Goal: Task Accomplishment & Management: Manage account settings

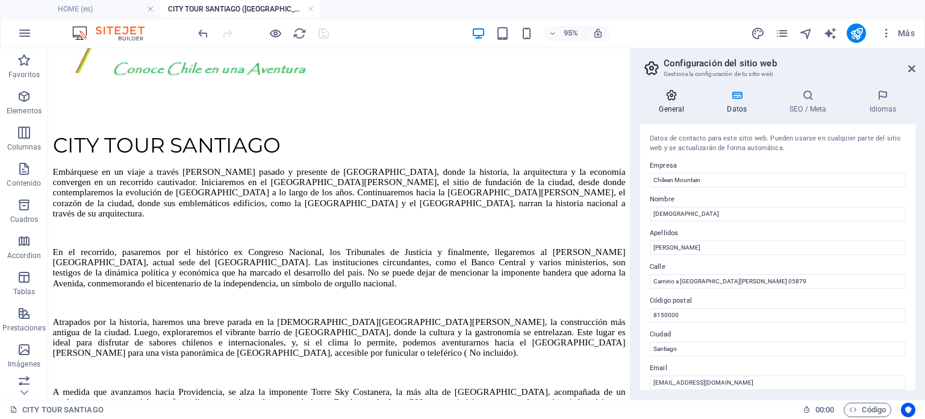
click at [673, 103] on h4 "General" at bounding box center [674, 101] width 68 height 25
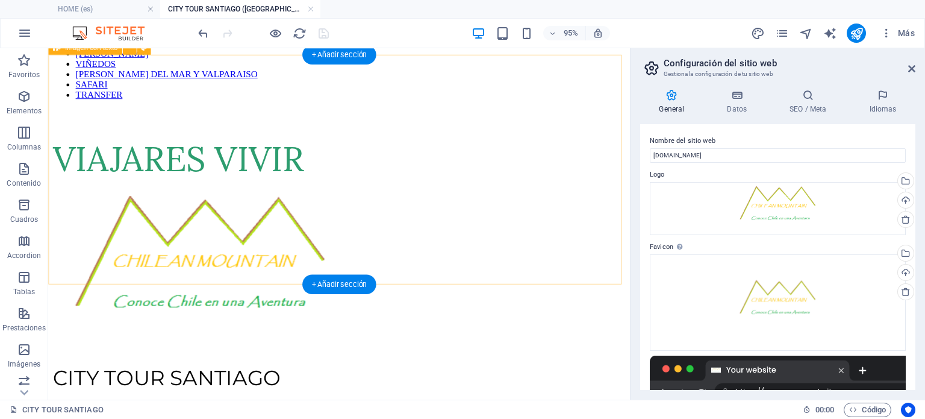
scroll to position [81, 0]
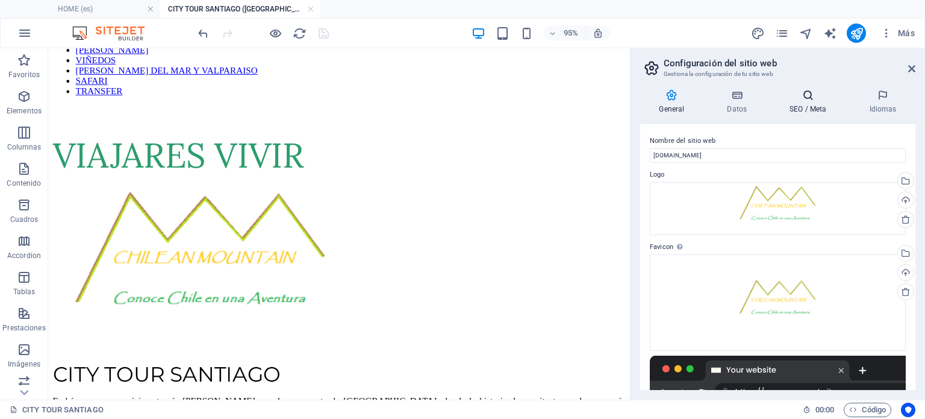
click at [812, 102] on h4 "SEO / Meta" at bounding box center [811, 101] width 80 height 25
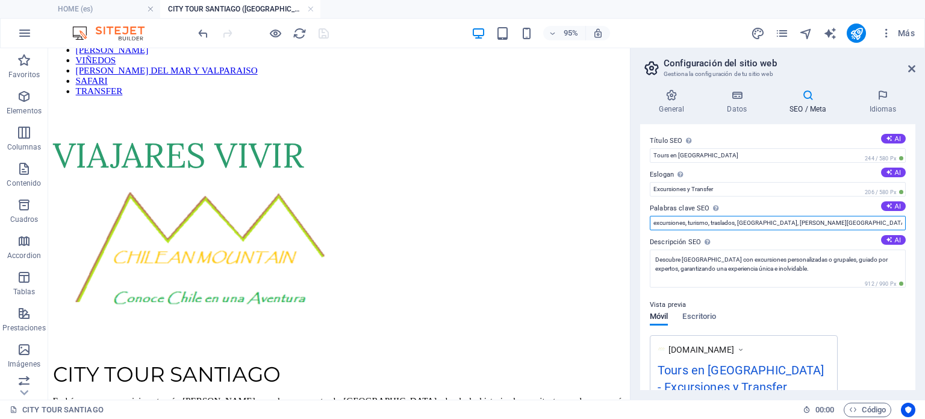
click at [719, 225] on input "excursiones, turismo, traslados, city tour, viña del mar y Valparaíso, farellon…" at bounding box center [778, 223] width 256 height 14
click at [897, 206] on button "AI" at bounding box center [893, 206] width 25 height 10
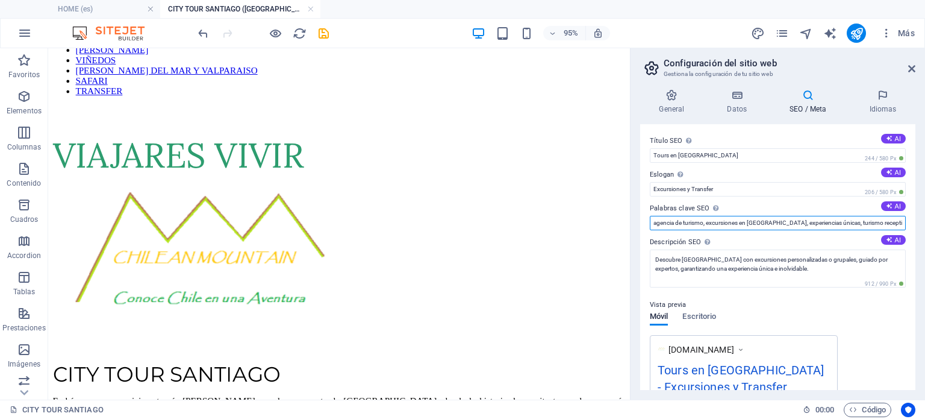
click at [804, 223] on input "agencia de turismo, excursiones en Chile, experiencias únicas, turismo receptiv…" at bounding box center [778, 223] width 256 height 14
click at [764, 221] on input "agencia de turismo, excursiones en Chile, experiencias únicas, turismo receptiv…" at bounding box center [778, 223] width 256 height 14
type input "agencia de turismo, excursiones en [GEOGRAPHIC_DATA], experiencias únicas, turi…"
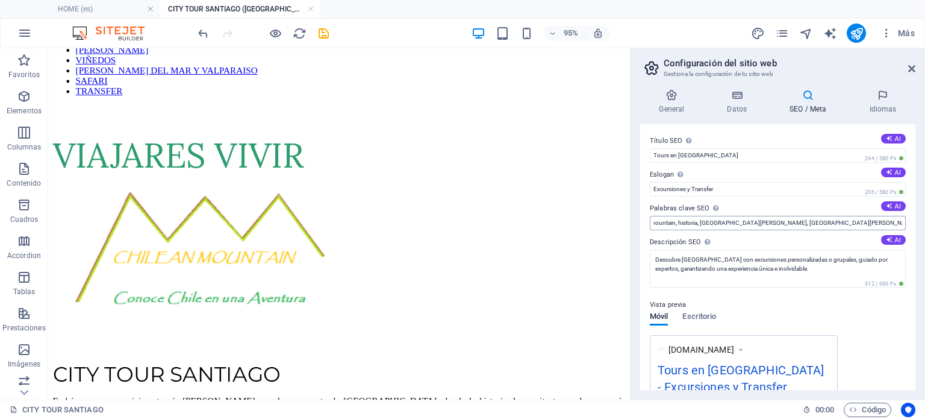
scroll to position [0, 0]
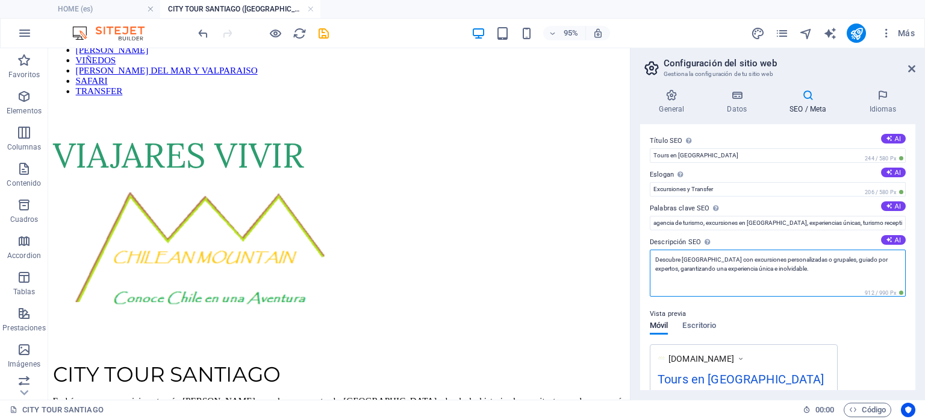
drag, startPoint x: 653, startPoint y: 259, endPoint x: 804, endPoint y: 267, distance: 151.4
click at [804, 267] on textarea "Descubre Santiago de Chile con excursiones personalizadas o grupales, guiado po…" at bounding box center [778, 272] width 256 height 47
click at [849, 281] on textarea "Descubre Santiago de Chile con excursiones personalizadas o grupales, guiado po…" at bounding box center [778, 272] width 256 height 47
click at [759, 290] on textarea "Descubre Santiago de Chile con excursiones personalizadas o grupales, guiado po…" at bounding box center [778, 272] width 256 height 47
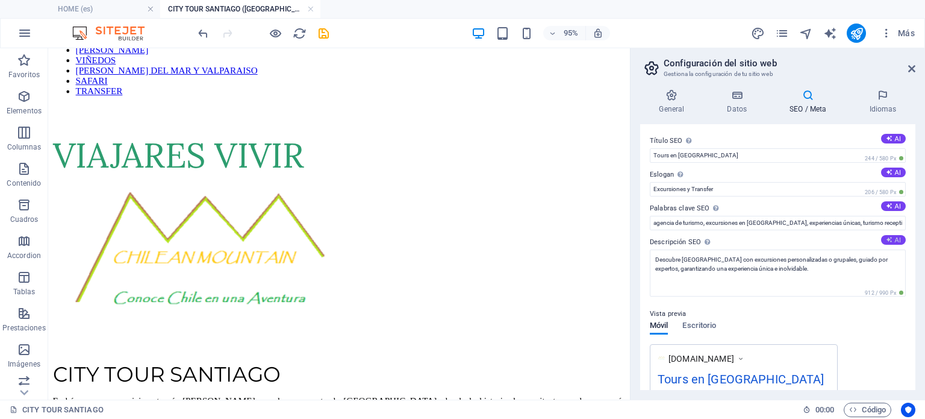
click at [886, 237] on icon at bounding box center [889, 239] width 7 height 7
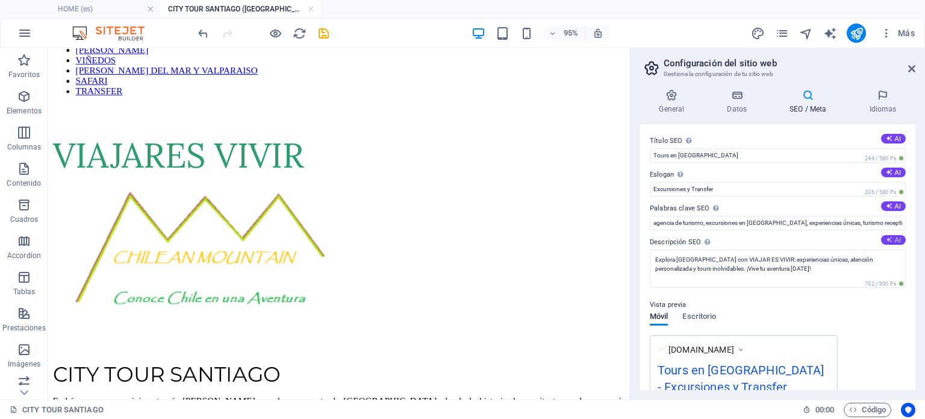
click at [894, 235] on button "AI" at bounding box center [893, 240] width 25 height 10
type textarea "Descubre Chile con experiencias únicas y personalizadas. Disfruta de excursione…"
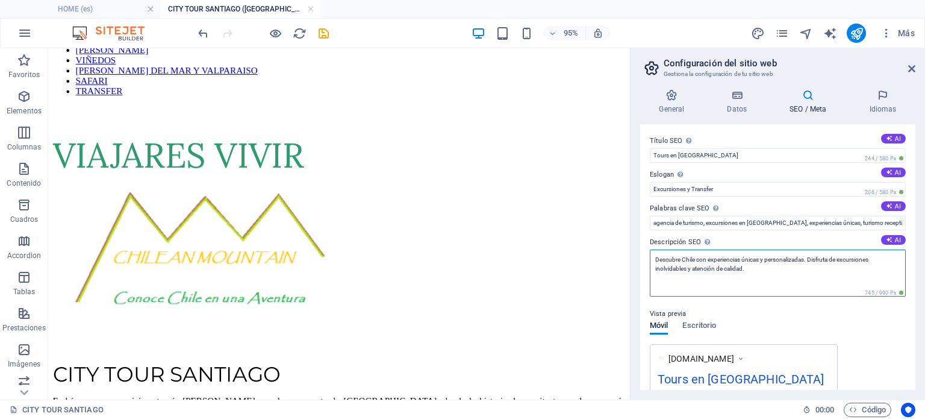
drag, startPoint x: 654, startPoint y: 258, endPoint x: 754, endPoint y: 271, distance: 100.9
click at [754, 271] on textarea "Descubre Chile con experiencias únicas y personalizadas. Disfruta de excursione…" at bounding box center [778, 272] width 256 height 47
paste textarea "¡Descubre Chile con experiencias únicas y personalizadas! ¡Prepárate para vivir…"
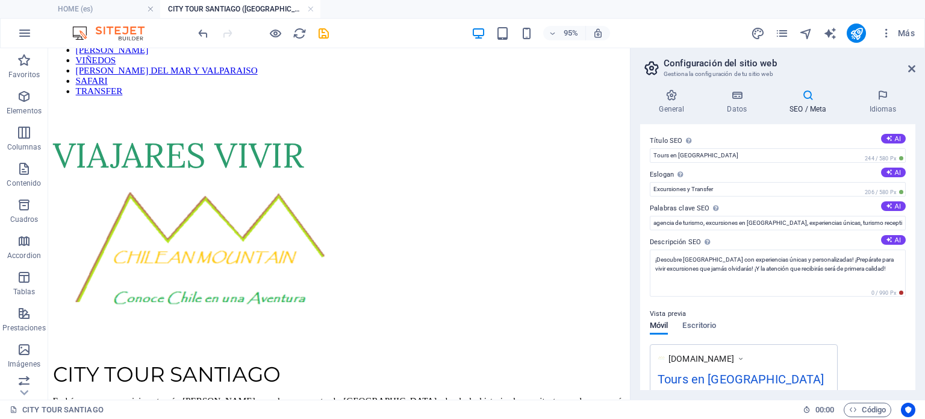
click at [693, 124] on div "Título SEO El título de tu sitio web. Elige algo que destaque en los resultados…" at bounding box center [777, 257] width 275 height 266
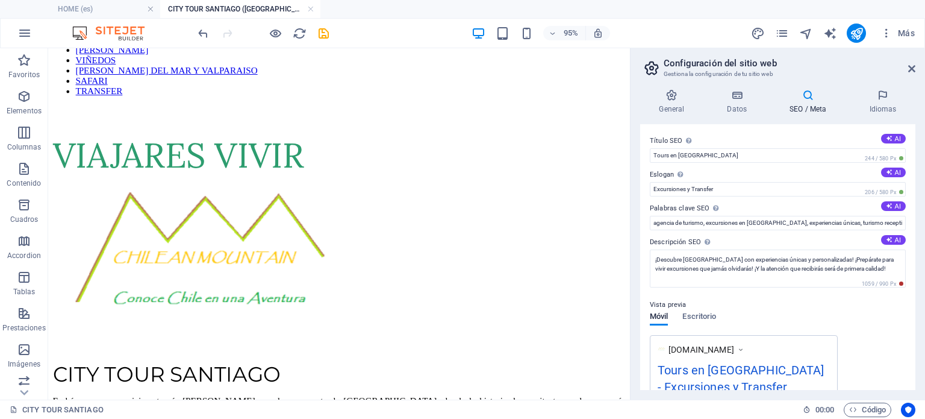
click at [795, 315] on div "Vista previa Móvil Escritorio www.example.com Tours en Santiago de Chile - Excu…" at bounding box center [778, 372] width 256 height 169
click at [897, 237] on button "AI" at bounding box center [893, 240] width 25 height 10
type textarea "Descubre Chile con experiencias únicas y personalizadas. Excursiones seguras y …"
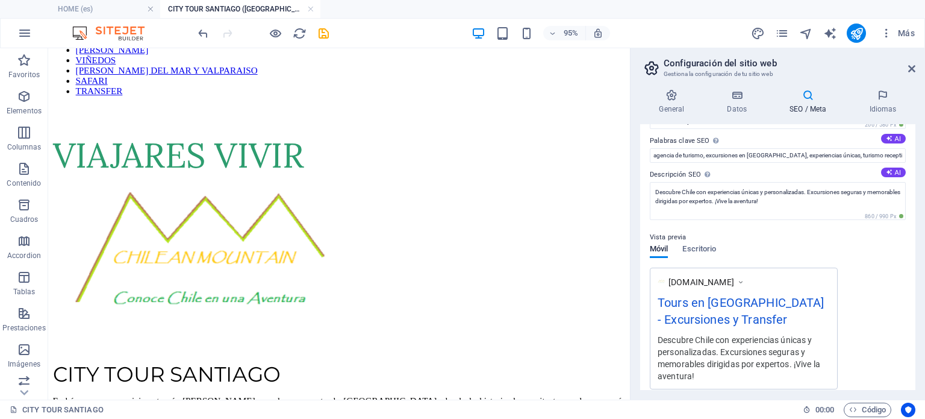
scroll to position [60, 0]
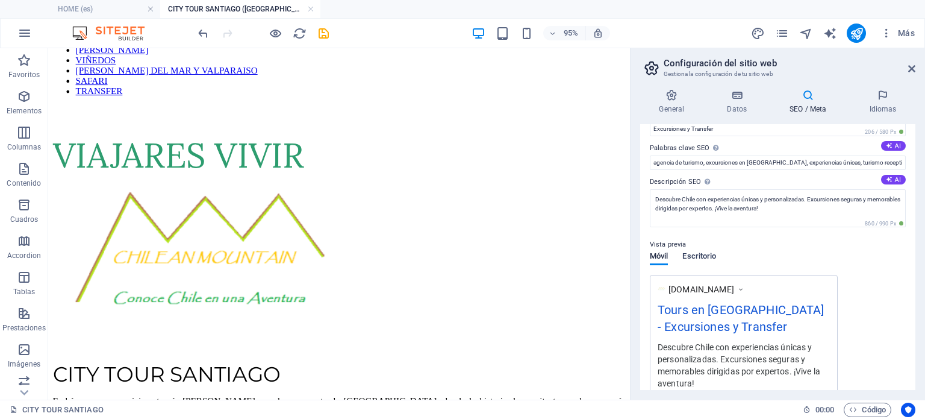
click at [708, 255] on span "Escritorio" at bounding box center [699, 257] width 34 height 17
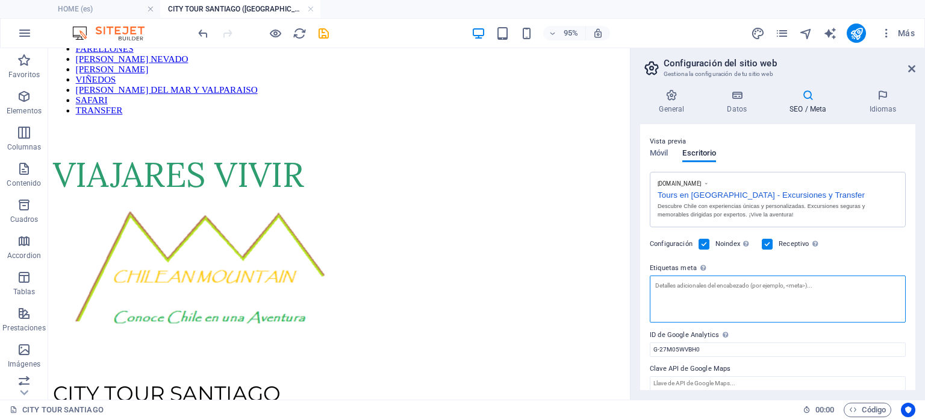
click at [688, 285] on textarea "Etiquetas meta Introduce aquí el código HTML que se incluirá en las etiquetas d…" at bounding box center [778, 298] width 256 height 47
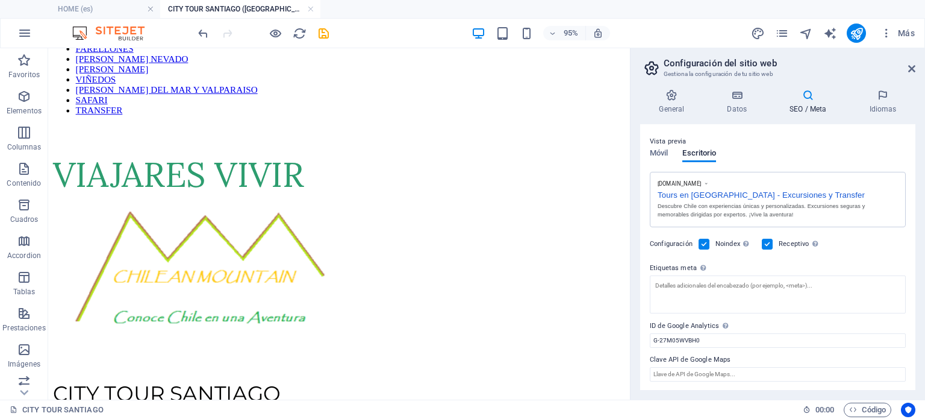
drag, startPoint x: 650, startPoint y: 267, endPoint x: 664, endPoint y: 263, distance: 14.5
click at [664, 263] on label "Etiquetas meta Introduce aquí el código HTML que se incluirá en las etiquetas d…" at bounding box center [778, 268] width 256 height 14
click at [664, 275] on textarea "Etiquetas meta Introduce aquí el código HTML que se incluirá en las etiquetas d…" at bounding box center [778, 294] width 256 height 38
click at [886, 102] on h4 "Idiomas" at bounding box center [882, 101] width 65 height 25
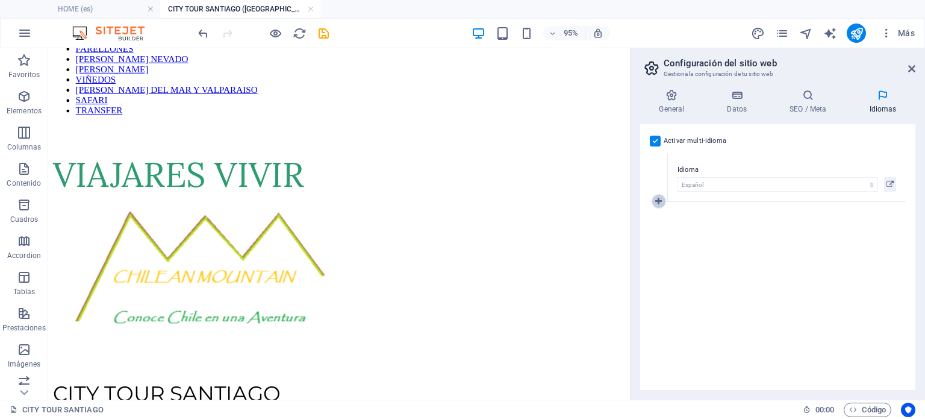
click at [656, 197] on icon at bounding box center [658, 201] width 7 height 8
click at [705, 230] on select "Abkhazian Afar Afrikaans Akan Albanés Alemán Amharic Árabe Aragonese Armenian A…" at bounding box center [778, 233] width 201 height 14
select select "131"
click at [678, 226] on select "Abkhazian Afar Afrikaans Akan Albanés Alemán Amharic Árabe Aragonese Armenian A…" at bounding box center [778, 233] width 201 height 14
click at [656, 246] on icon at bounding box center [658, 250] width 7 height 8
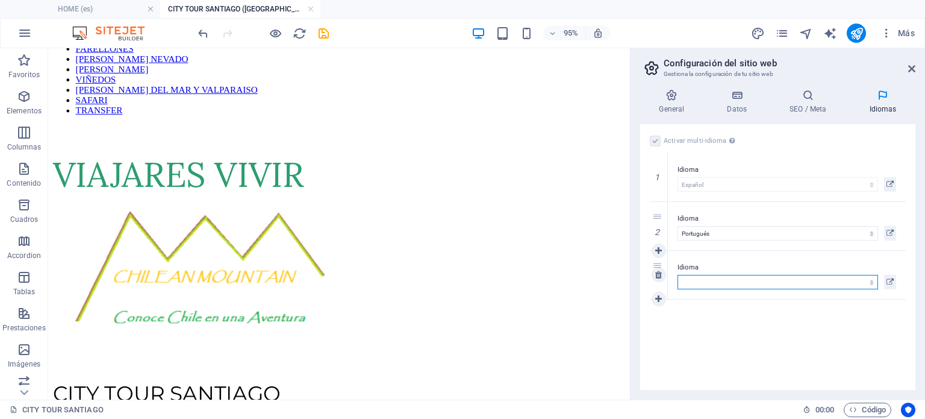
click at [700, 282] on select "Abkhazian Afar Afrikaans Akan Albanés Alemán Amharic Árabe Aragonese Armenian A…" at bounding box center [778, 282] width 201 height 14
select select "73"
click at [678, 275] on select "Abkhazian Afar Afrikaans Akan Albanés Alemán Amharic Árabe Aragonese Armenian A…" at bounding box center [778, 282] width 201 height 14
select select "73"
click at [656, 295] on icon at bounding box center [658, 299] width 7 height 8
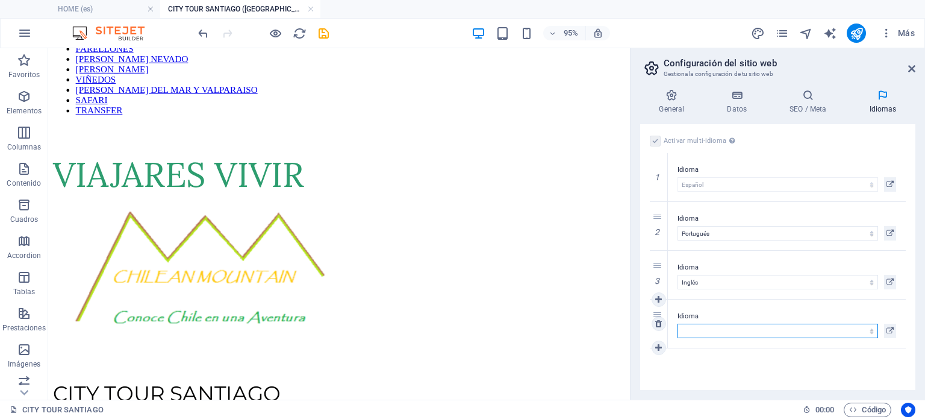
click at [694, 325] on select "Abkhazian Afar Afrikaans Akan Albanés Alemán Amharic Árabe Aragonese Armenian A…" at bounding box center [778, 330] width 201 height 14
select select "80"
click at [678, 323] on select "Abkhazian Afar Afrikaans Akan Albanés Alemán Amharic Árabe Aragonese Armenian A…" at bounding box center [778, 330] width 201 height 14
click at [822, 100] on icon at bounding box center [808, 95] width 75 height 12
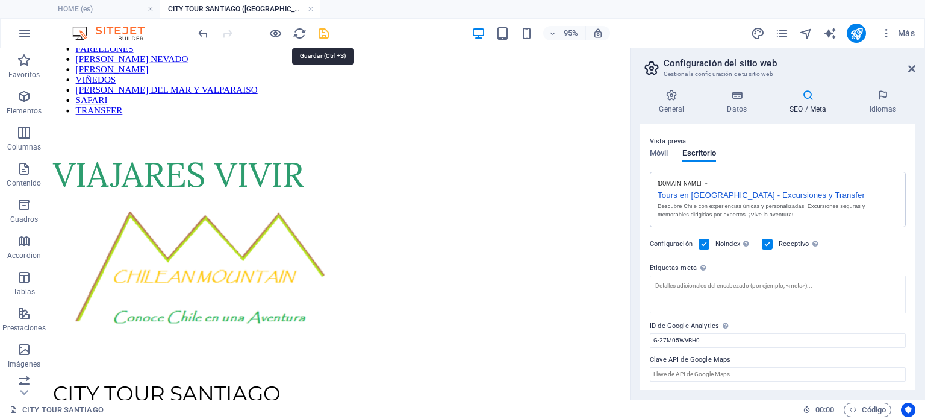
click at [320, 32] on icon "save" at bounding box center [324, 34] width 14 height 14
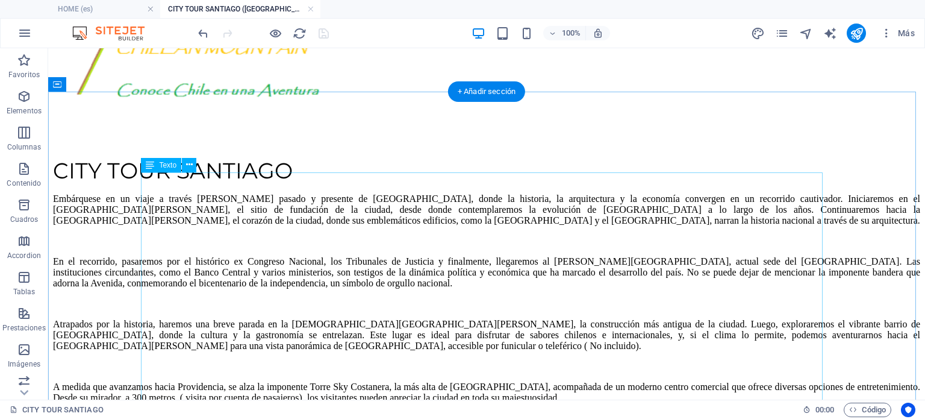
scroll to position [120, 0]
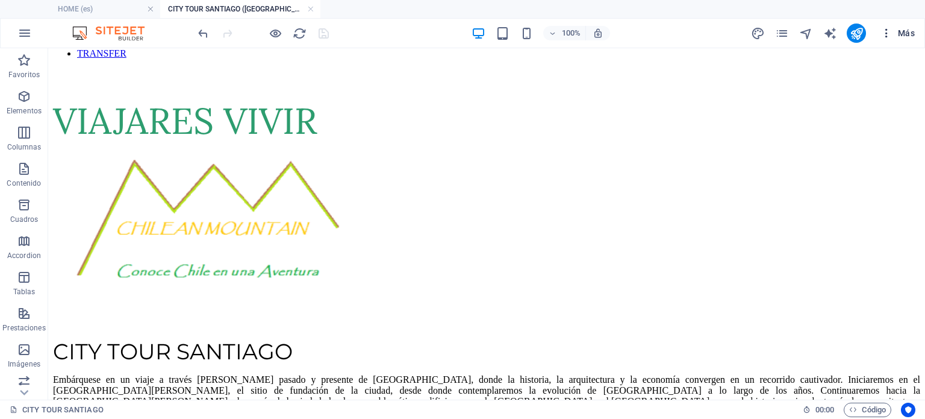
click at [884, 35] on icon "button" at bounding box center [887, 33] width 12 height 12
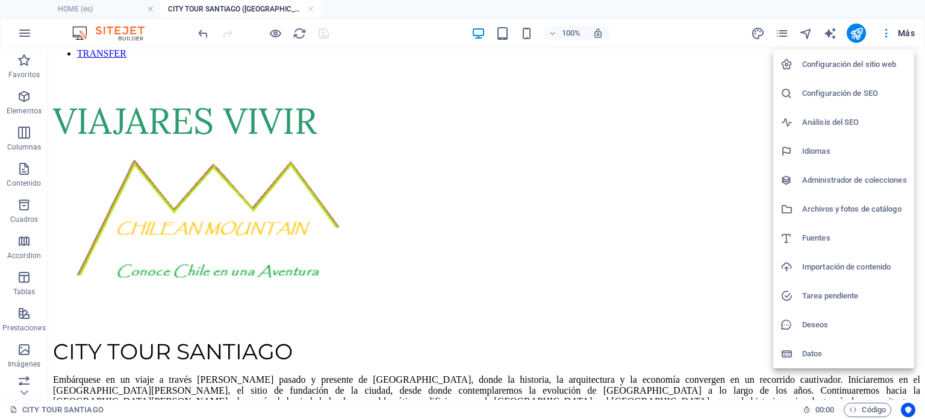
click at [862, 63] on h6 "Configuración del sitio web" at bounding box center [854, 64] width 105 height 14
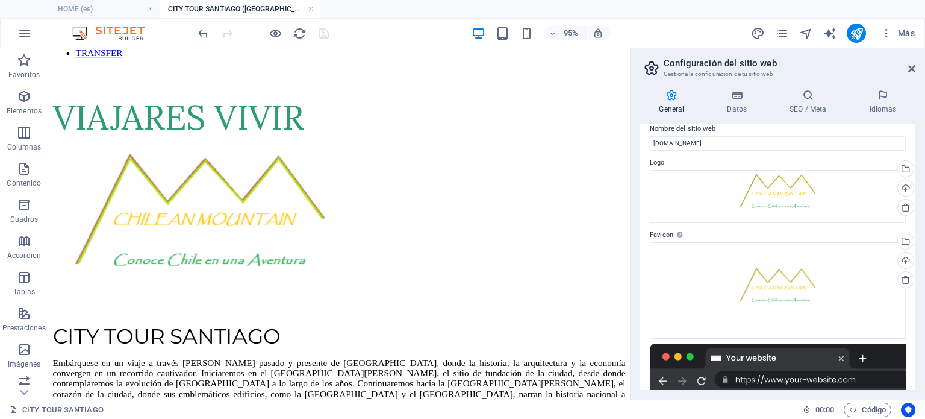
scroll to position [0, 0]
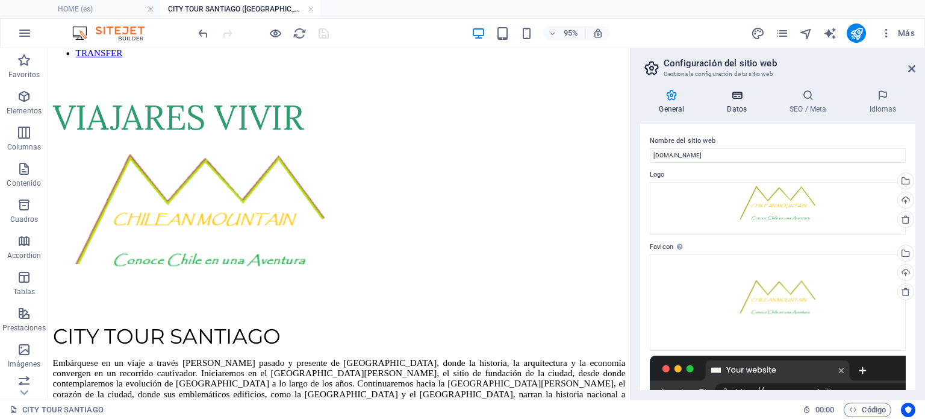
click at [740, 101] on icon at bounding box center [737, 95] width 58 height 12
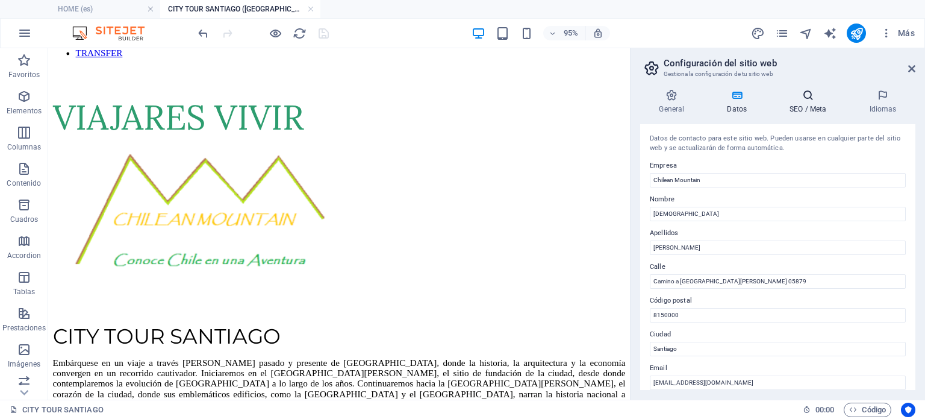
click at [803, 106] on h4 "SEO / Meta" at bounding box center [811, 101] width 80 height 25
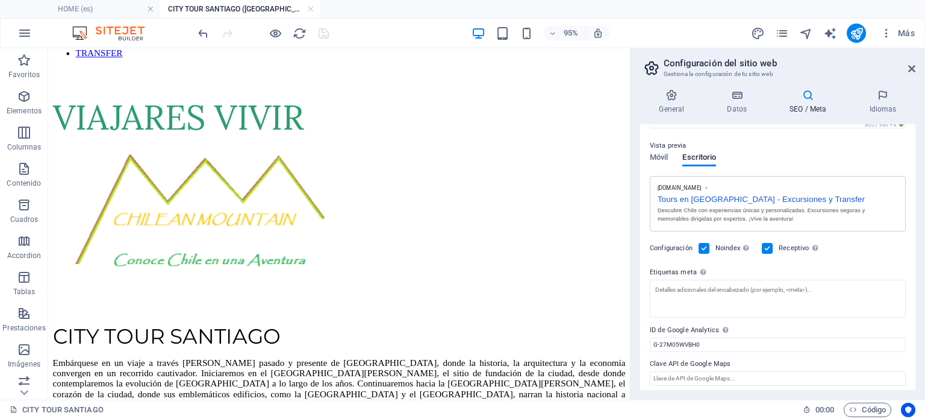
scroll to position [163, 0]
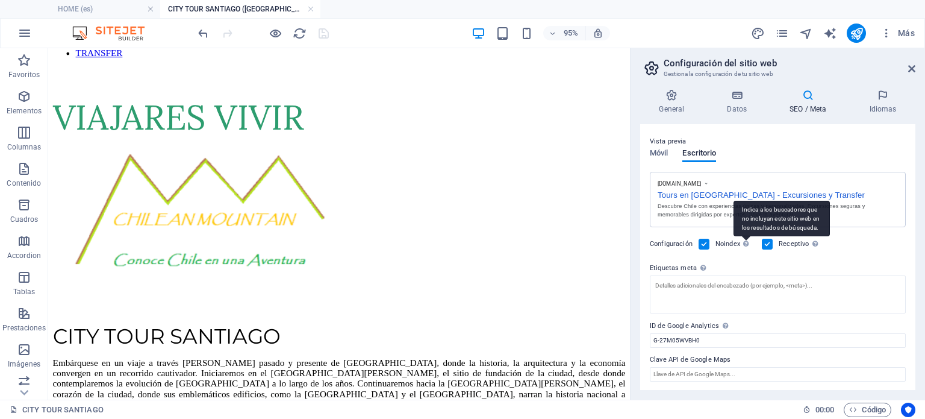
click at [746, 237] on div "Indica a los buscadores que no incluyan este sitio web en los resultados de bús…" at bounding box center [782, 219] width 96 height 36
click at [0, 0] on input "Noindex Indica a los buscadores que no incluyan este sitio web en los resultado…" at bounding box center [0, 0] width 0 height 0
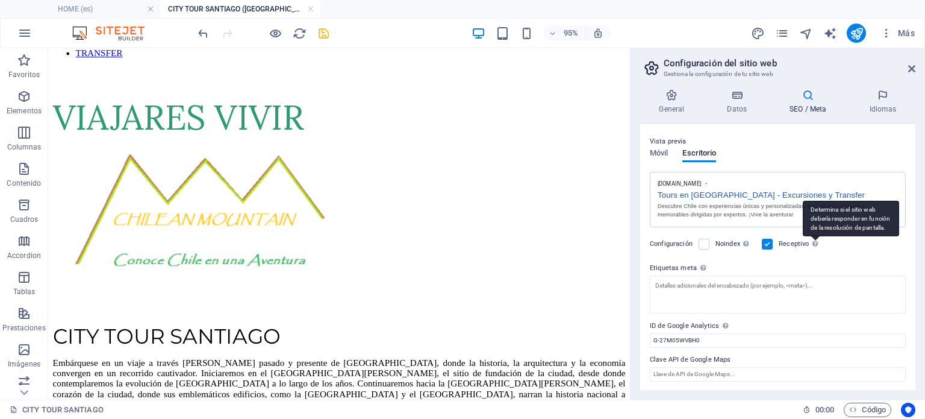
click at [816, 237] on div "Determina si el sitio web debería responder en función de la resolución de pant…" at bounding box center [851, 219] width 96 height 36
click at [0, 0] on input "Receptivo Determina si el sitio web debería responder en función de la resoluci…" at bounding box center [0, 0] width 0 height 0
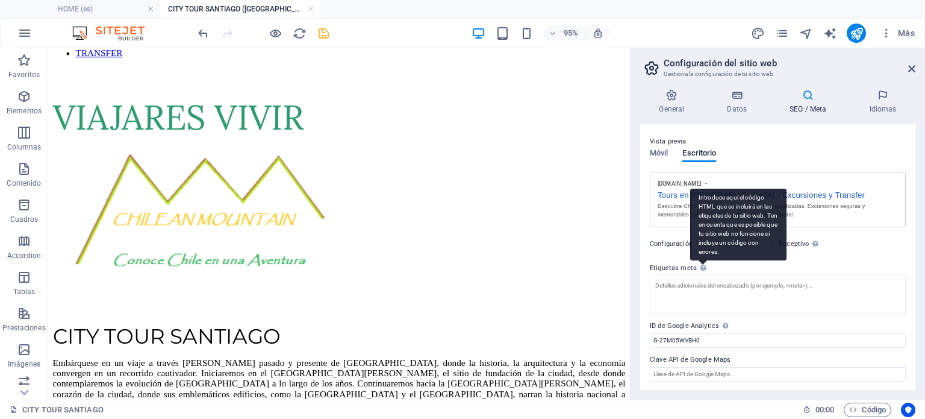
drag, startPoint x: 716, startPoint y: 231, endPoint x: 732, endPoint y: 219, distance: 20.7
click at [732, 219] on div "Introduce aquí el código HTML que se incluirá en las etiquetas de tu sitio web.…" at bounding box center [738, 225] width 96 height 72
click at [732, 275] on textarea "Etiquetas meta Introduce aquí el código HTML que se incluirá en las etiquetas d…" at bounding box center [778, 294] width 256 height 38
drag, startPoint x: 697, startPoint y: 195, endPoint x: 716, endPoint y: 250, distance: 58.5
click at [716, 250] on div "Introduce aquí el código HTML que se incluirá en las etiquetas de tu sitio web.…" at bounding box center [738, 225] width 96 height 72
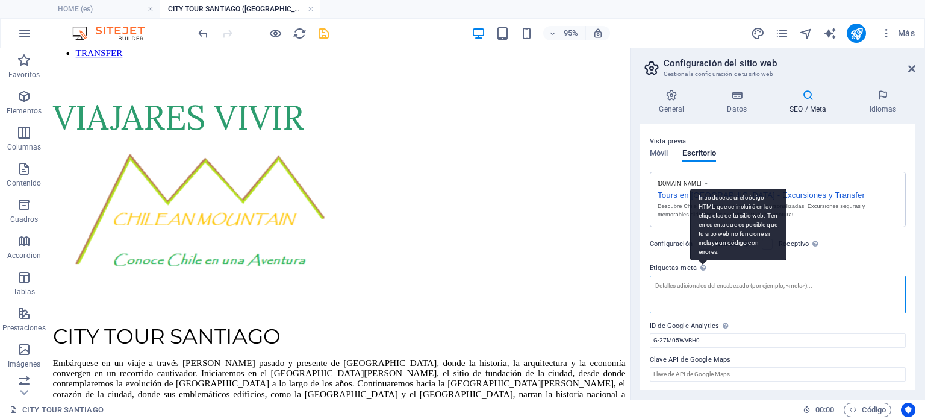
click at [716, 275] on textarea "Etiquetas meta Introduce aquí el código HTML que se incluirá en las etiquetas d…" at bounding box center [778, 294] width 256 height 38
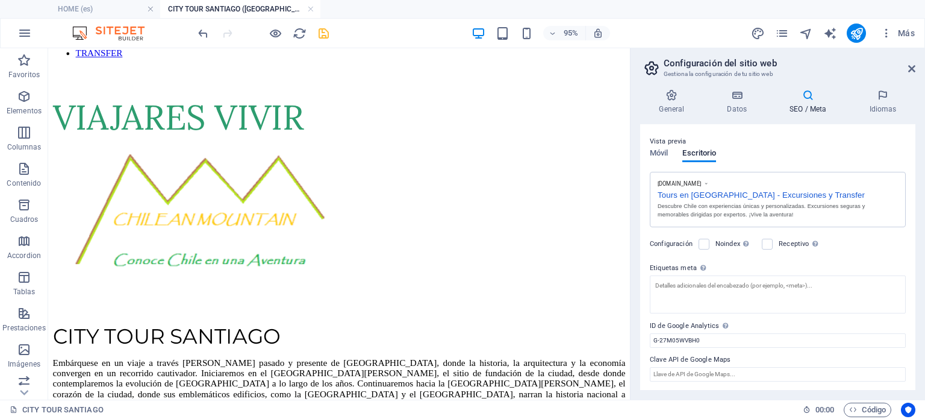
drag, startPoint x: 651, startPoint y: 358, endPoint x: 734, endPoint y: 359, distance: 82.5
click at [734, 359] on label "Clave API de Google Maps" at bounding box center [778, 359] width 256 height 14
click at [734, 367] on input "Clave API de Google Maps" at bounding box center [778, 374] width 256 height 14
drag, startPoint x: 650, startPoint y: 360, endPoint x: 737, endPoint y: 358, distance: 86.7
click at [737, 358] on label "Clave API de Google Maps" at bounding box center [778, 359] width 256 height 14
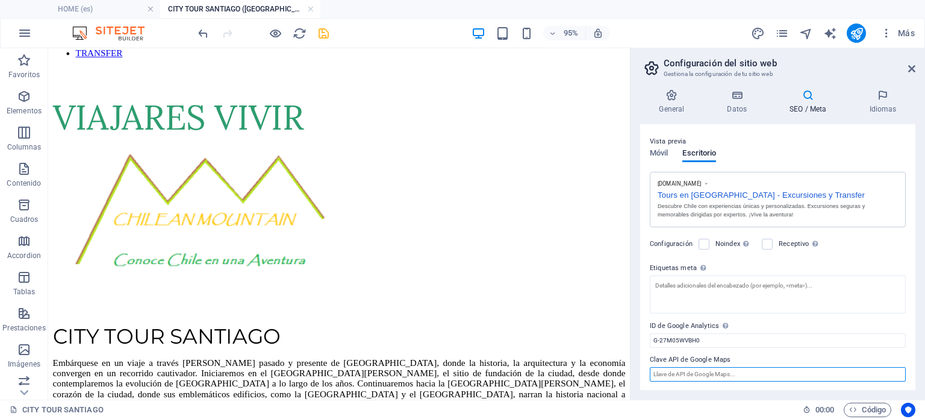
click at [737, 367] on input "Clave API de Google Maps" at bounding box center [778, 374] width 256 height 14
click at [677, 375] on input "Clave API de Google Maps" at bounding box center [778, 374] width 256 height 14
click at [678, 375] on input "Clave API de Google Maps" at bounding box center [778, 374] width 256 height 14
click at [679, 373] on input "Clave API de Google Maps" at bounding box center [778, 374] width 256 height 14
drag, startPoint x: 652, startPoint y: 368, endPoint x: 723, endPoint y: 366, distance: 70.5
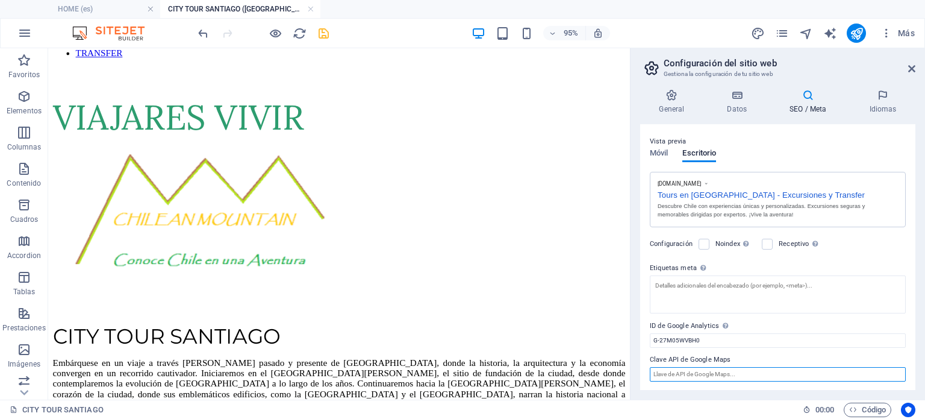
click at [725, 364] on div "Clave API de Google Maps" at bounding box center [778, 366] width 256 height 29
click at [716, 375] on input "Clave API de Google Maps" at bounding box center [778, 374] width 256 height 14
drag, startPoint x: 651, startPoint y: 358, endPoint x: 730, endPoint y: 355, distance: 78.9
click at [730, 355] on label "Clave API de Google Maps" at bounding box center [778, 359] width 256 height 14
click at [730, 367] on input "Clave API de Google Maps" at bounding box center [778, 374] width 256 height 14
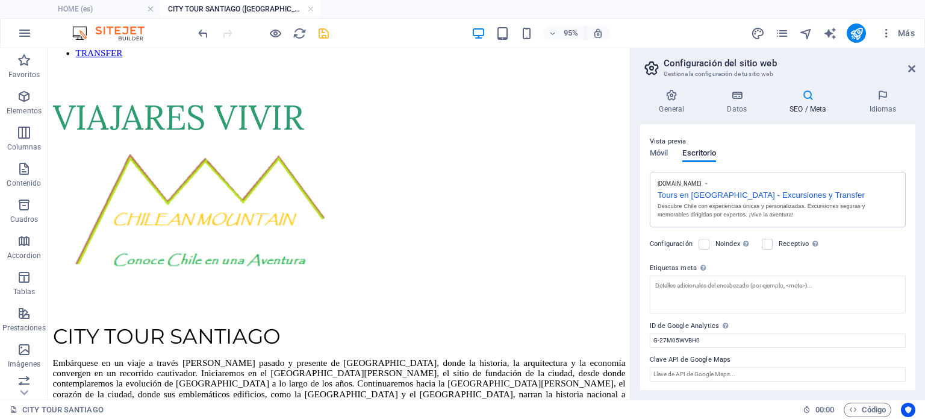
click at [696, 358] on label "Clave API de Google Maps" at bounding box center [778, 359] width 256 height 14
click at [696, 367] on input "Clave API de Google Maps" at bounding box center [778, 374] width 256 height 14
click at [655, 361] on label "Clave API de Google Maps" at bounding box center [778, 359] width 256 height 14
click at [655, 367] on input "Clave API de Google Maps" at bounding box center [778, 374] width 256 height 14
drag, startPoint x: 655, startPoint y: 361, endPoint x: 665, endPoint y: 363, distance: 9.8
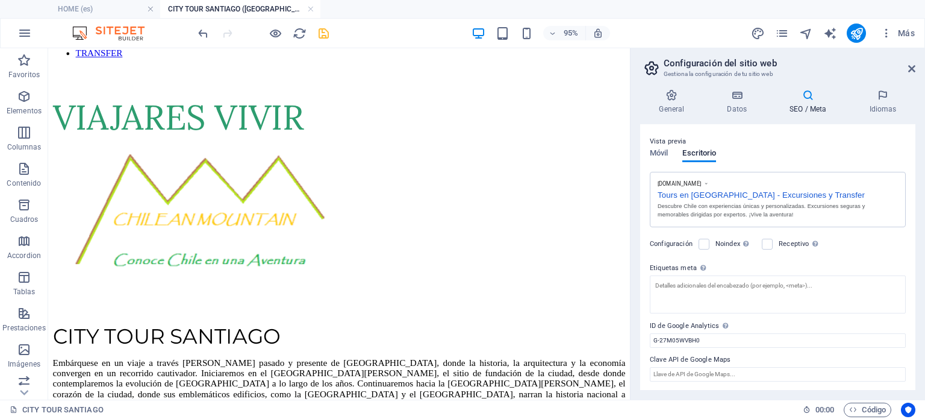
click at [656, 361] on label "Clave API de Google Maps" at bounding box center [778, 359] width 256 height 14
click at [656, 367] on input "Clave API de Google Maps" at bounding box center [778, 374] width 256 height 14
click at [665, 363] on label "Clave API de Google Maps" at bounding box center [778, 359] width 256 height 14
click at [665, 367] on input "Clave API de Google Maps" at bounding box center [778, 374] width 256 height 14
drag, startPoint x: 650, startPoint y: 269, endPoint x: 711, endPoint y: 270, distance: 60.2
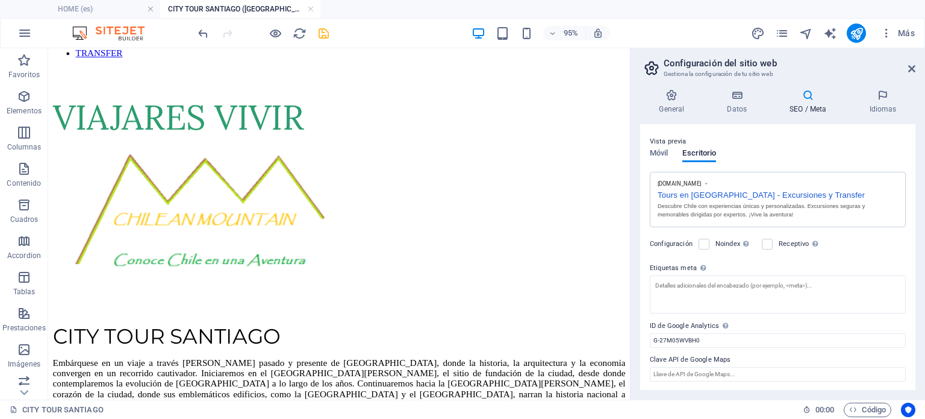
click at [711, 270] on label "Etiquetas meta Introduce aquí el código HTML que se incluirá en las etiquetas d…" at bounding box center [778, 268] width 256 height 14
click at [711, 275] on textarea "Etiquetas meta Introduce aquí el código HTML que se incluirá en las etiquetas d…" at bounding box center [778, 294] width 256 height 38
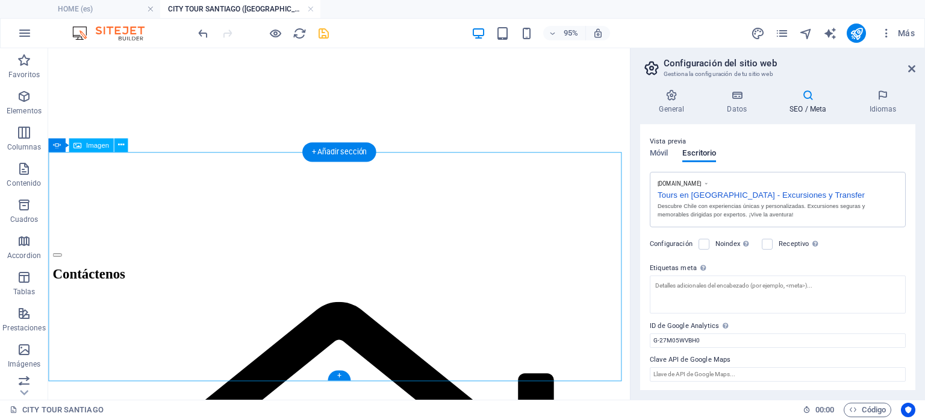
scroll to position [1325, 0]
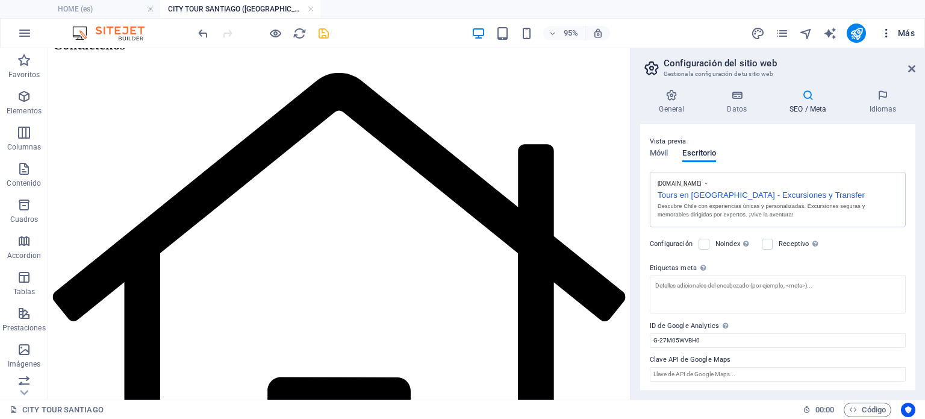
click at [906, 28] on span "Más" at bounding box center [898, 33] width 34 height 12
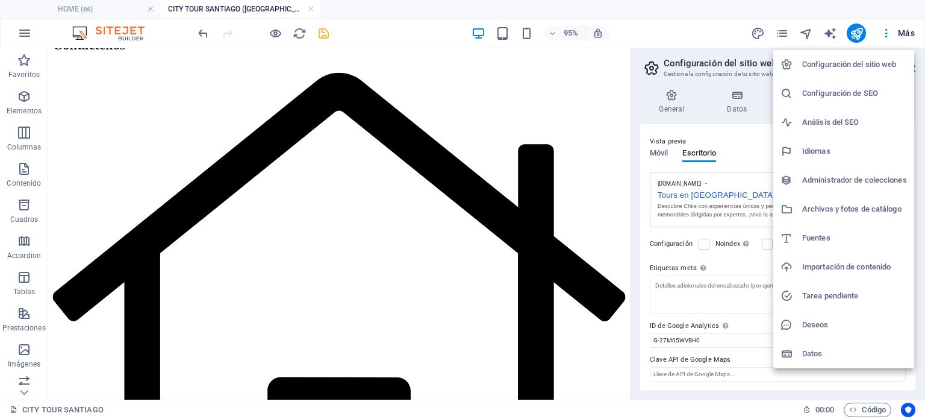
drag, startPoint x: 901, startPoint y: 69, endPoint x: 860, endPoint y: 71, distance: 41.0
click at [901, 69] on h6 "Configuración del sitio web" at bounding box center [854, 64] width 105 height 14
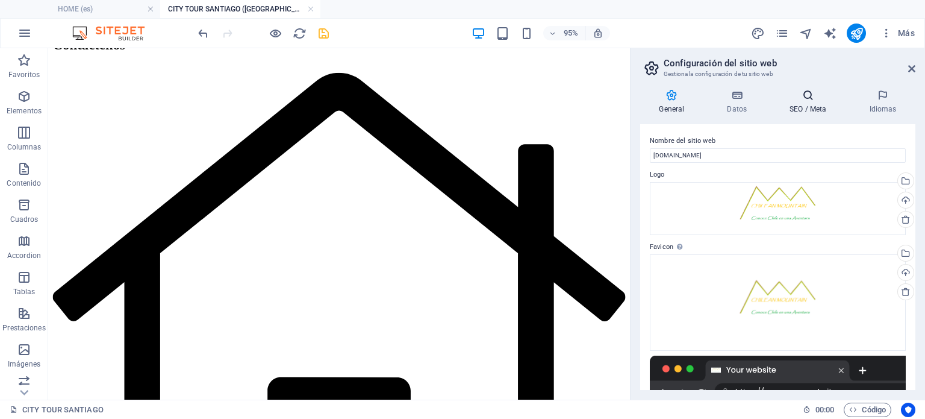
click at [817, 100] on icon at bounding box center [808, 95] width 75 height 12
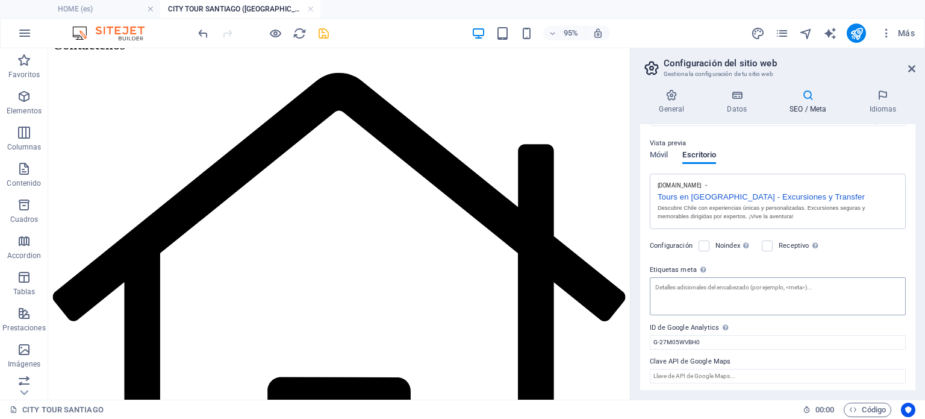
scroll to position [163, 0]
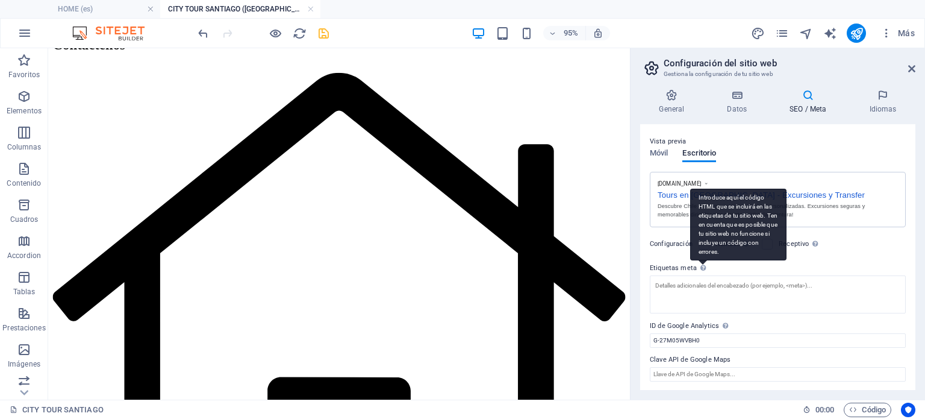
drag, startPoint x: 651, startPoint y: 262, endPoint x: 698, endPoint y: 262, distance: 47.0
click at [699, 261] on label "Etiquetas meta Introduce aquí el código HTML que se incluirá en las etiquetas d…" at bounding box center [778, 268] width 256 height 14
click at [699, 275] on textarea "Etiquetas meta Introduce aquí el código HTML que se incluirá en las etiquetas d…" at bounding box center [778, 294] width 256 height 38
click at [700, 261] on div "Introduce aquí el código HTML que se incluirá en las etiquetas de tu sitio web.…" at bounding box center [738, 225] width 96 height 72
click at [700, 275] on textarea "Etiquetas meta Introduce aquí el código HTML que se incluirá en las etiquetas d…" at bounding box center [778, 294] width 256 height 38
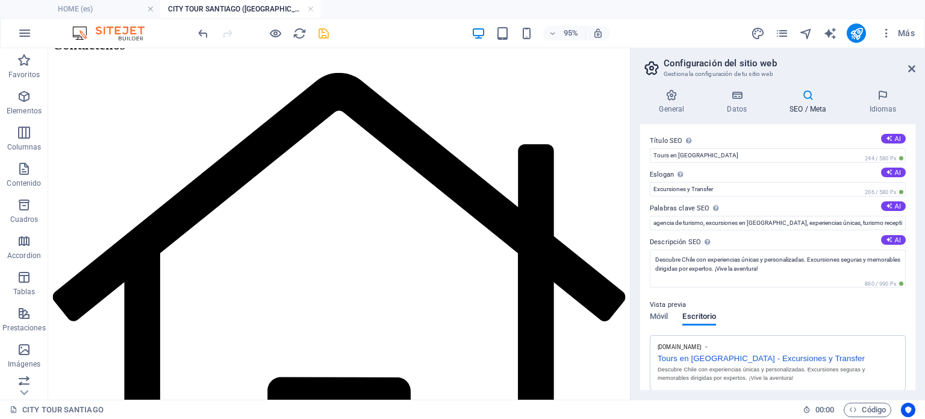
scroll to position [0, 0]
click at [885, 102] on h4 "Idiomas" at bounding box center [882, 101] width 65 height 25
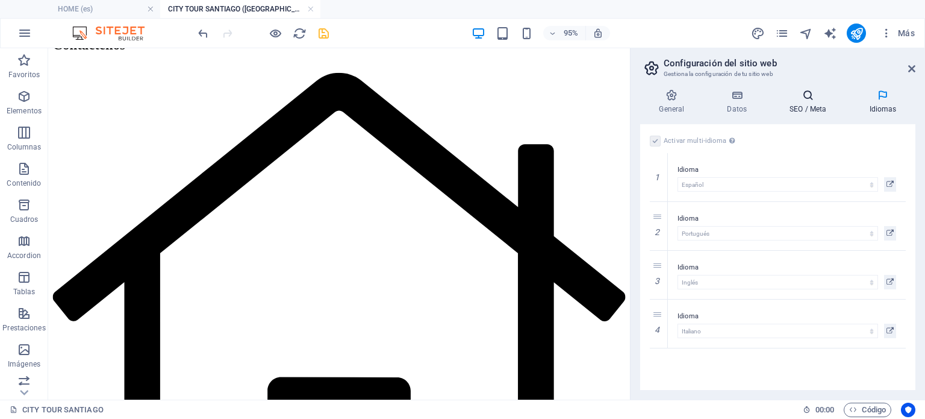
click at [811, 107] on h4 "SEO / Meta" at bounding box center [811, 101] width 80 height 25
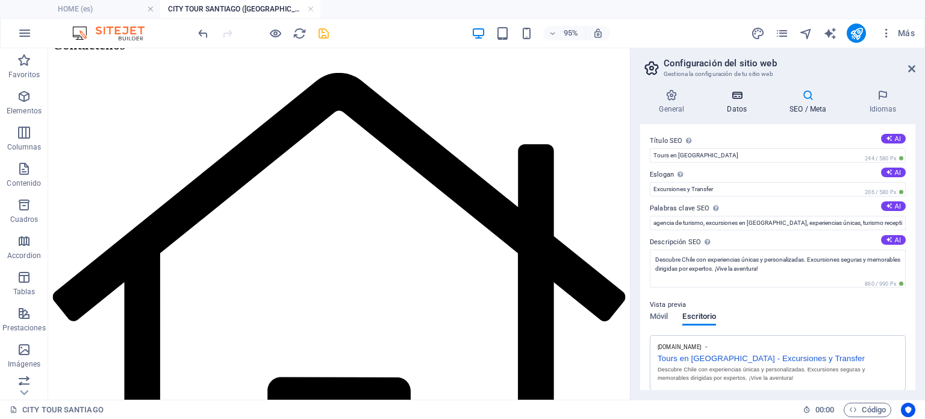
click at [739, 100] on icon at bounding box center [737, 95] width 58 height 12
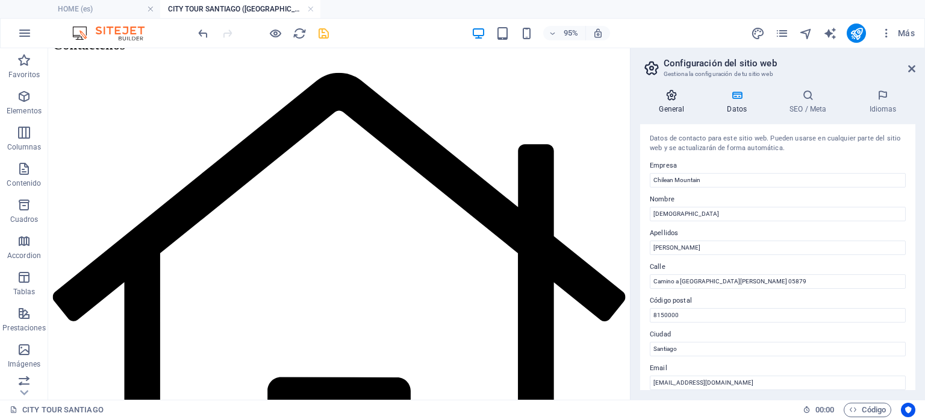
click at [672, 102] on h4 "General" at bounding box center [674, 101] width 68 height 25
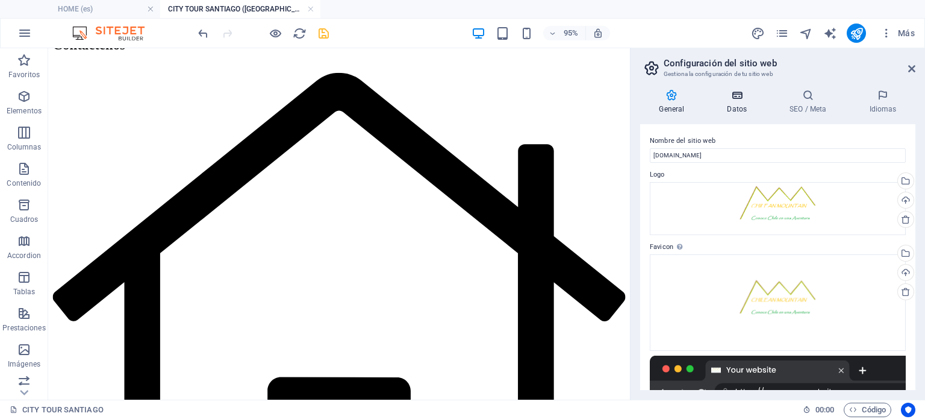
click at [732, 96] on icon at bounding box center [737, 95] width 58 height 12
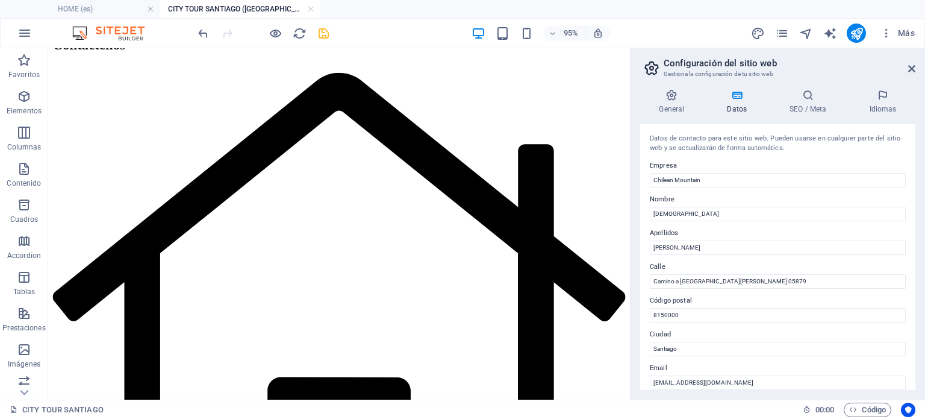
drag, startPoint x: 812, startPoint y: 105, endPoint x: 812, endPoint y: 116, distance: 11.4
click at [811, 105] on h4 "SEO / Meta" at bounding box center [811, 101] width 80 height 25
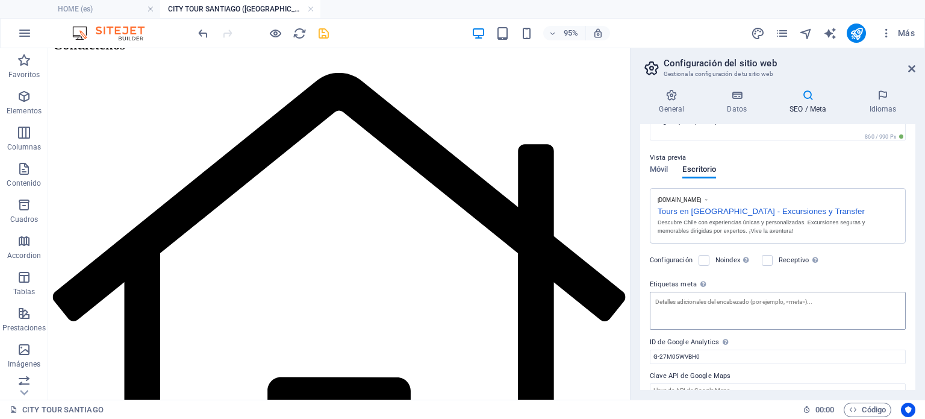
scroll to position [163, 0]
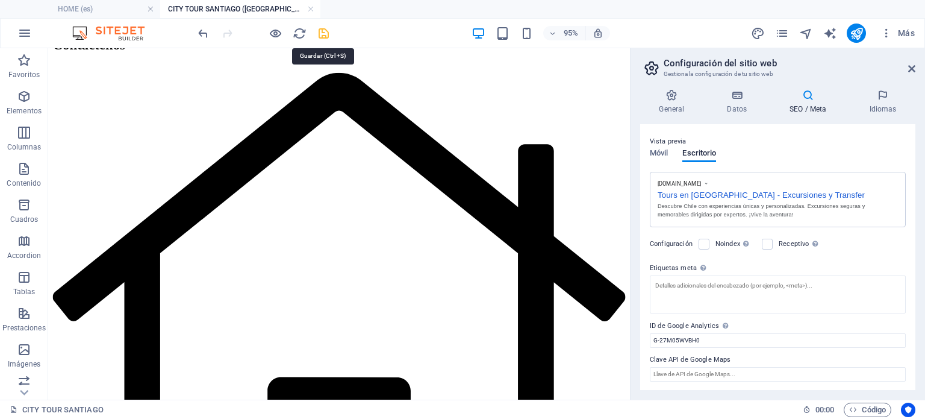
click at [324, 31] on icon "save" at bounding box center [324, 34] width 14 height 14
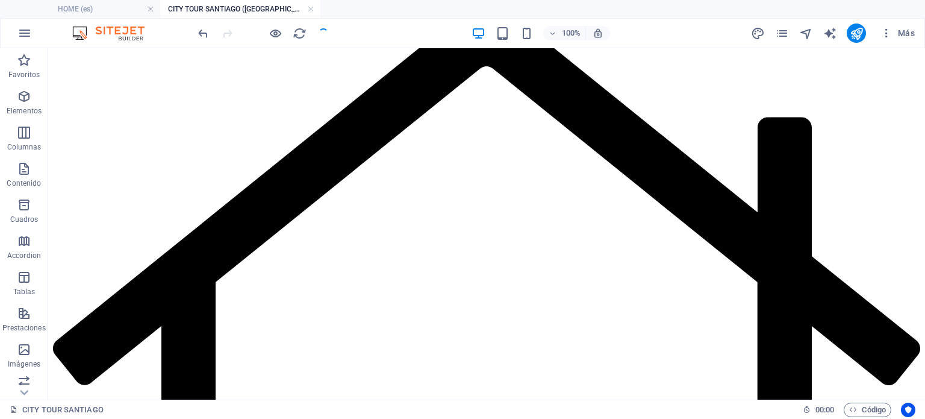
click at [857, 23] on div at bounding box center [856, 32] width 19 height 19
click at [856, 33] on icon "publish" at bounding box center [857, 34] width 14 height 14
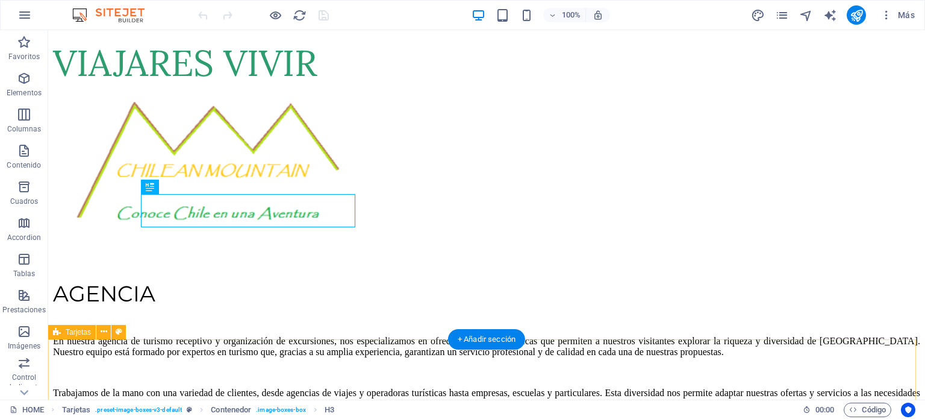
scroll to position [999, 0]
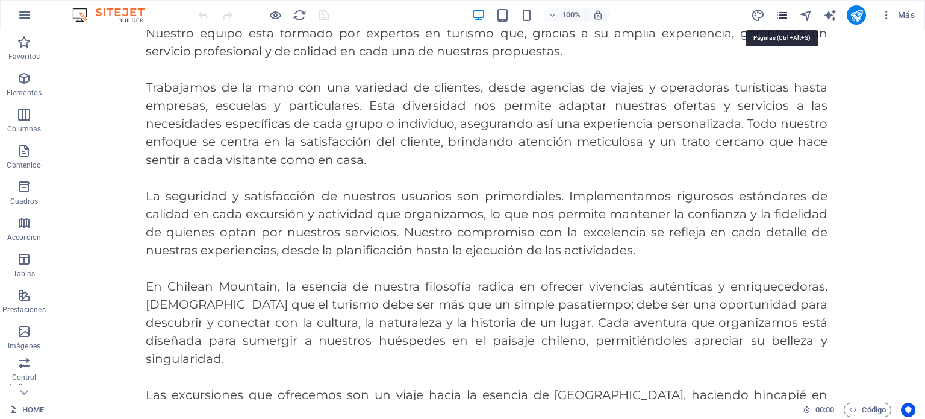
click at [785, 11] on icon "pages" at bounding box center [782, 15] width 14 height 14
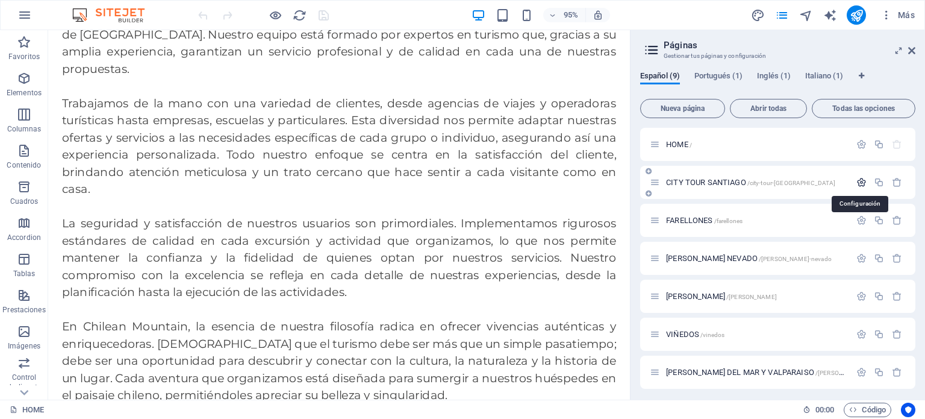
click at [860, 181] on icon "button" at bounding box center [861, 182] width 10 height 10
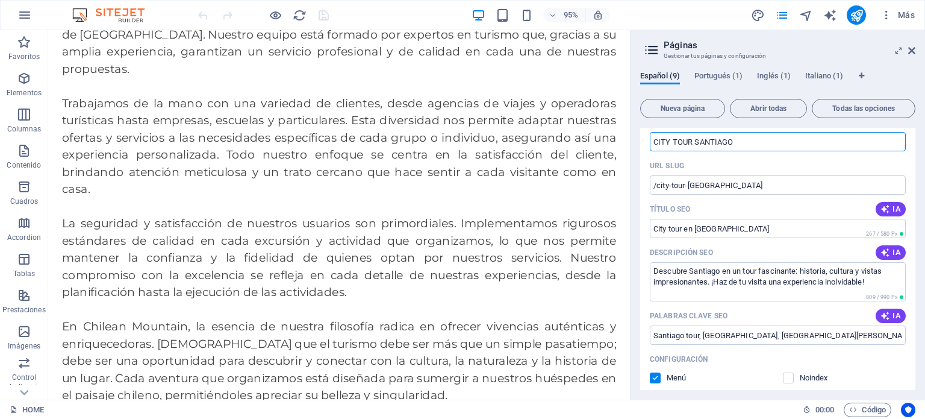
scroll to position [0, 0]
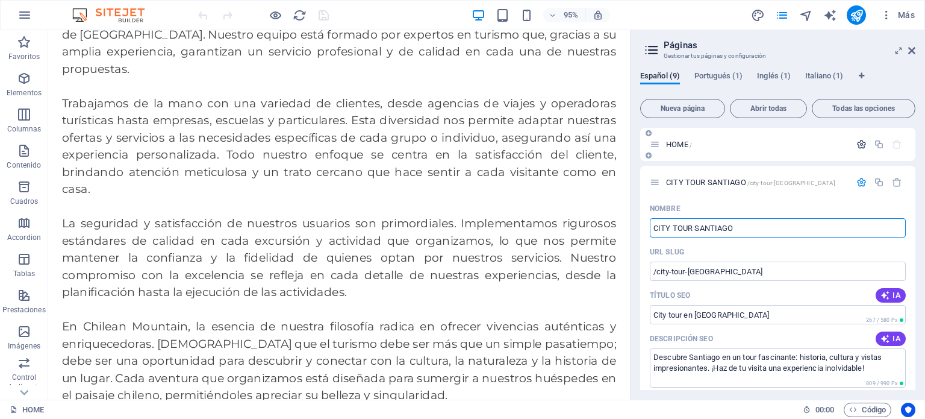
click at [860, 143] on icon "button" at bounding box center [861, 144] width 10 height 10
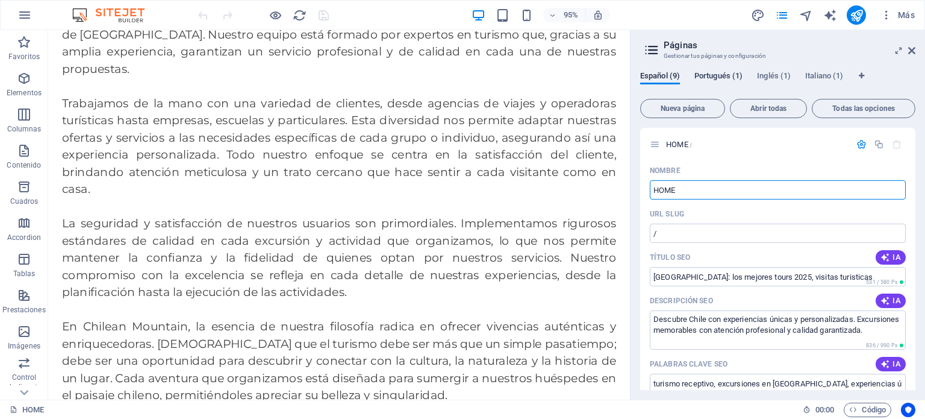
click at [717, 73] on span "Portugués (1)" at bounding box center [718, 77] width 48 height 17
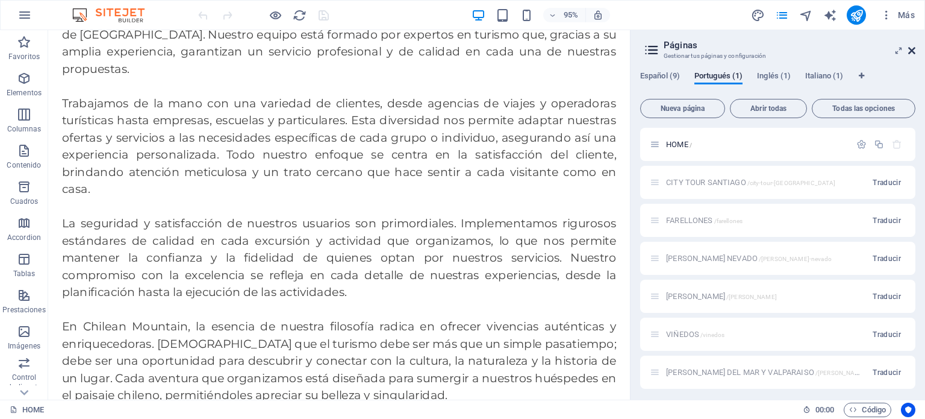
click at [910, 50] on icon at bounding box center [911, 51] width 7 height 10
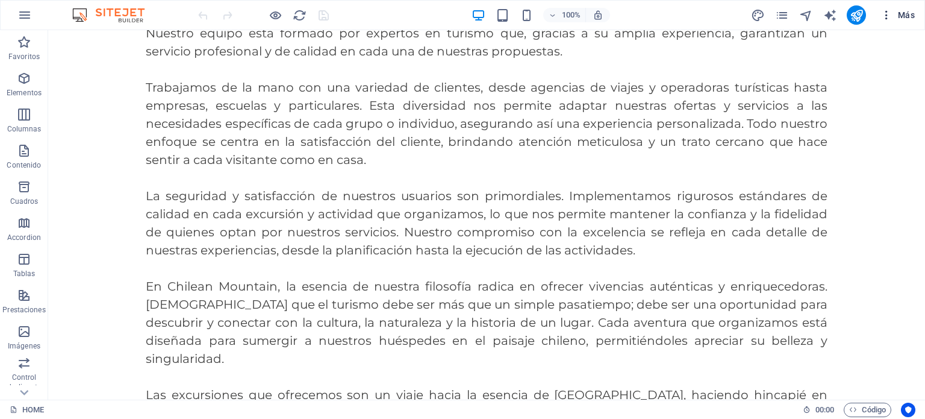
click at [899, 10] on span "Más" at bounding box center [898, 15] width 34 height 12
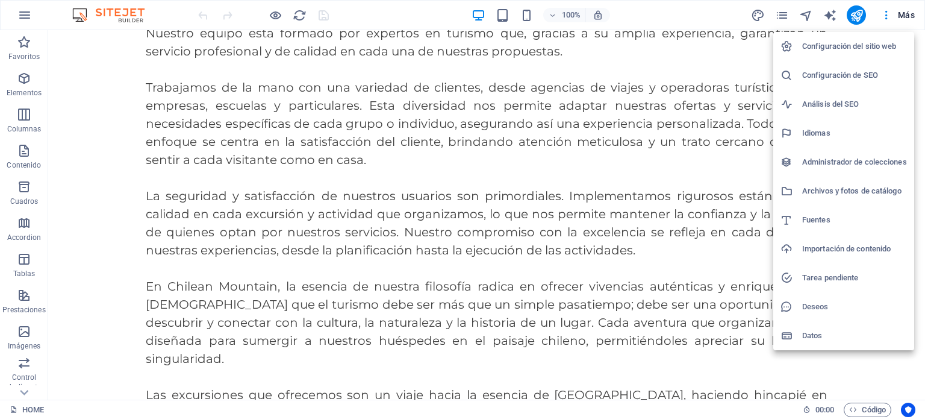
click at [861, 48] on h6 "Configuración del sitio web" at bounding box center [854, 46] width 105 height 14
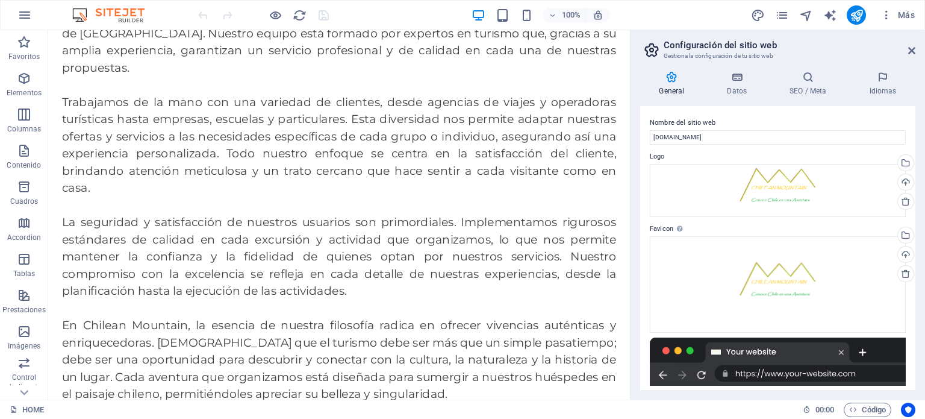
scroll to position [455, 0]
click at [891, 86] on h4 "Idiomas" at bounding box center [882, 83] width 65 height 25
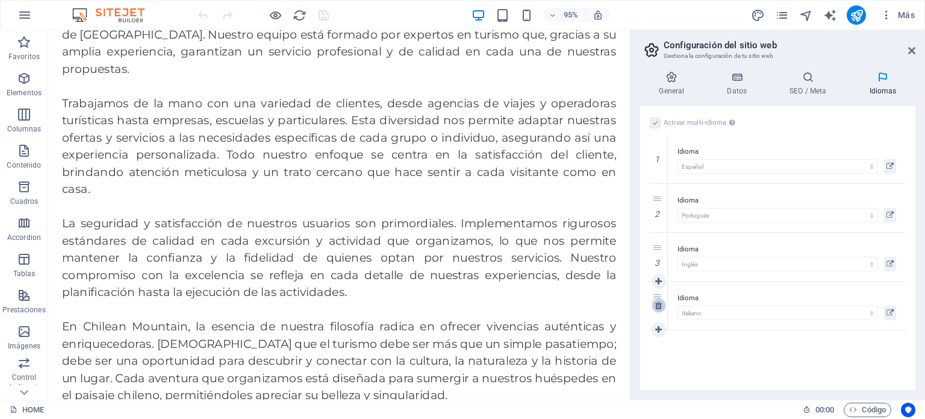
click at [660, 305] on icon at bounding box center [658, 305] width 7 height 8
click at [661, 255] on icon at bounding box center [658, 256] width 7 height 8
click at [658, 208] on icon at bounding box center [658, 208] width 7 height 8
click at [902, 9] on span "Más" at bounding box center [898, 15] width 34 height 12
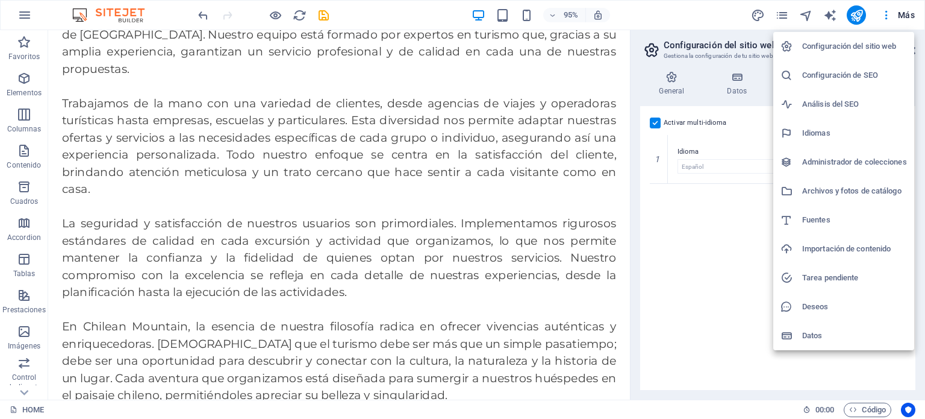
click at [840, 70] on h6 "Configuración de SEO" at bounding box center [854, 75] width 105 height 14
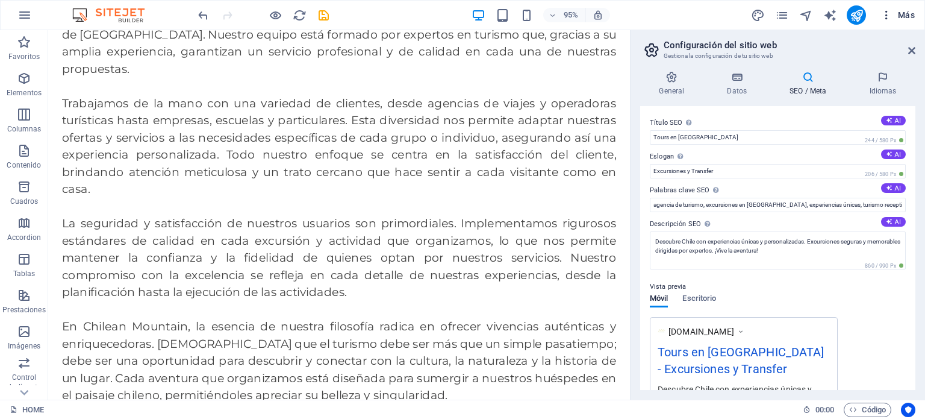
click at [903, 12] on span "Más" at bounding box center [898, 15] width 34 height 12
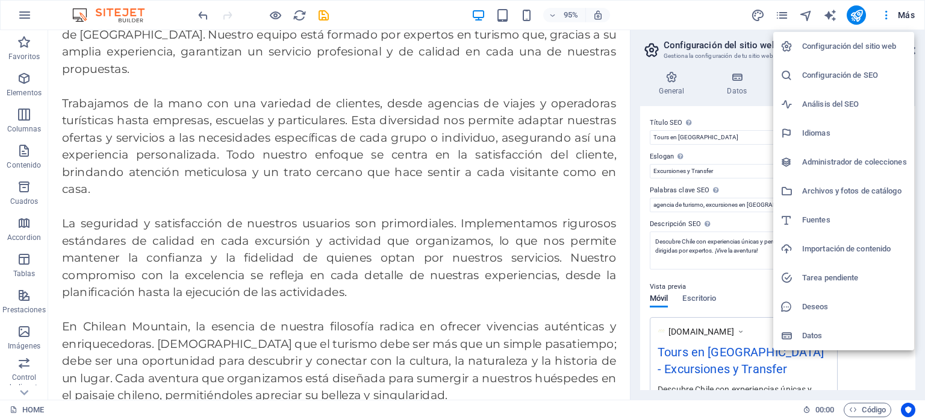
drag, startPoint x: 681, startPoint y: 17, endPoint x: 700, endPoint y: 5, distance: 23.1
click at [681, 16] on div at bounding box center [462, 209] width 925 height 419
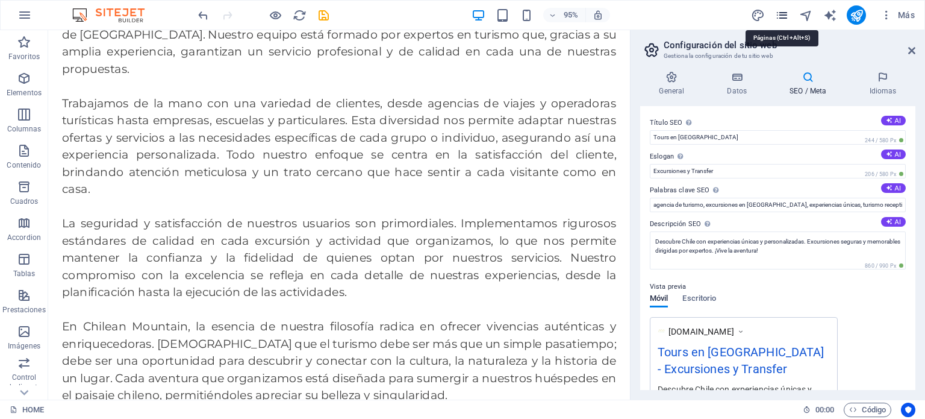
click at [781, 14] on icon "pages" at bounding box center [782, 15] width 14 height 14
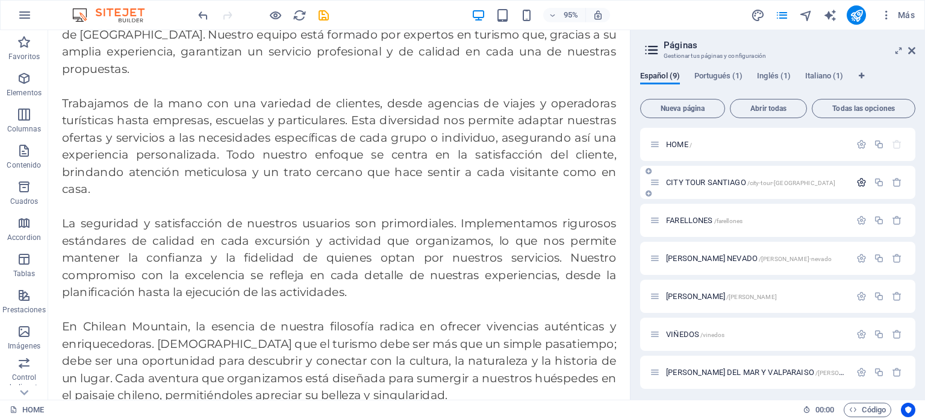
click at [861, 182] on icon "button" at bounding box center [861, 182] width 10 height 10
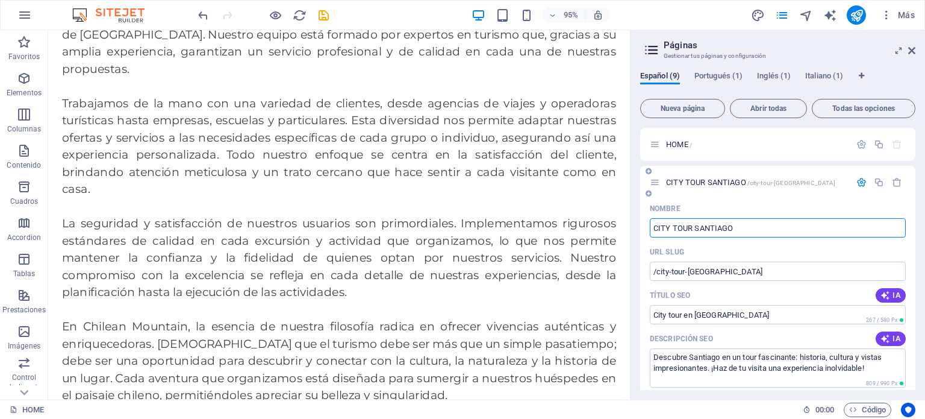
scroll to position [60, 0]
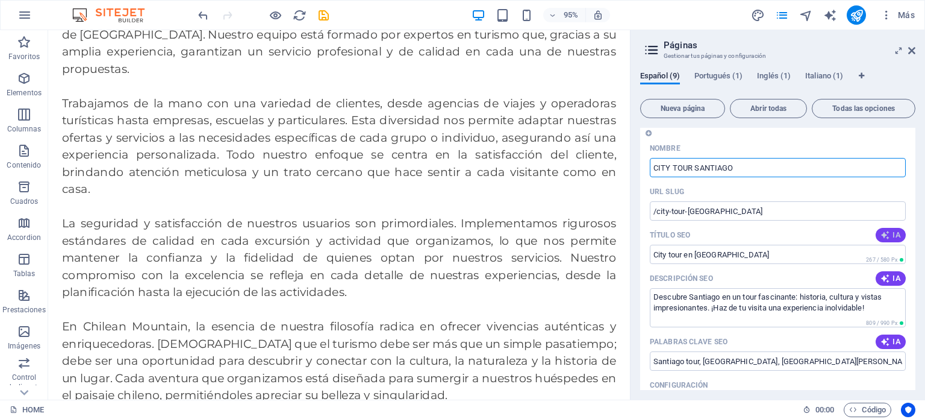
click at [883, 236] on icon "button" at bounding box center [886, 235] width 10 height 10
type input "City Tour Santiago: Historia y Más"
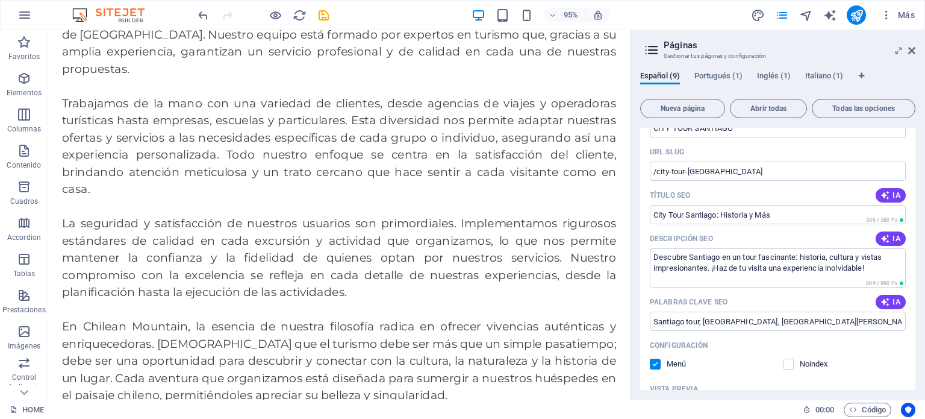
scroll to position [120, 0]
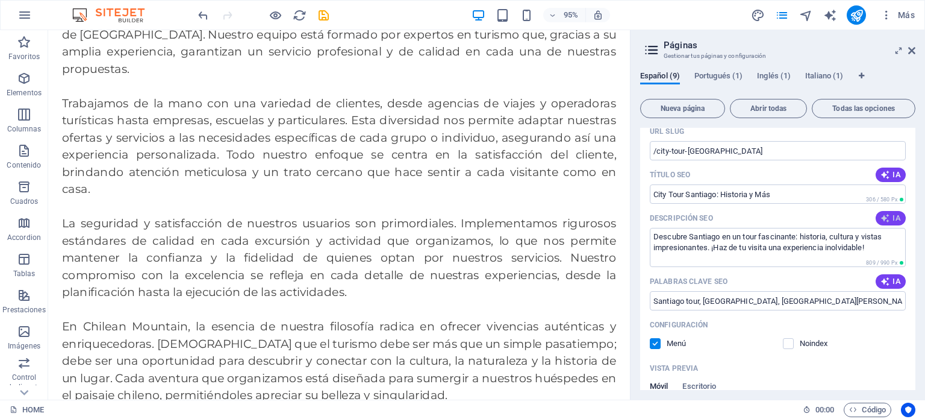
click at [886, 218] on icon "button" at bounding box center [886, 218] width 10 height 10
type textarea "Descubre Santiago en un tour privado de 4 horas. Historia, cultura y vistas pan…"
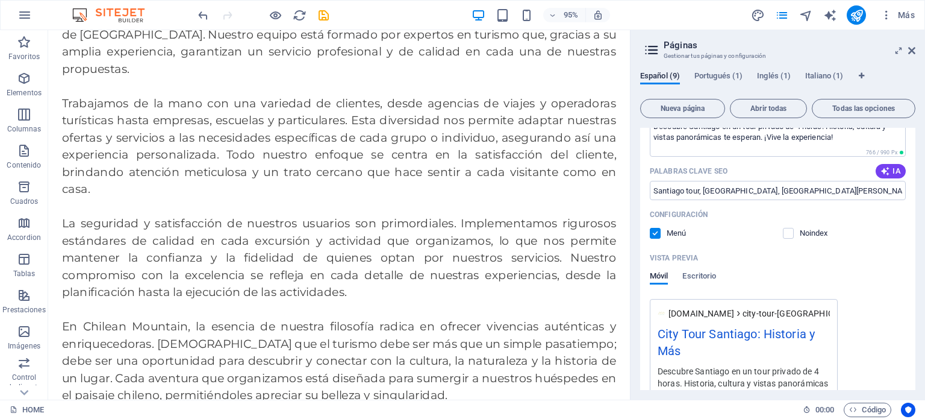
scroll to position [241, 0]
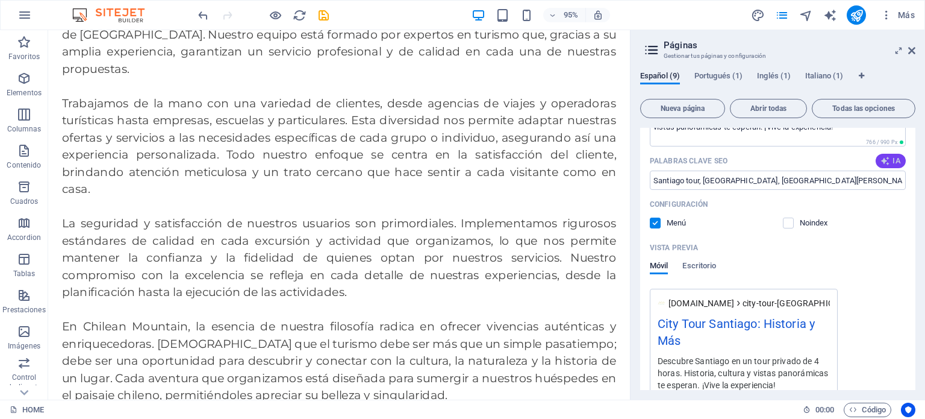
click at [883, 161] on icon "button" at bounding box center [886, 161] width 10 height 10
type input "city tour [GEOGRAPHIC_DATA], recorrido histórico [GEOGRAPHIC_DATA], turismo cul…"
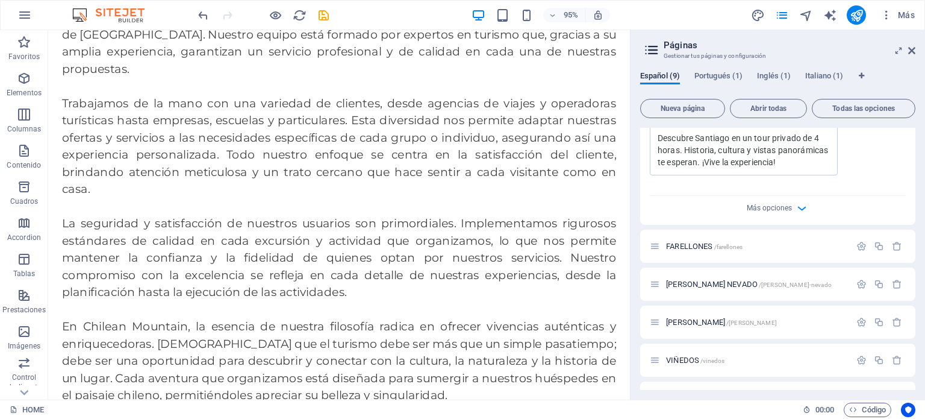
scroll to position [482, 0]
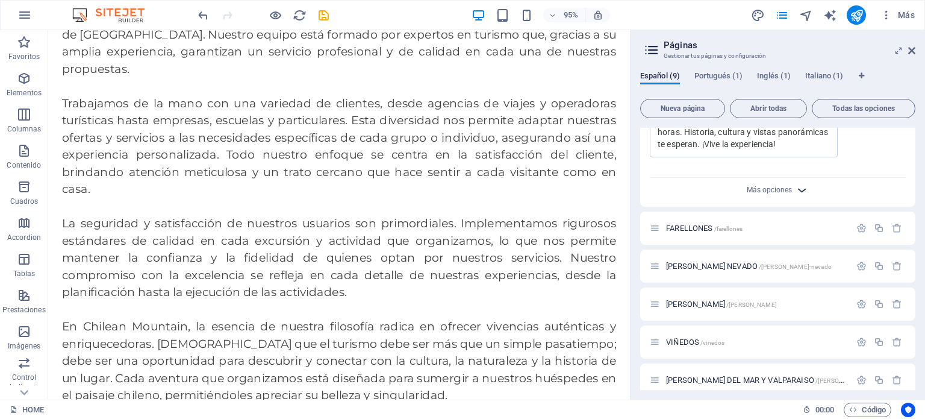
click at [805, 185] on icon "button" at bounding box center [802, 190] width 14 height 14
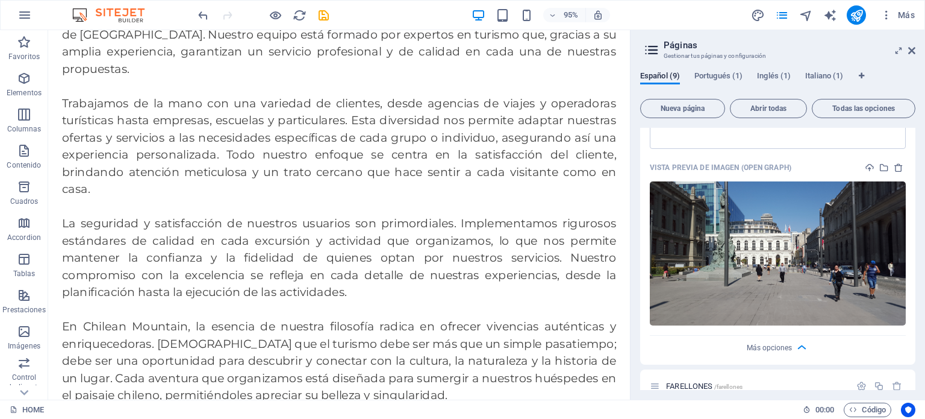
scroll to position [542, 0]
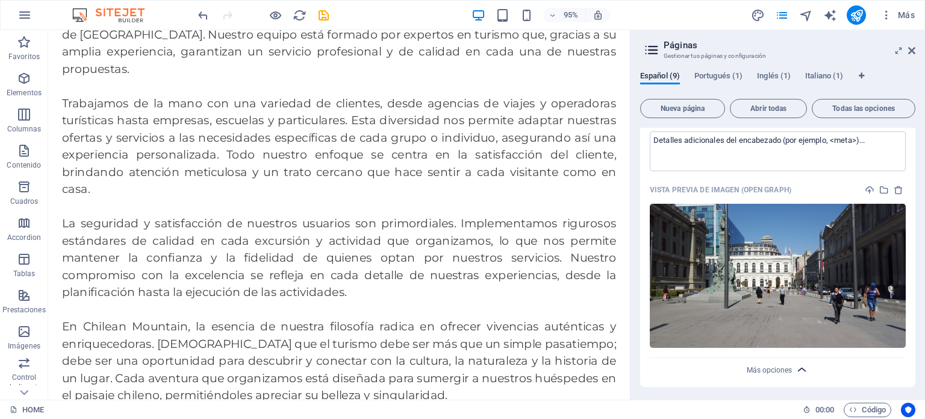
click at [807, 368] on icon "button" at bounding box center [802, 370] width 14 height 14
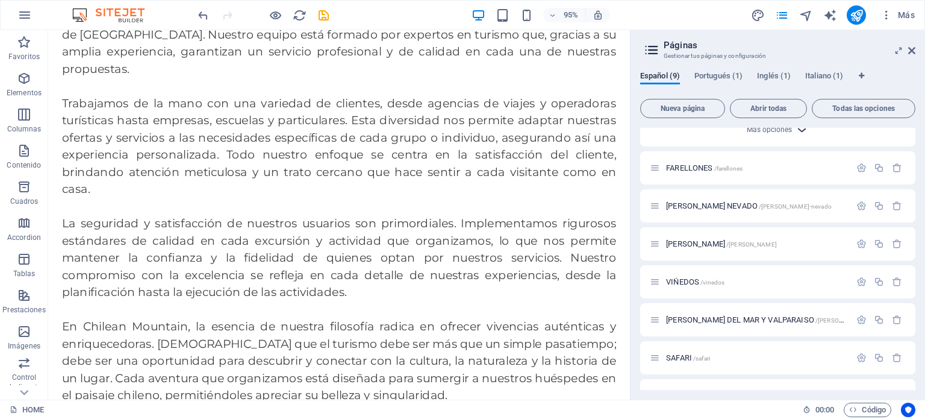
click at [799, 132] on icon "button" at bounding box center [802, 130] width 14 height 14
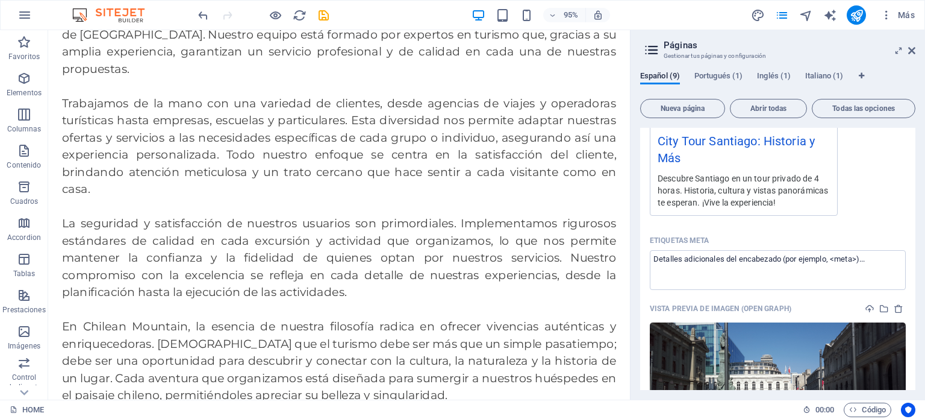
scroll to position [422, 0]
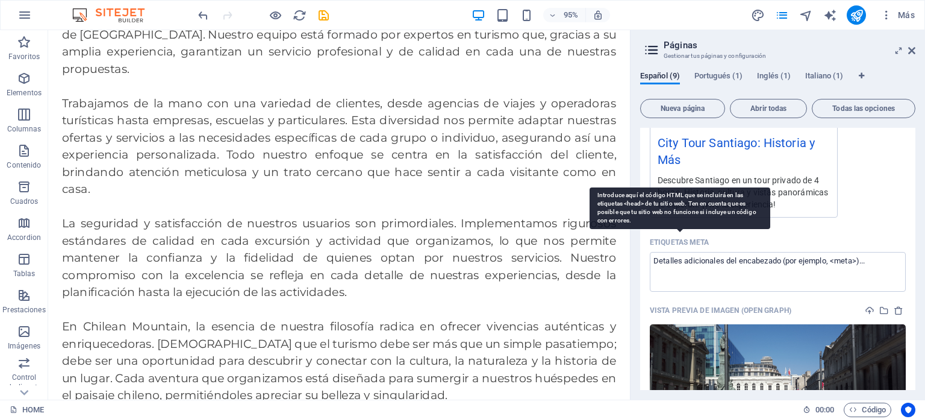
drag, startPoint x: 649, startPoint y: 241, endPoint x: 704, endPoint y: 240, distance: 55.4
click at [704, 240] on div "Nombre CITY TOUR SANTIAGO ​ URL SLUG /city-tour-santiago ​ Título SEO IA City T…" at bounding box center [777, 142] width 275 height 730
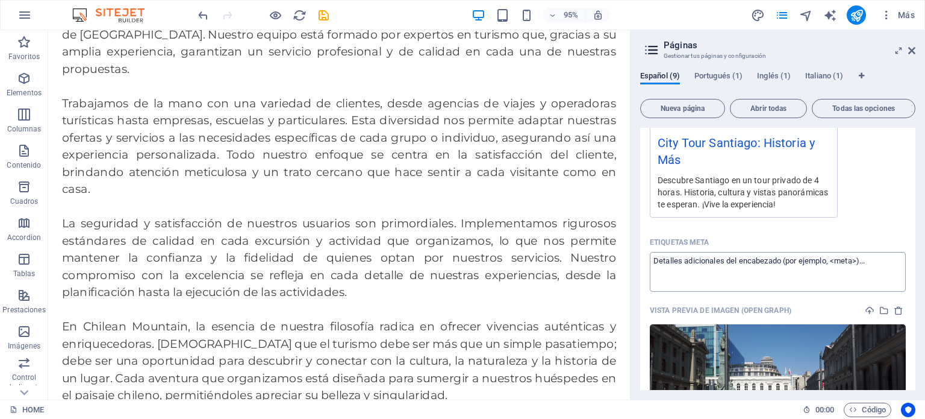
click at [699, 274] on textarea "Etiquetas meta ​" at bounding box center [778, 271] width 256 height 39
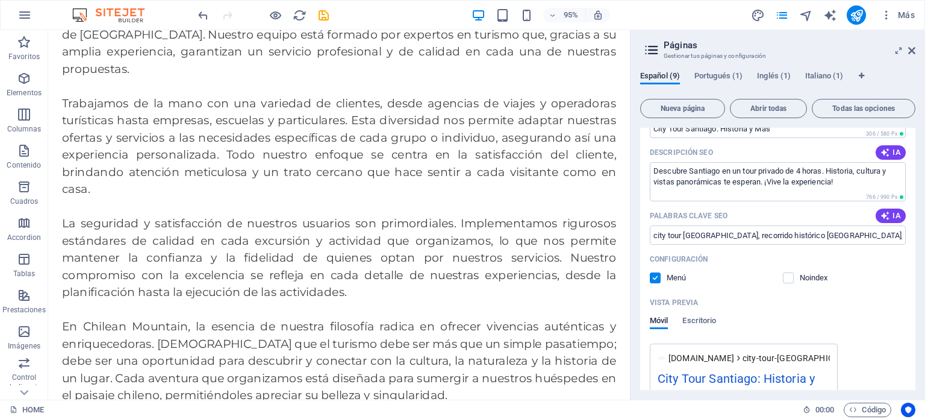
scroll to position [181, 0]
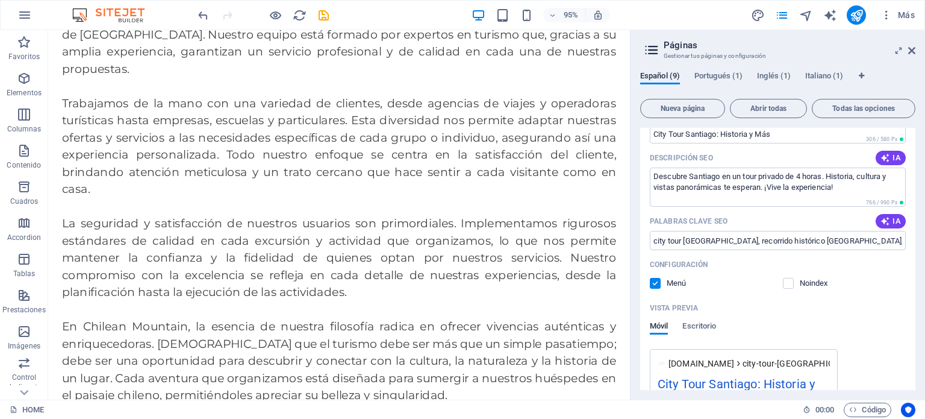
drag, startPoint x: 702, startPoint y: 326, endPoint x: 732, endPoint y: 333, distance: 31.0
click at [702, 325] on span "Escritorio" at bounding box center [699, 327] width 34 height 17
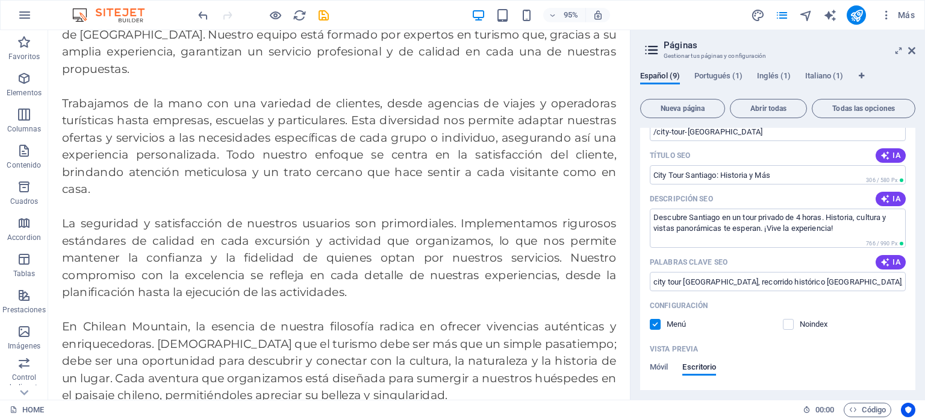
scroll to position [301, 0]
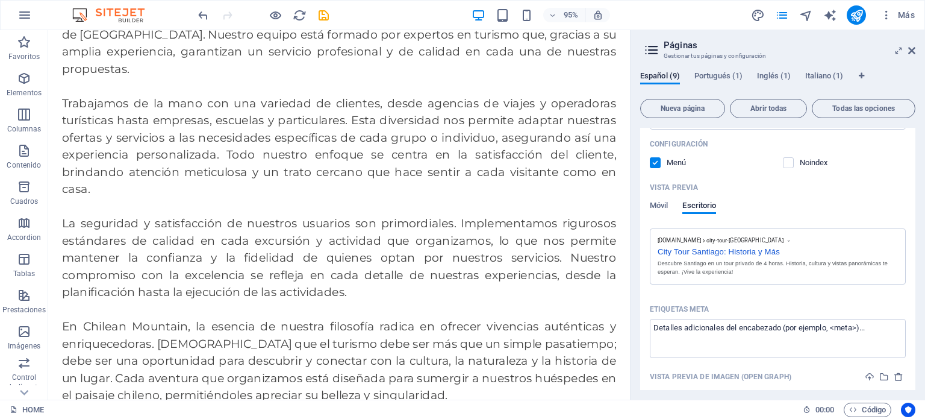
click at [657, 162] on label at bounding box center [655, 162] width 11 height 11
click at [0, 0] on input "checkbox" at bounding box center [0, 0] width 0 height 0
click at [659, 166] on label at bounding box center [655, 162] width 11 height 11
click at [0, 0] on input "checkbox" at bounding box center [0, 0] width 0 height 0
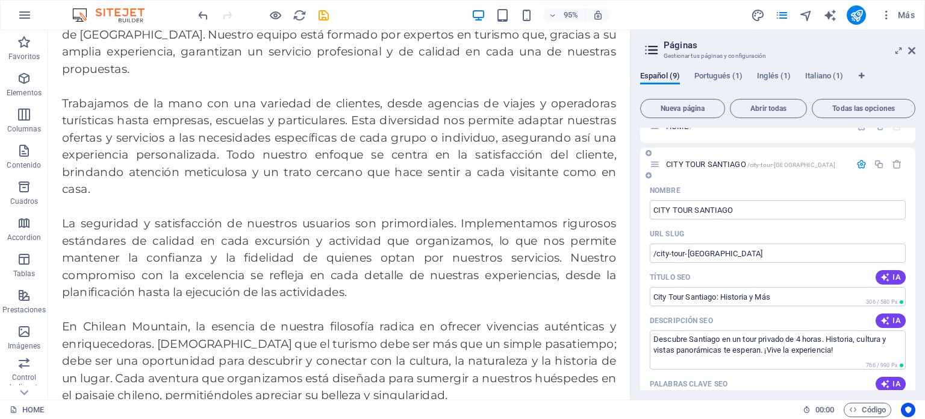
scroll to position [0, 0]
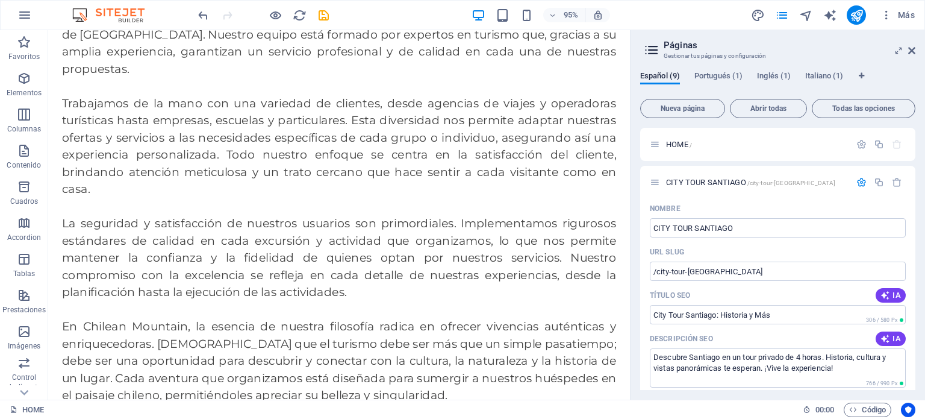
click at [330, 16] on icon "save" at bounding box center [324, 15] width 14 height 14
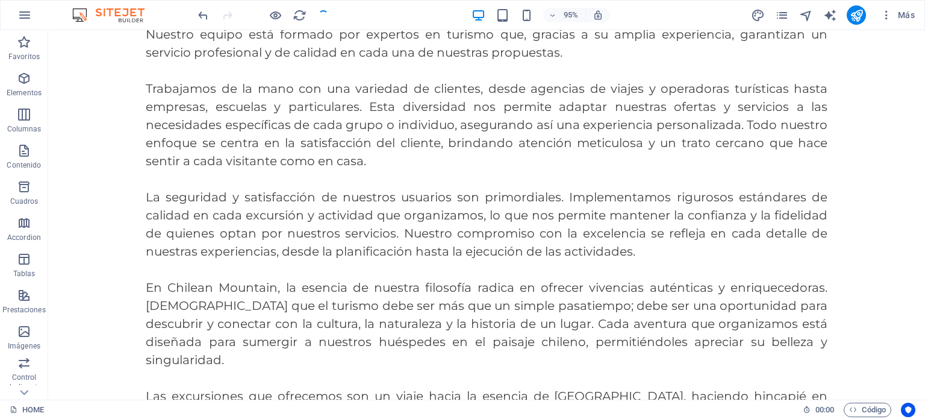
checkbox input "false"
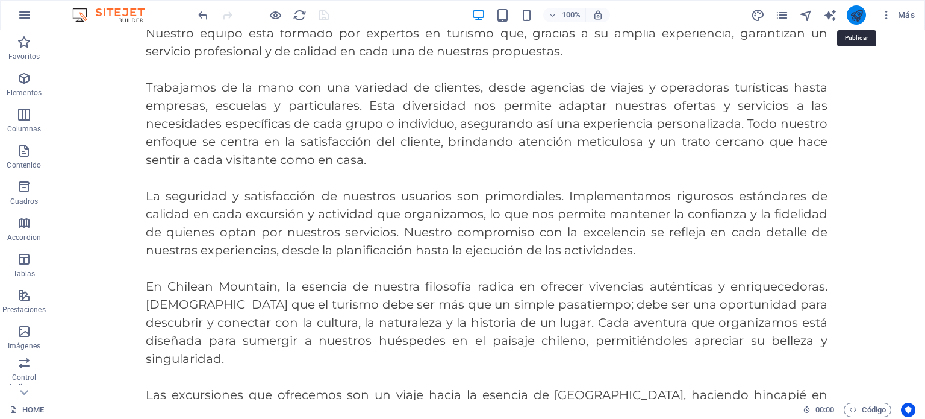
click at [850, 14] on icon "publish" at bounding box center [857, 15] width 14 height 14
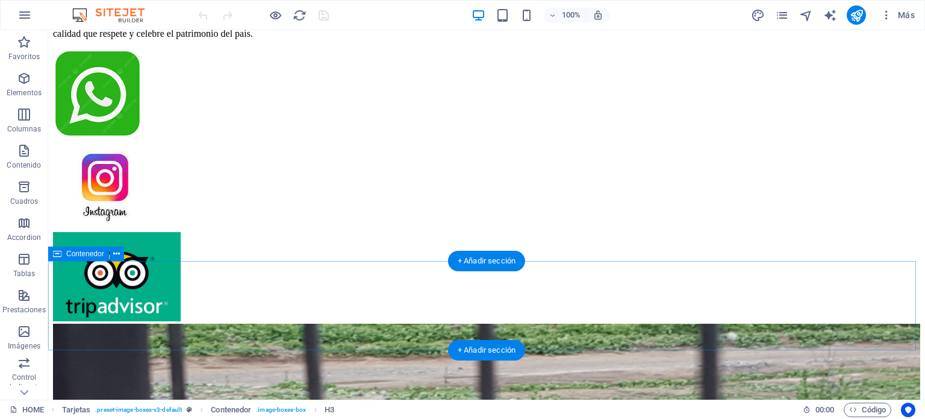
scroll to position [517, 0]
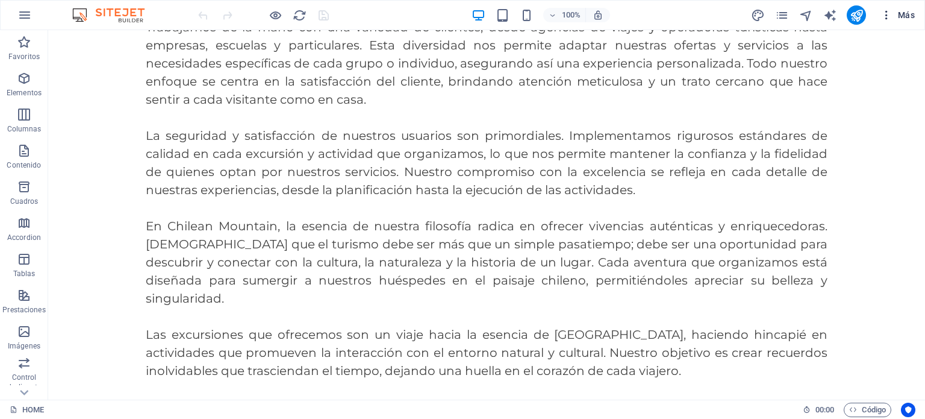
click at [912, 13] on span "Más" at bounding box center [898, 15] width 34 height 12
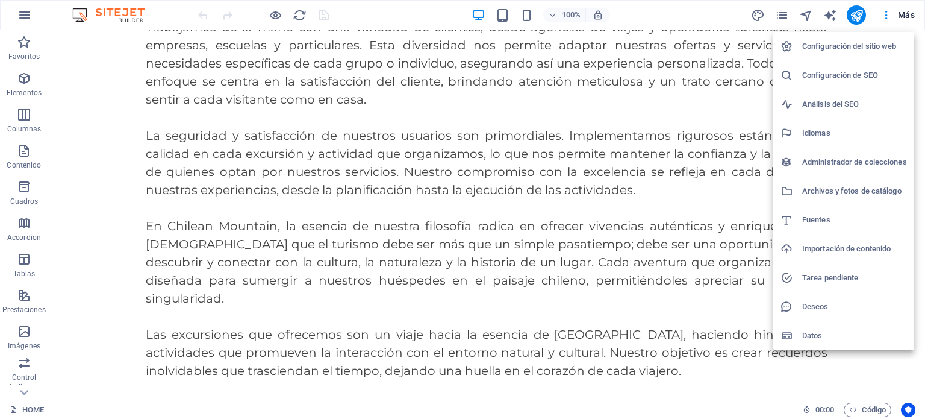
click at [840, 76] on h6 "Configuración de SEO" at bounding box center [854, 75] width 105 height 14
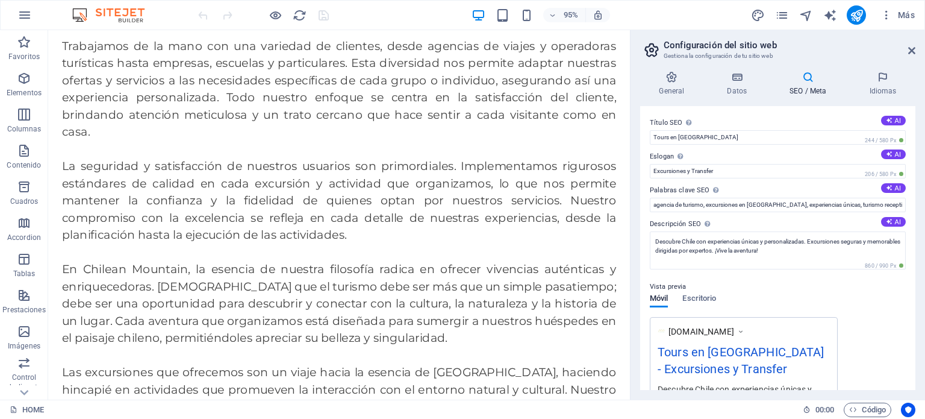
scroll to position [60, 0]
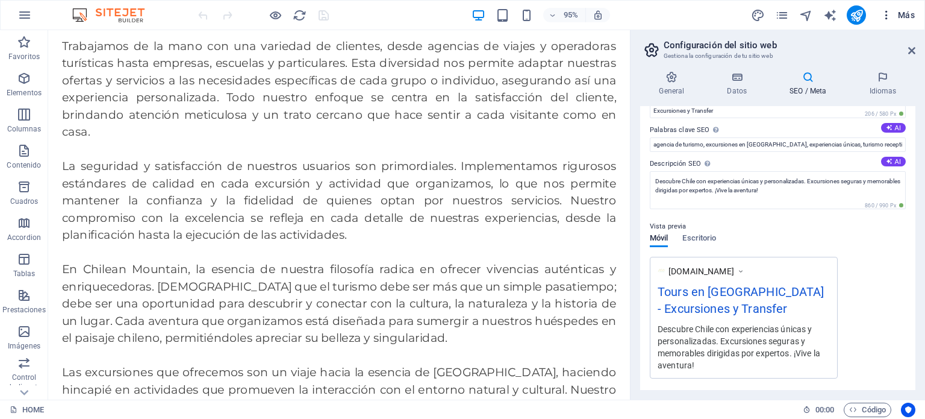
click at [908, 11] on span "Más" at bounding box center [898, 15] width 34 height 12
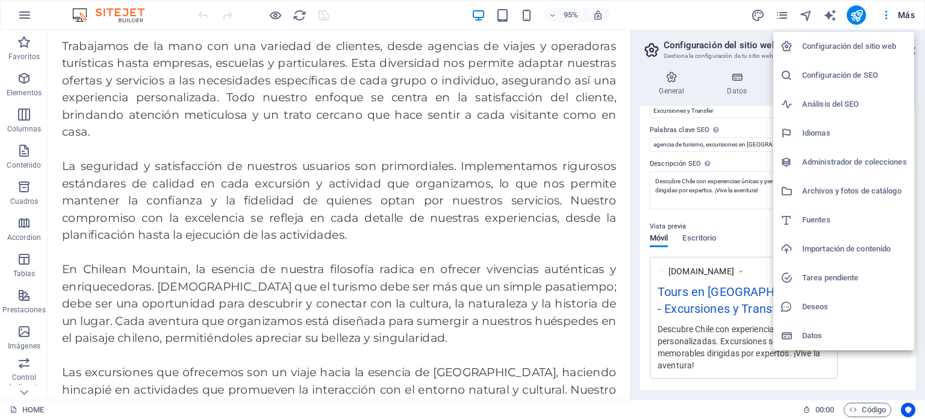
click at [782, 15] on div at bounding box center [462, 209] width 925 height 419
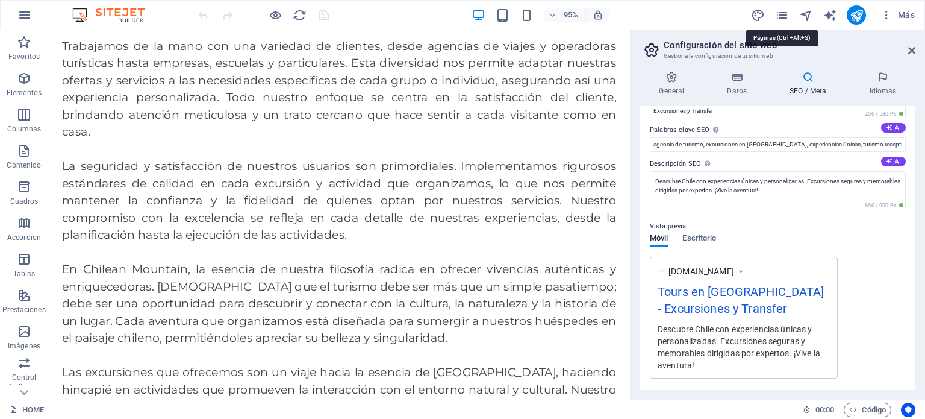
click at [782, 15] on icon "pages" at bounding box center [782, 15] width 14 height 14
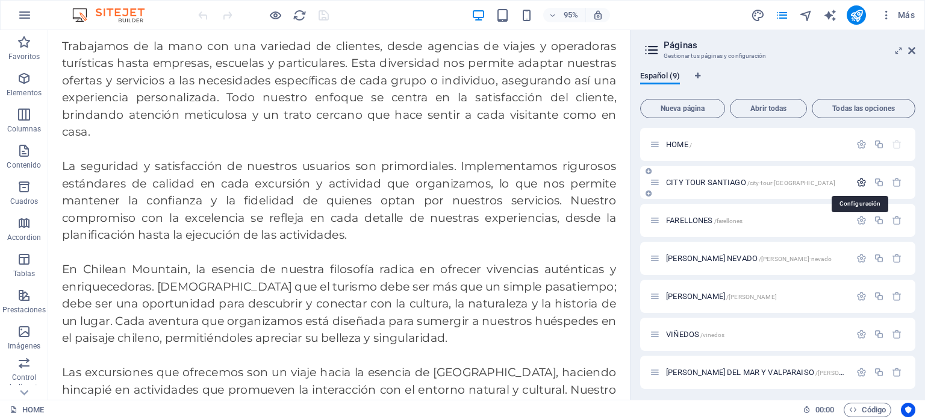
click at [859, 180] on icon "button" at bounding box center [861, 182] width 10 height 10
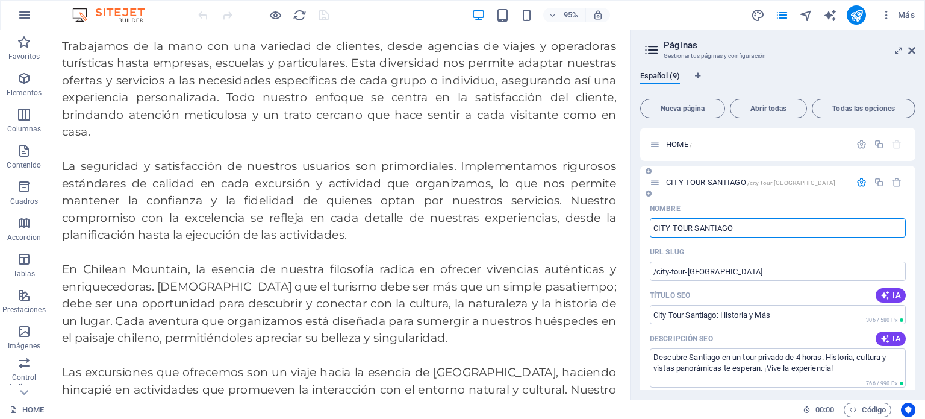
scroll to position [0, 0]
click at [862, 145] on icon "button" at bounding box center [861, 144] width 10 height 10
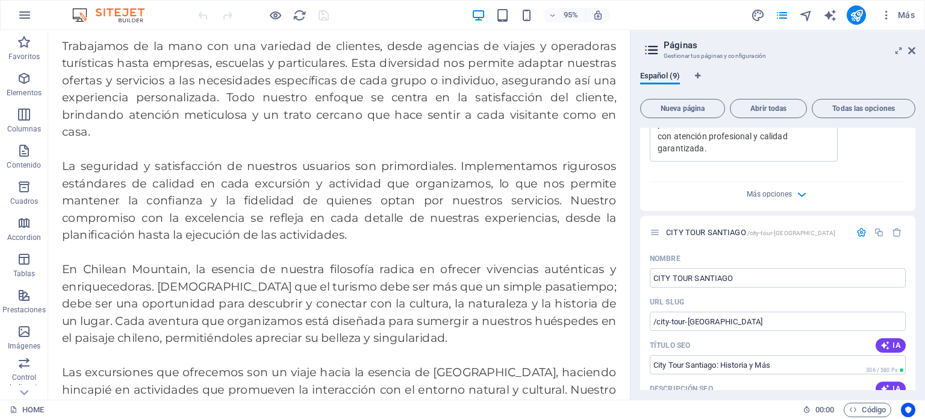
scroll to position [482, 0]
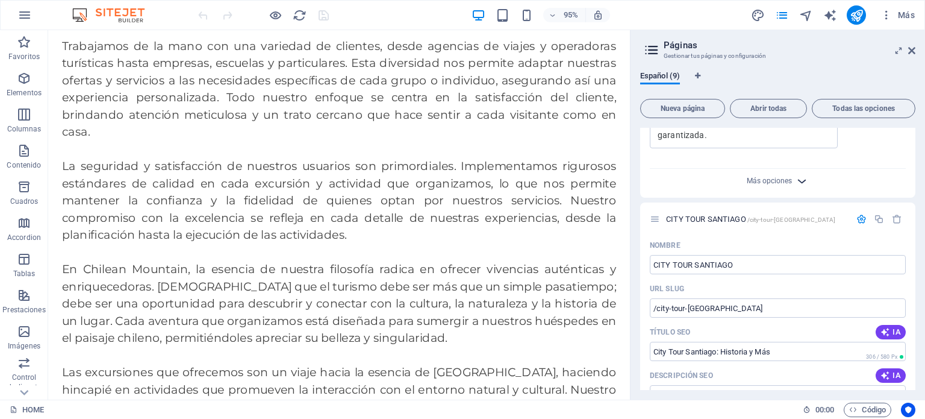
click at [795, 174] on icon "button" at bounding box center [802, 181] width 14 height 14
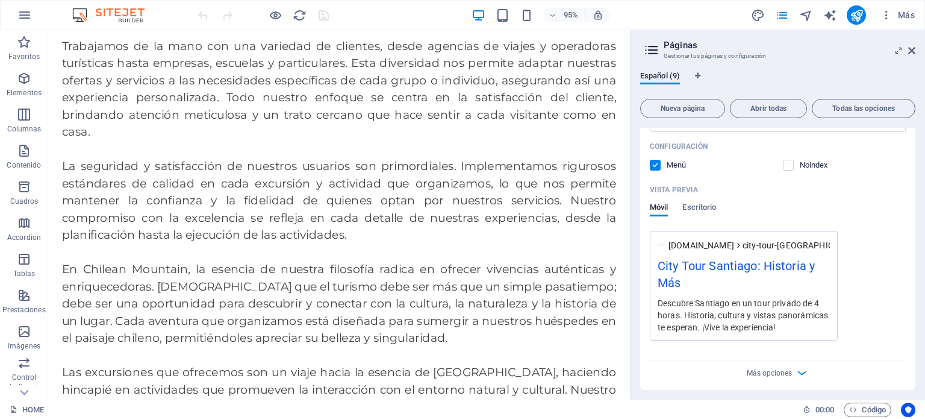
scroll to position [1385, 0]
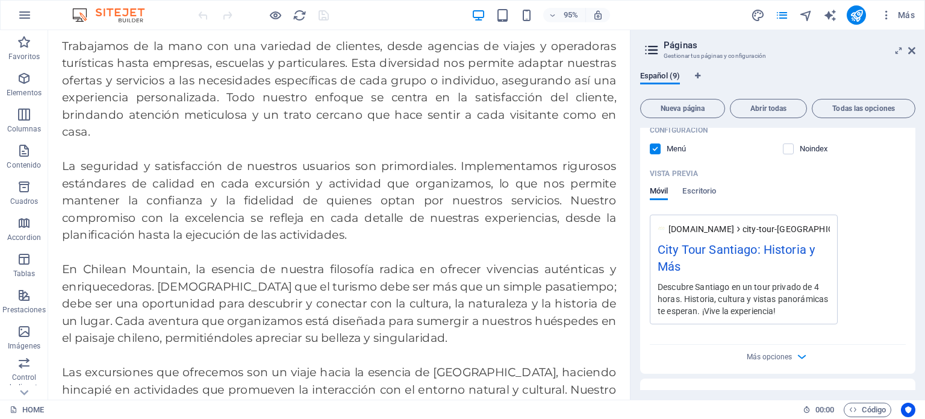
drag, startPoint x: 708, startPoint y: 170, endPoint x: 714, endPoint y: 210, distance: 39.5
click at [708, 184] on span "Escritorio" at bounding box center [699, 192] width 34 height 17
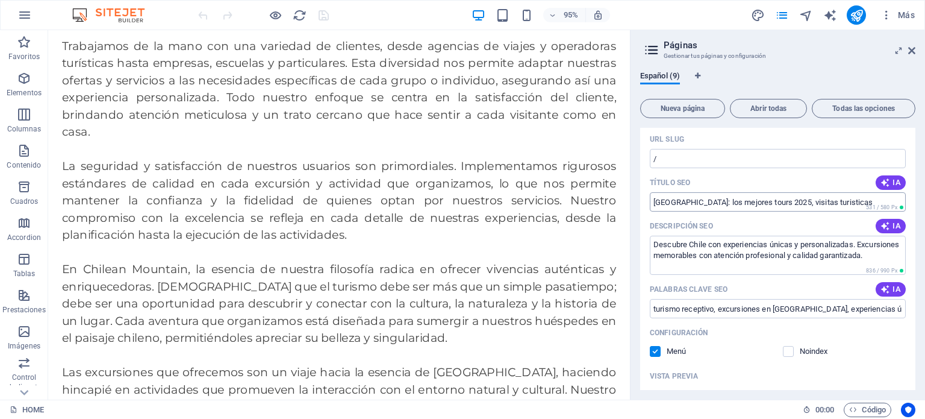
scroll to position [0, 0]
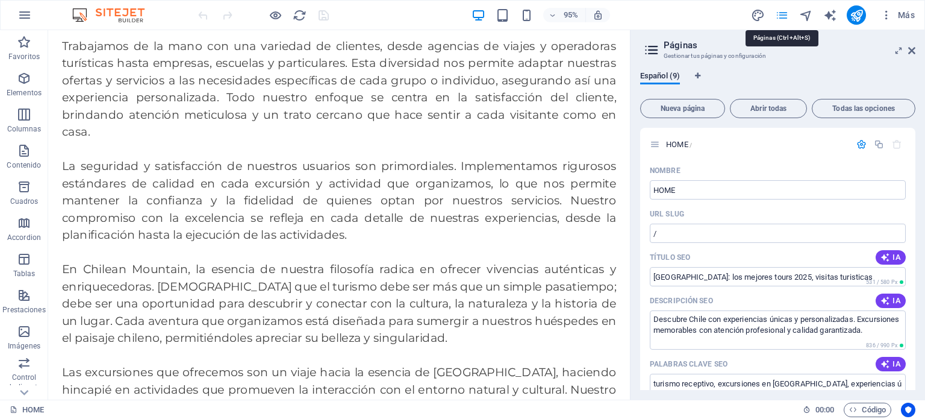
click at [785, 19] on icon "pages" at bounding box center [782, 15] width 14 height 14
click at [783, 13] on icon "pages" at bounding box center [782, 15] width 14 height 14
click at [912, 52] on icon at bounding box center [911, 51] width 7 height 10
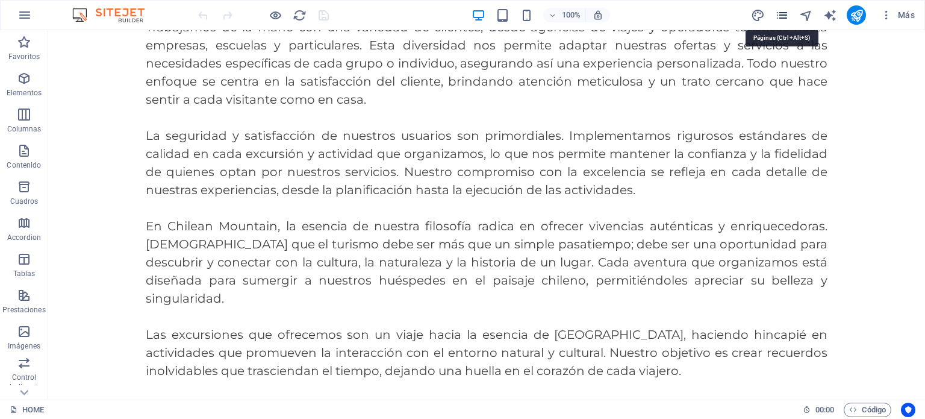
click at [787, 14] on icon "pages" at bounding box center [782, 15] width 14 height 14
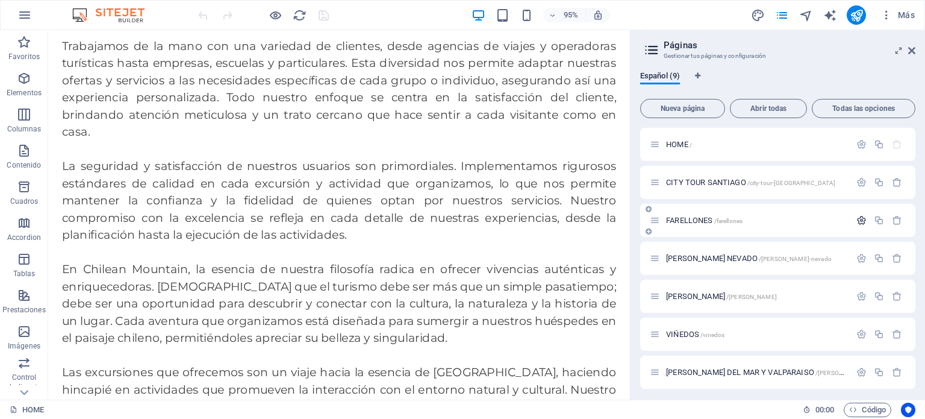
click at [858, 219] on icon "button" at bounding box center [861, 220] width 10 height 10
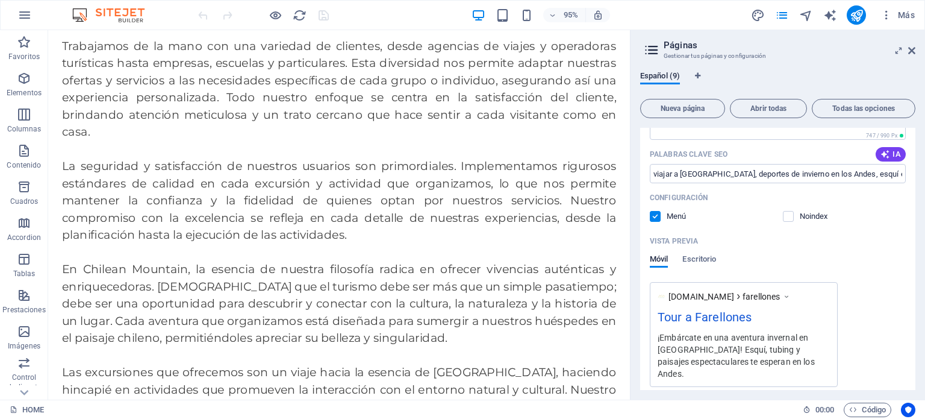
scroll to position [361, 0]
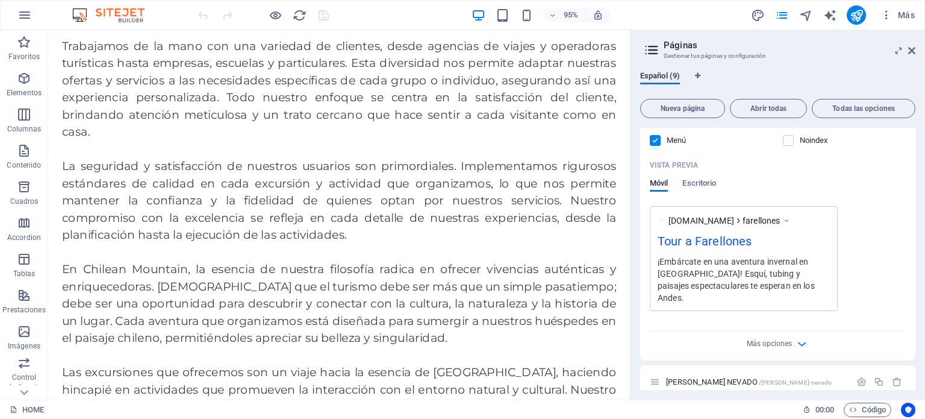
click at [708, 178] on div "Vista previa Móvil Escritorio" at bounding box center [778, 180] width 256 height 51
click at [703, 181] on span "Escritorio" at bounding box center [699, 184] width 34 height 17
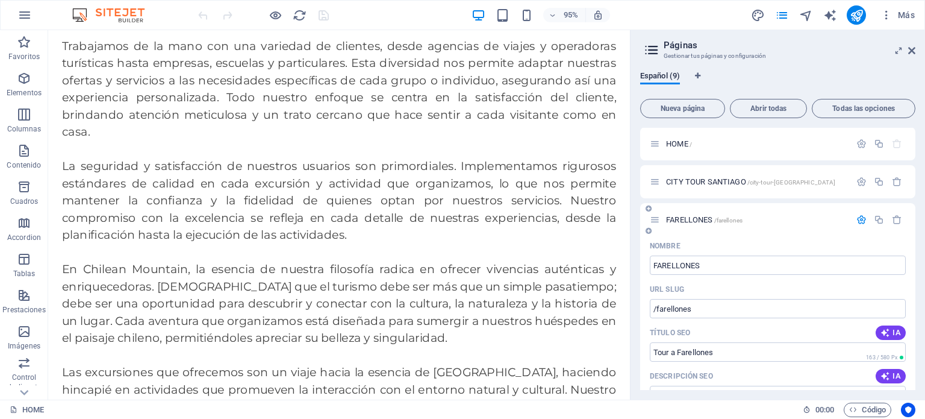
scroll to position [0, 0]
click at [886, 16] on icon "button" at bounding box center [887, 15] width 12 height 12
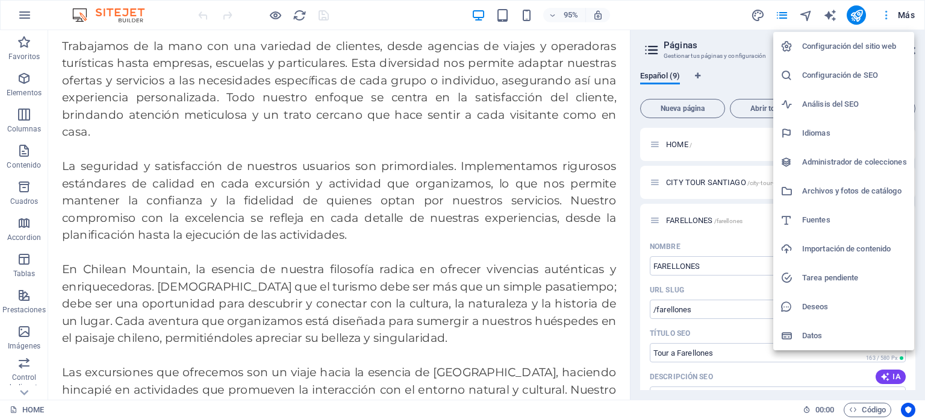
click at [886, 16] on div at bounding box center [462, 209] width 925 height 419
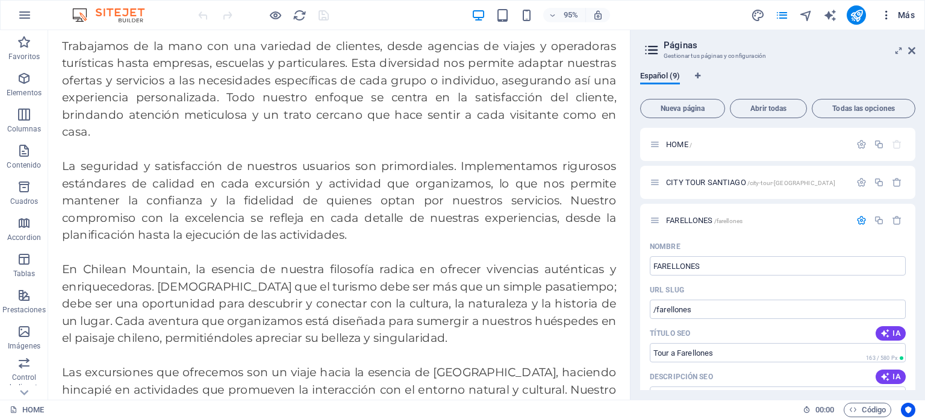
click at [900, 13] on span "Más" at bounding box center [898, 15] width 34 height 12
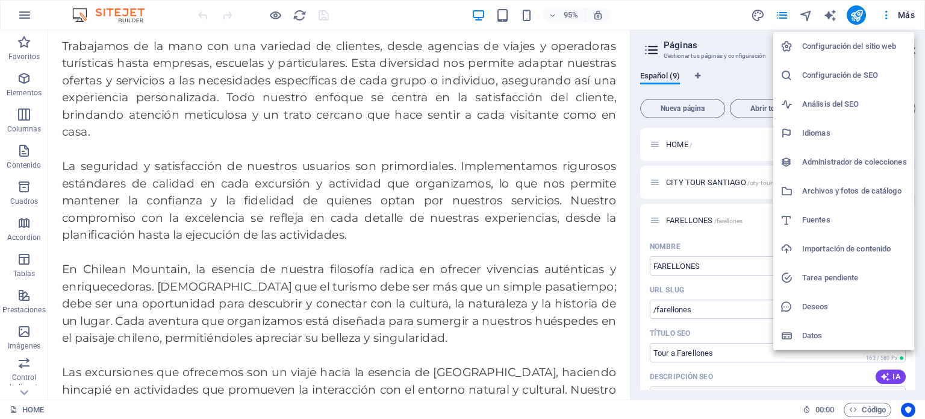
click at [849, 46] on h6 "Configuración del sitio web" at bounding box center [854, 46] width 105 height 14
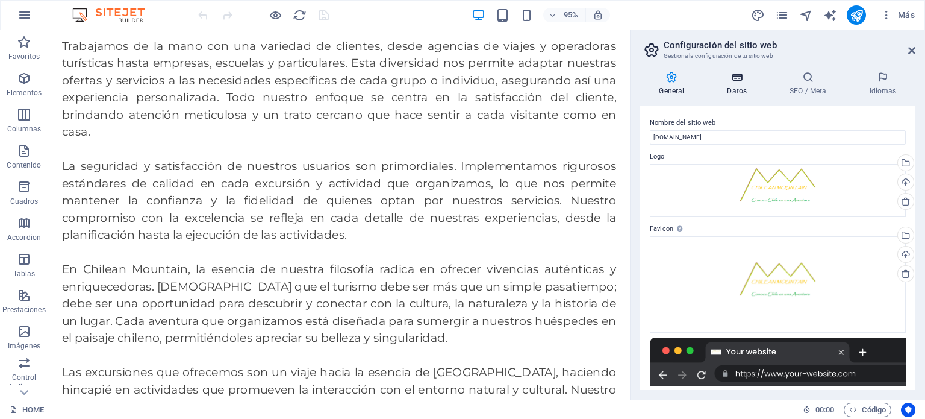
click at [735, 93] on h4 "Datos" at bounding box center [739, 83] width 63 height 25
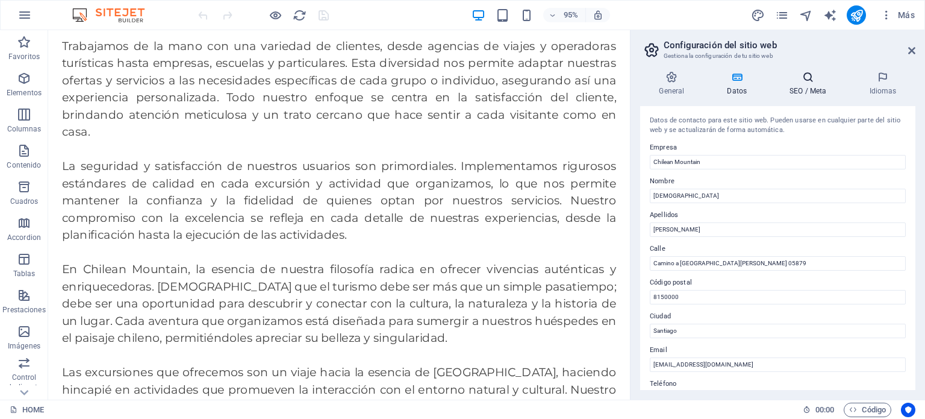
click at [814, 82] on icon at bounding box center [808, 77] width 75 height 12
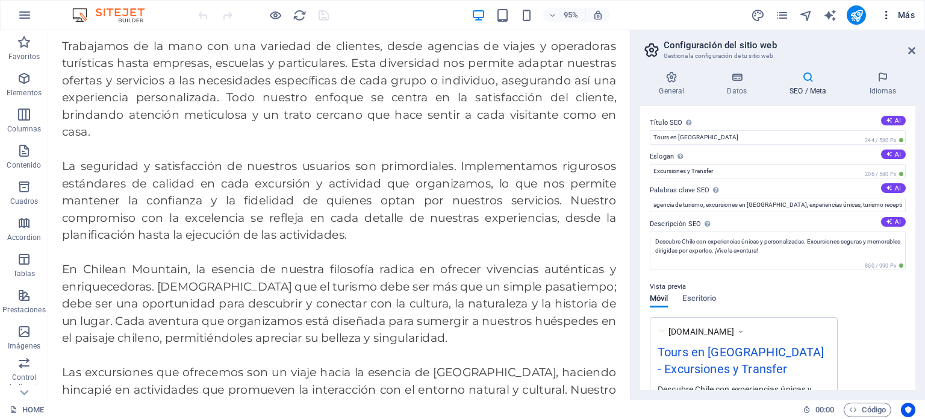
click at [906, 9] on span "Más" at bounding box center [898, 15] width 34 height 12
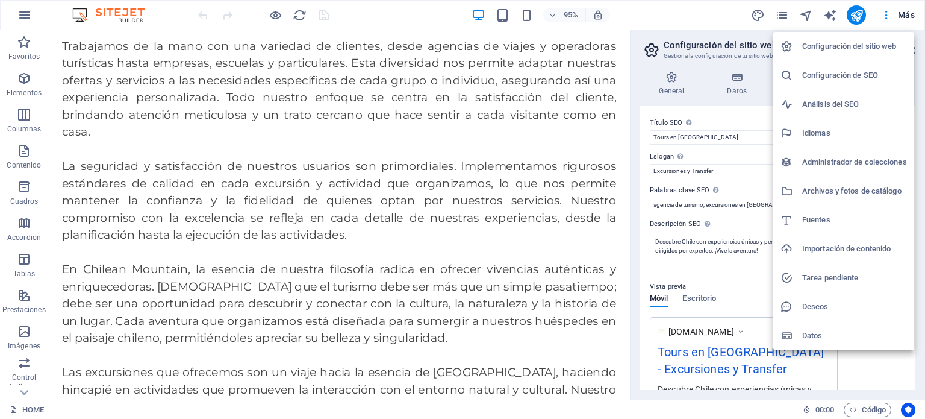
click at [855, 104] on h6 "Análisis del SEO" at bounding box center [854, 104] width 105 height 14
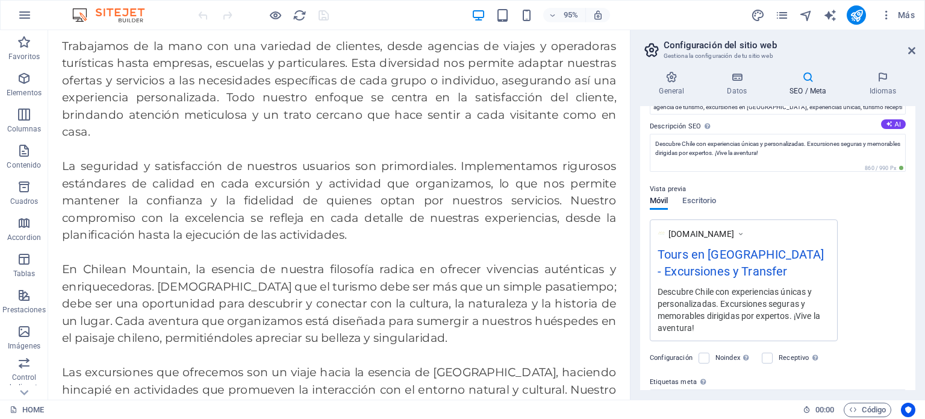
scroll to position [211, 0]
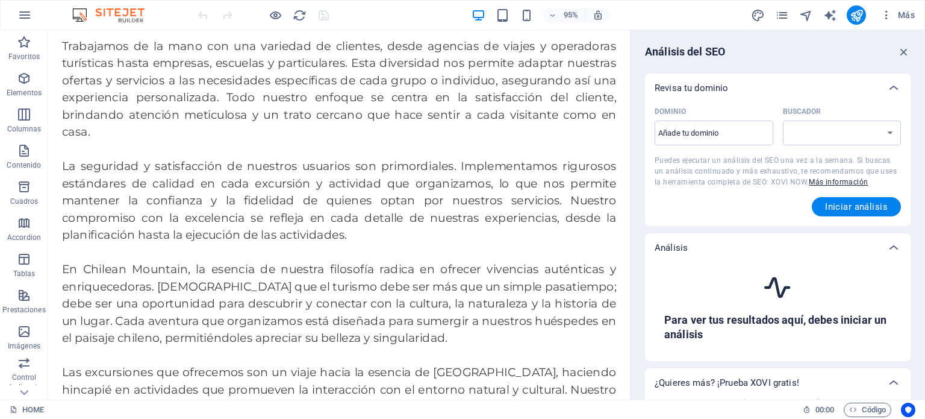
select select "[DOMAIN_NAME]"
click at [753, 128] on input "Dominio ​" at bounding box center [714, 132] width 119 height 19
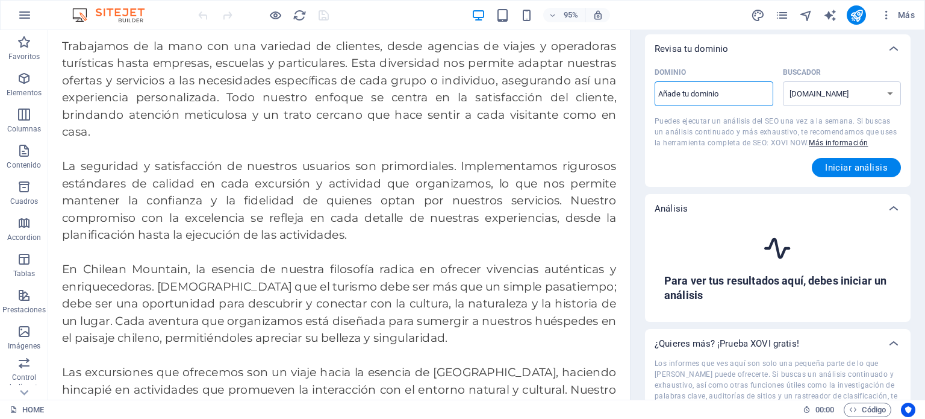
scroll to position [0, 0]
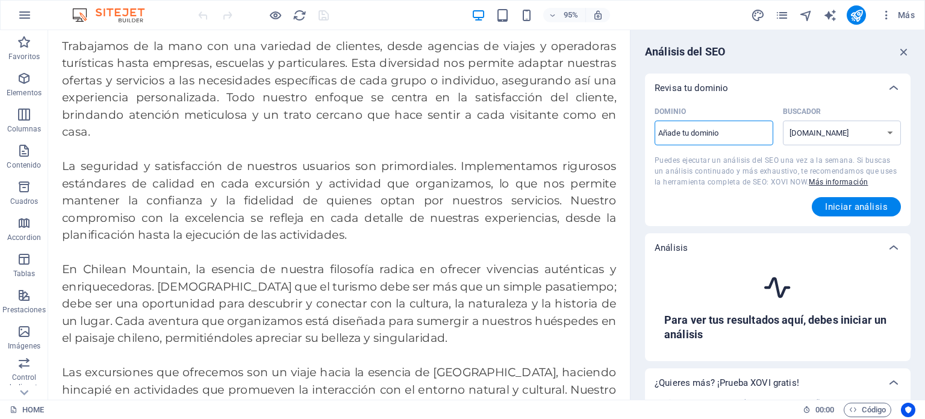
click at [742, 129] on input "Dominio ​" at bounding box center [714, 132] width 119 height 19
click at [838, 205] on span "Iniciar análisis" at bounding box center [856, 207] width 63 height 10
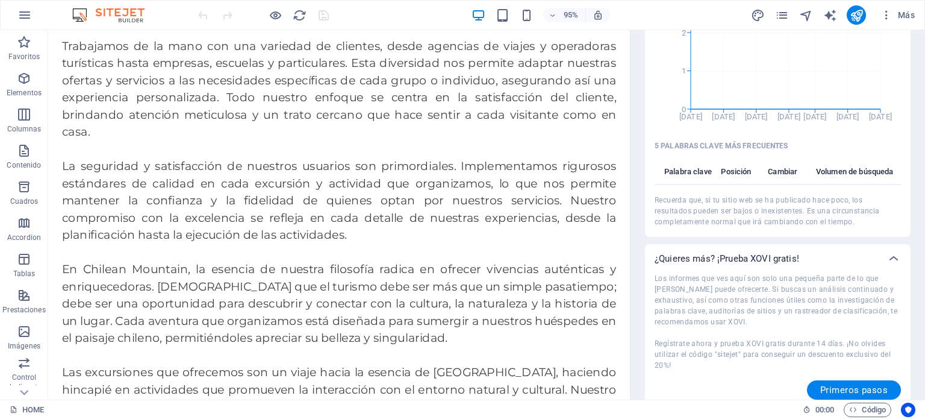
scroll to position [626, 0]
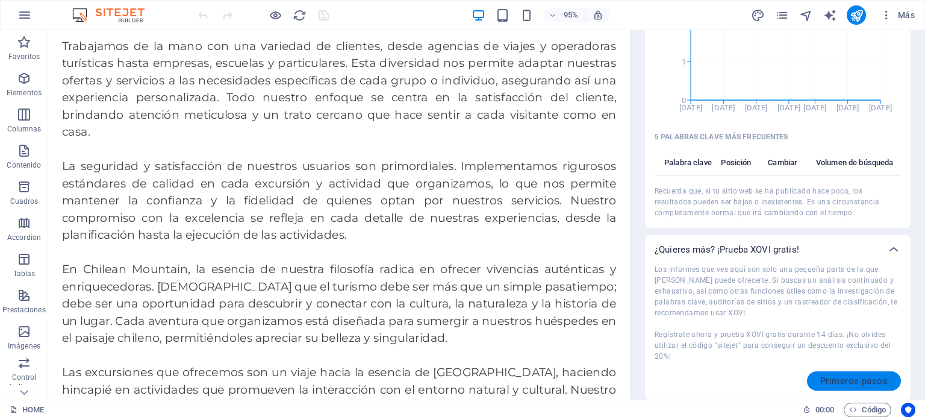
click at [851, 376] on span "Primeros pasos" at bounding box center [853, 381] width 67 height 10
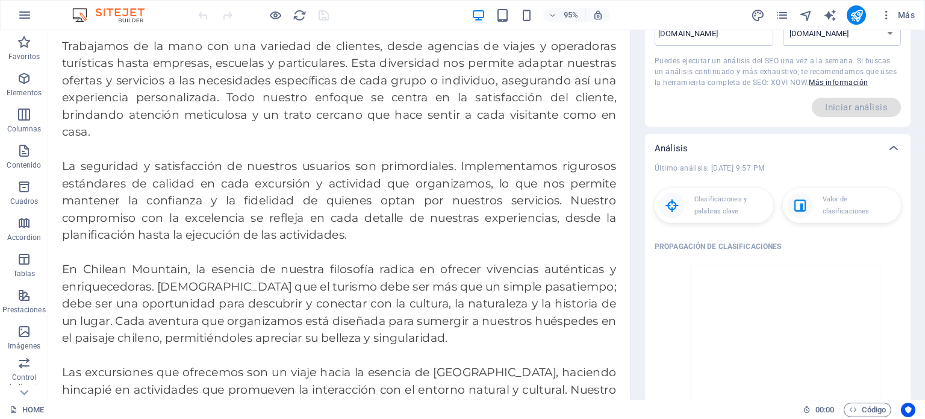
scroll to position [84, 0]
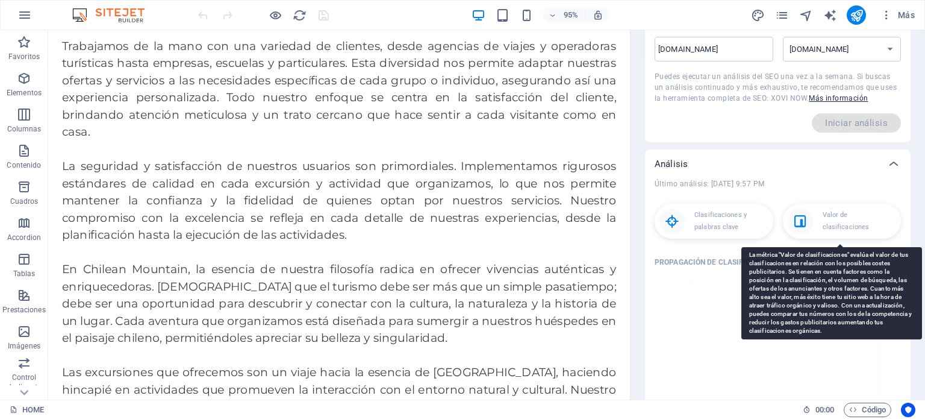
click at [834, 219] on p "Valor de clasificaciones" at bounding box center [859, 221] width 73 height 24
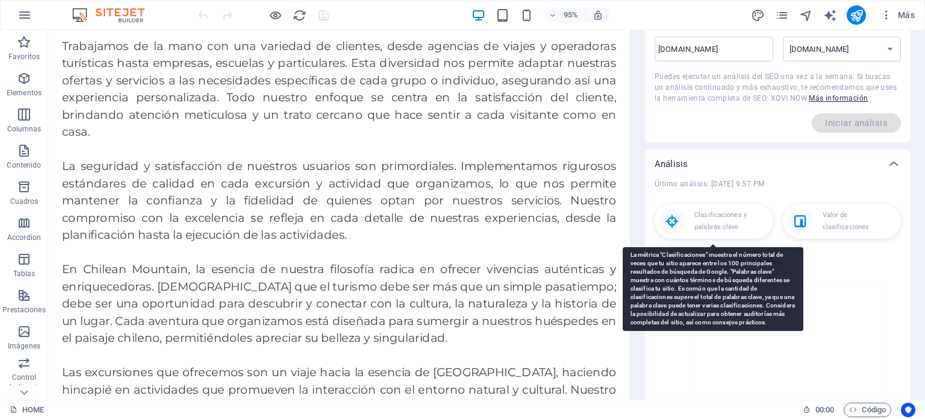
click at [707, 216] on p "Clasificaciones y palabras clave" at bounding box center [730, 221] width 73 height 24
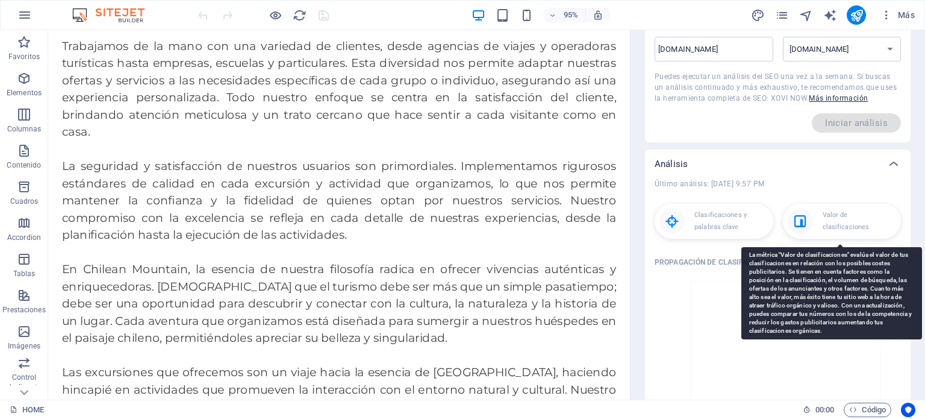
click at [812, 223] on div "Valor de clasificaciones" at bounding box center [842, 221] width 119 height 35
click at [796, 216] on icon at bounding box center [800, 220] width 25 height 25
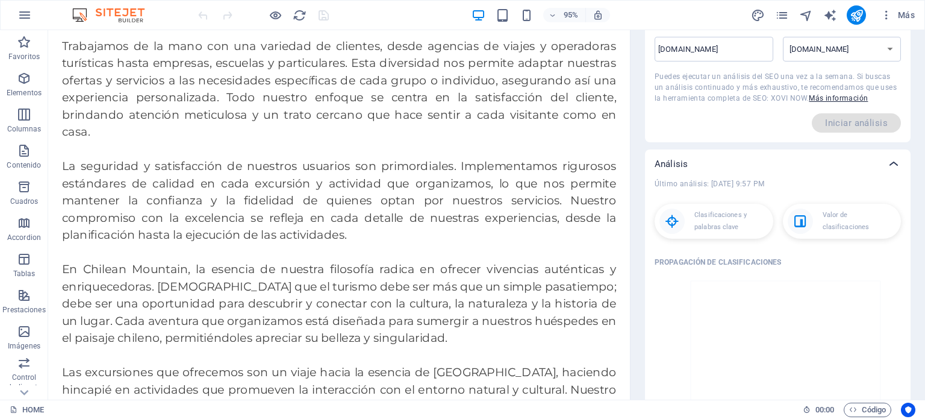
click at [895, 162] on icon at bounding box center [894, 164] width 14 height 14
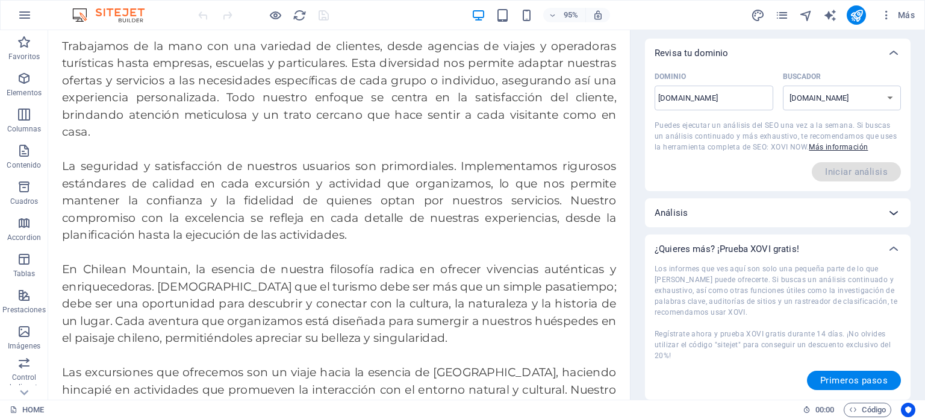
scroll to position [34, 0]
click at [891, 252] on icon at bounding box center [894, 249] width 14 height 14
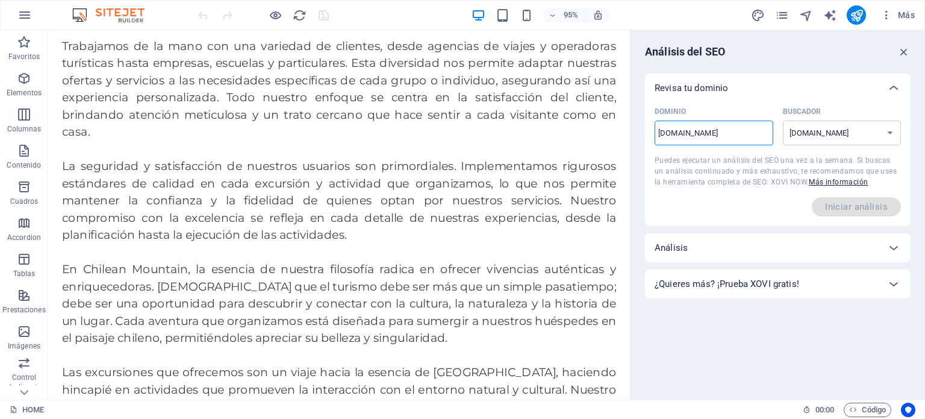
click at [657, 138] on input "[DOMAIN_NAME]" at bounding box center [714, 132] width 119 height 19
type input "[DOMAIN_NAME]"
click at [862, 207] on span "Iniciar análisis" at bounding box center [856, 206] width 89 height 19
click at [822, 181] on link "Más información" at bounding box center [838, 182] width 59 height 8
click at [906, 50] on icon "button" at bounding box center [903, 51] width 13 height 13
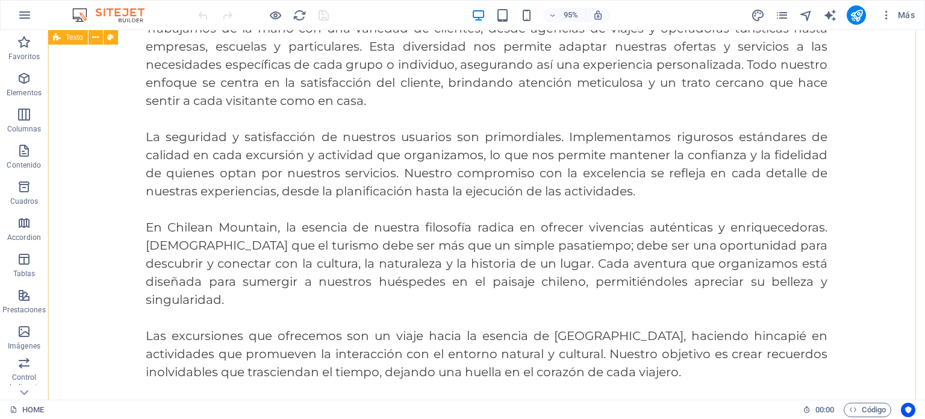
scroll to position [517, 0]
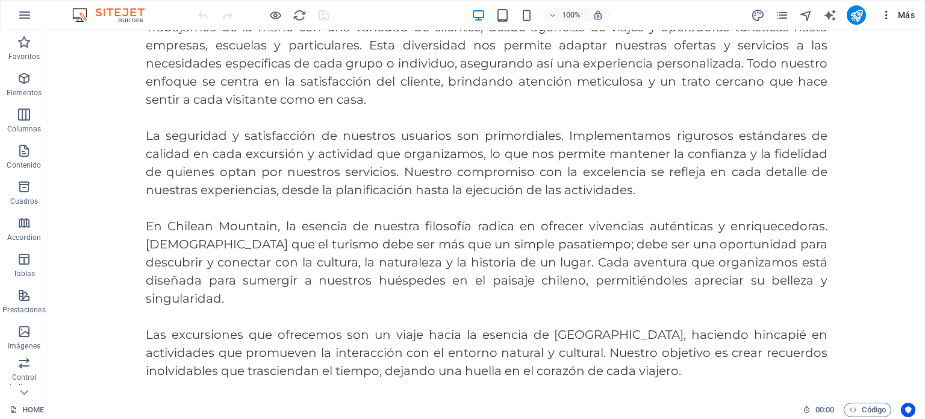
click at [903, 17] on span "Más" at bounding box center [898, 15] width 34 height 12
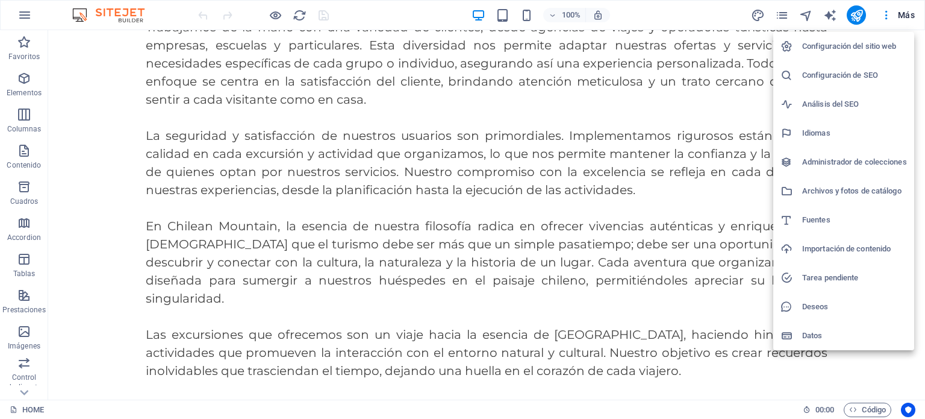
click at [827, 133] on h6 "Idiomas" at bounding box center [854, 133] width 105 height 14
select select "44"
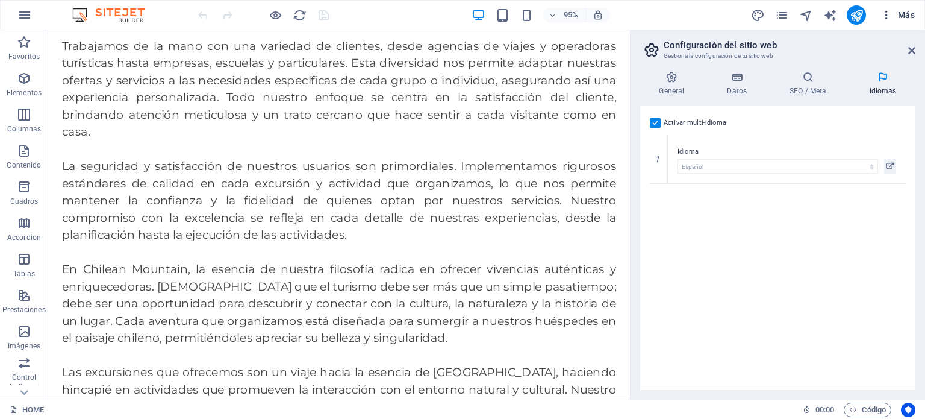
click at [907, 17] on span "Más" at bounding box center [898, 15] width 34 height 12
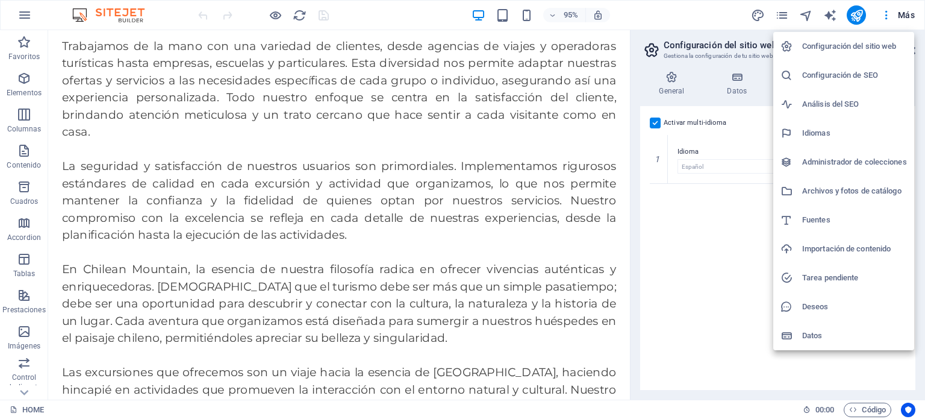
click at [818, 163] on h6 "Administrador de colecciones" at bounding box center [854, 162] width 105 height 14
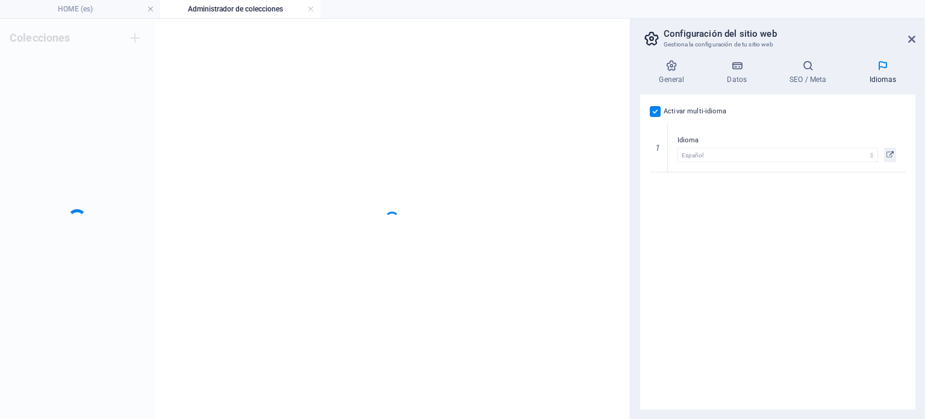
scroll to position [0, 0]
click at [900, 11] on ul "HOME (es) Administrador de colecciones" at bounding box center [462, 9] width 925 height 18
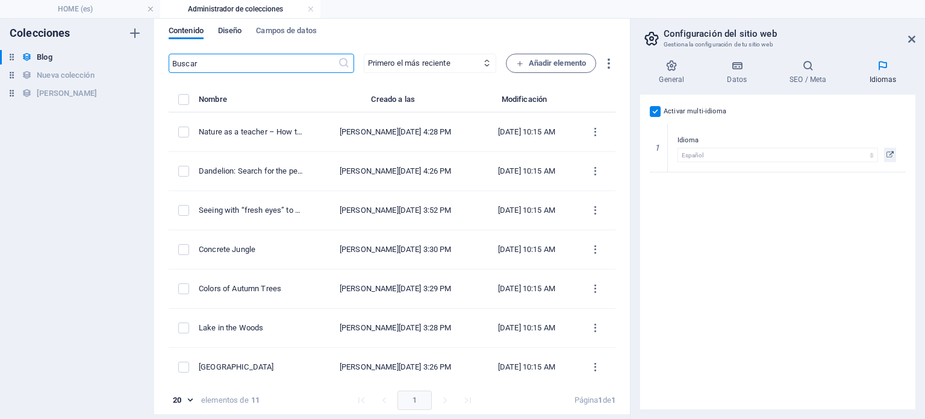
click at [240, 30] on span "Diseño" at bounding box center [230, 31] width 24 height 17
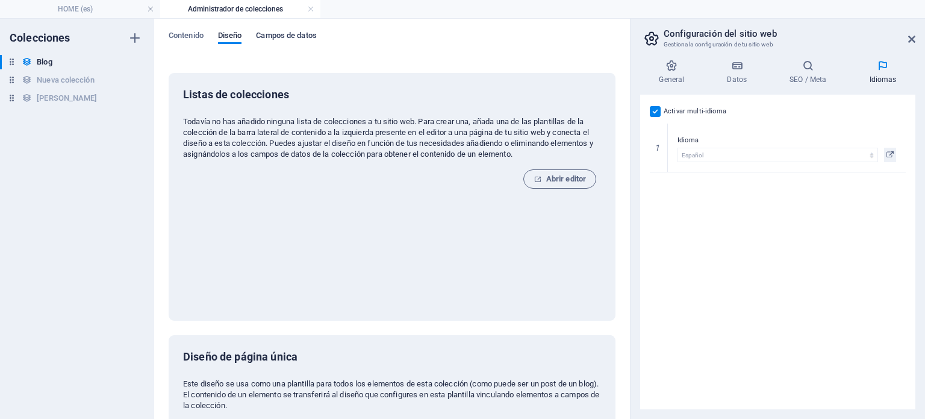
click at [303, 37] on span "Campos de datos" at bounding box center [286, 36] width 60 height 17
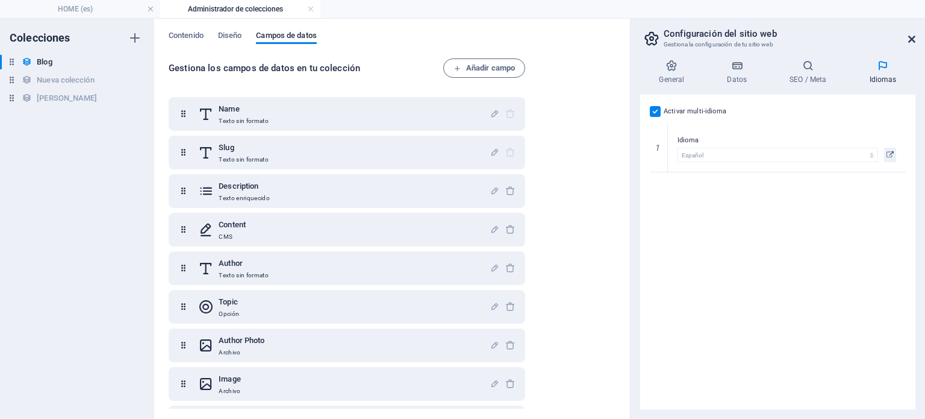
click at [914, 36] on icon at bounding box center [911, 39] width 7 height 10
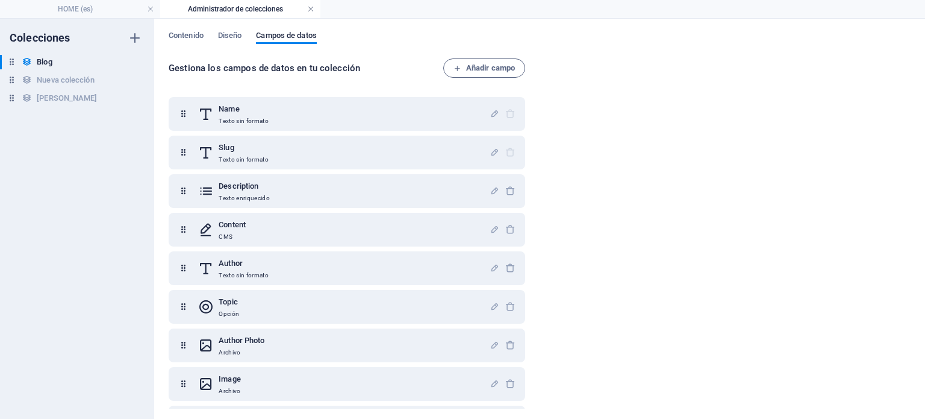
click at [313, 7] on link at bounding box center [310, 9] width 7 height 11
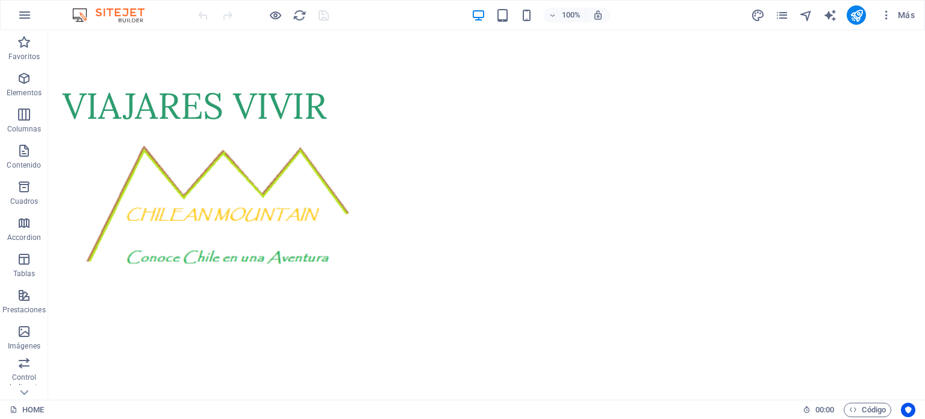
scroll to position [516, 0]
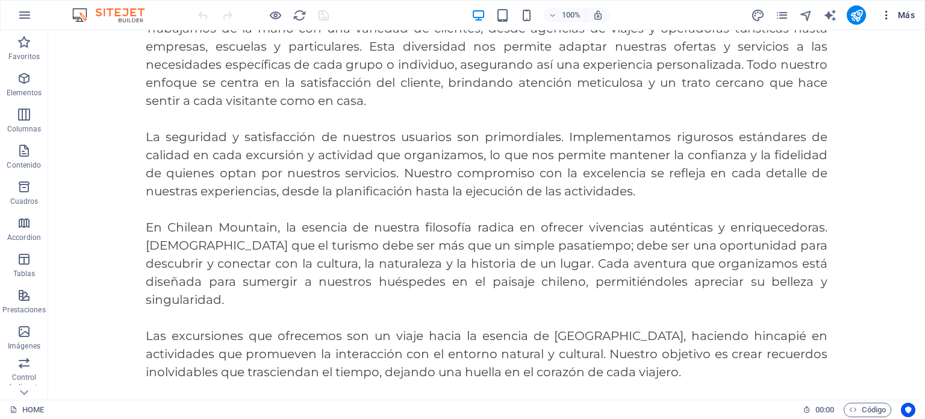
click at [899, 11] on span "Más" at bounding box center [898, 15] width 34 height 12
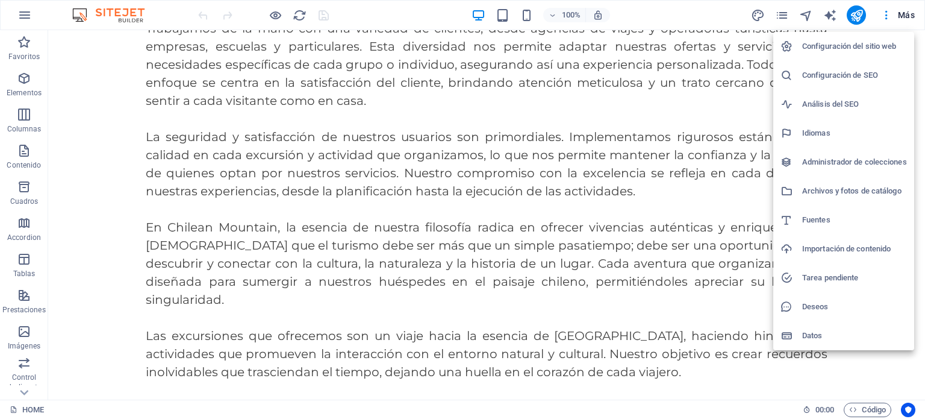
click at [831, 190] on h6 "Archivos y fotos de catálogo" at bounding box center [854, 191] width 105 height 14
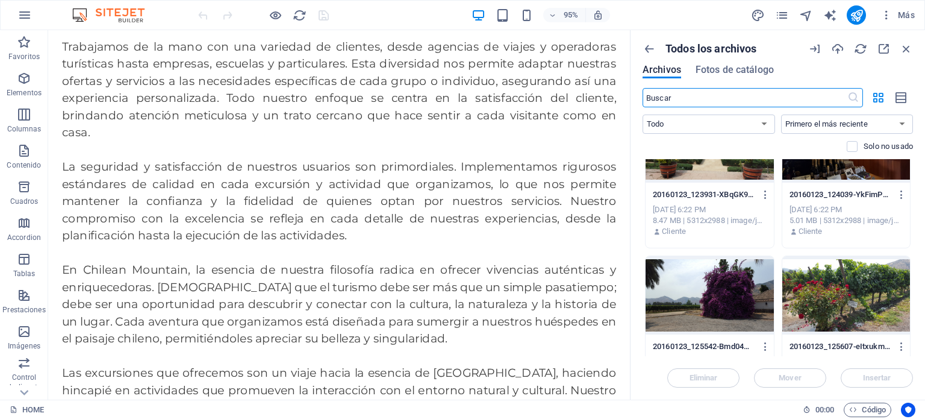
scroll to position [903, 0]
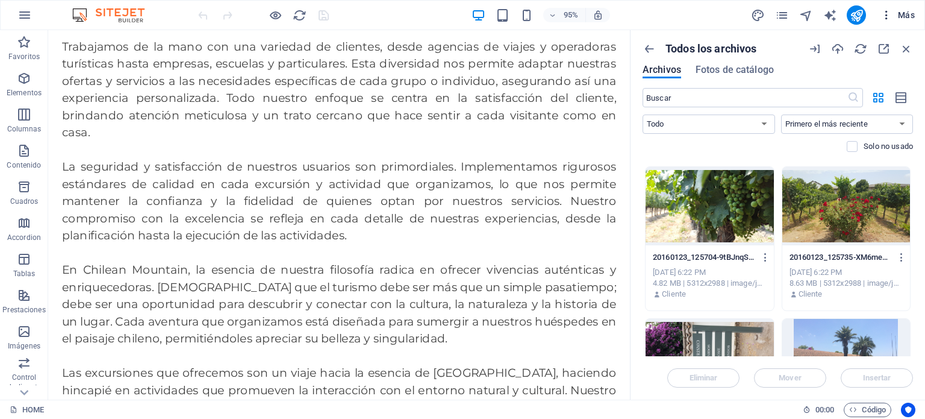
click at [912, 13] on span "Más" at bounding box center [898, 15] width 34 height 12
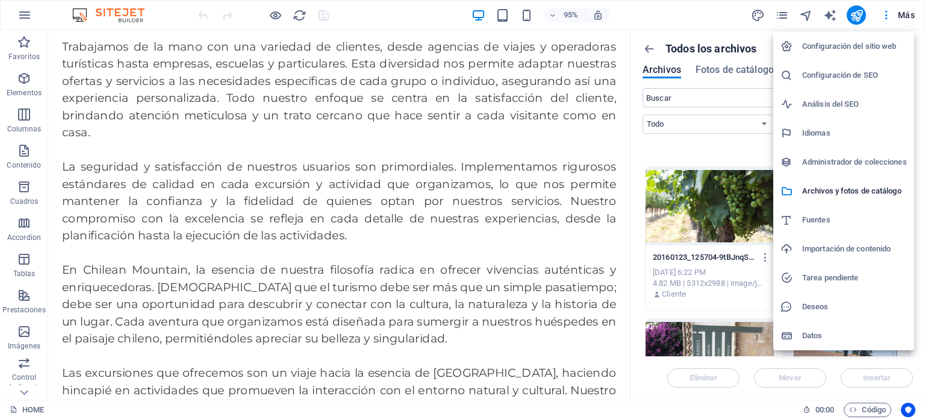
click at [820, 276] on h6 "Tarea pendiente" at bounding box center [854, 277] width 105 height 14
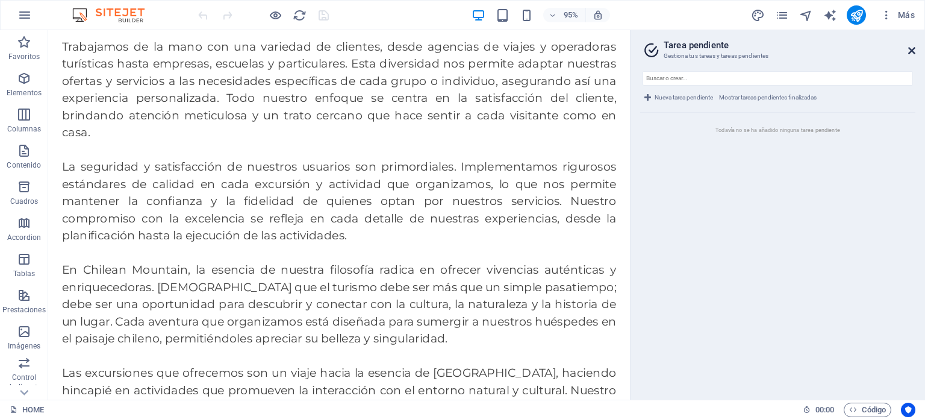
click at [909, 46] on icon at bounding box center [911, 51] width 7 height 10
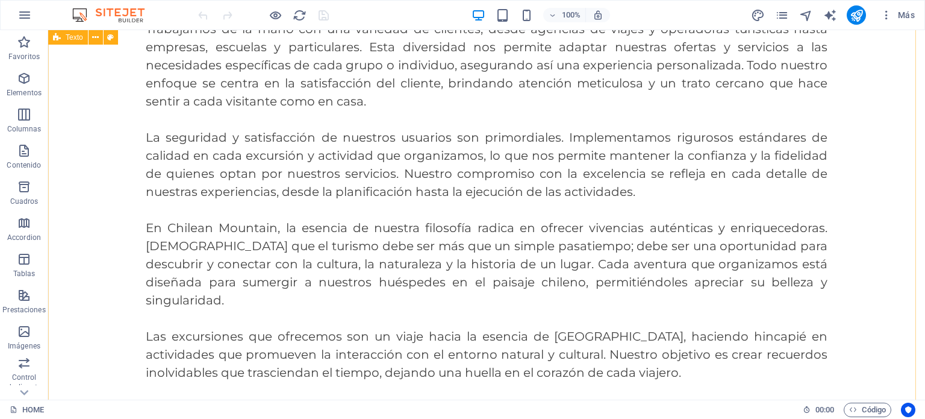
scroll to position [516, 0]
click at [900, 14] on span "Más" at bounding box center [898, 15] width 34 height 12
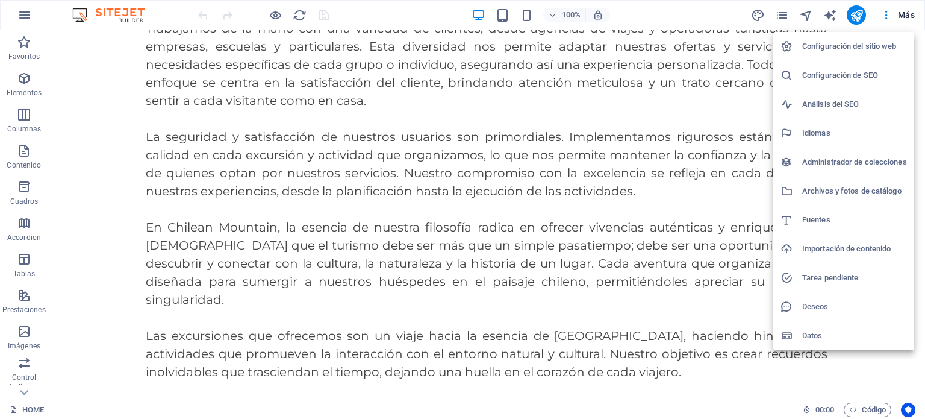
click at [831, 334] on h6 "Datos" at bounding box center [854, 335] width 105 height 14
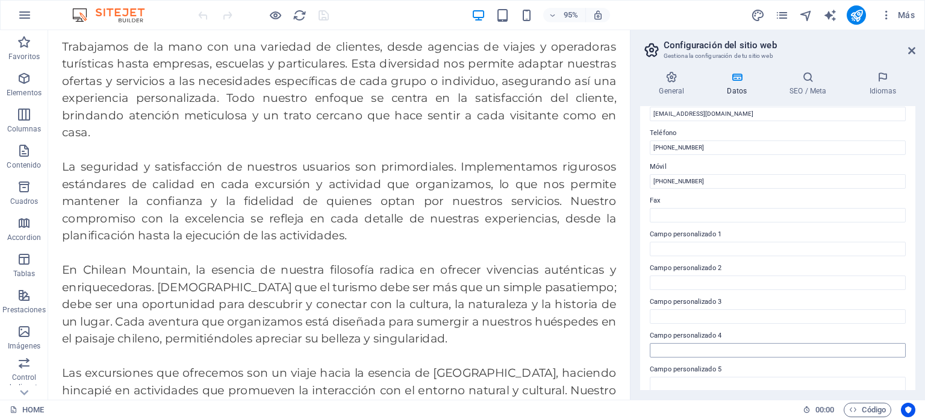
scroll to position [294, 0]
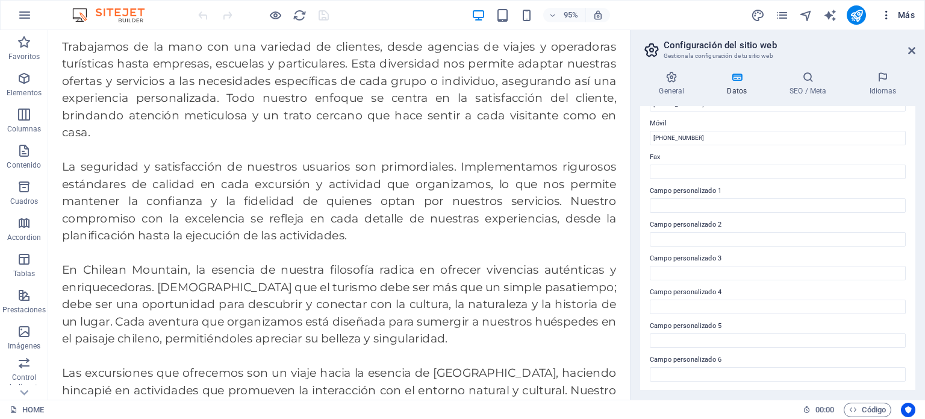
click at [903, 9] on span "Más" at bounding box center [898, 15] width 34 height 12
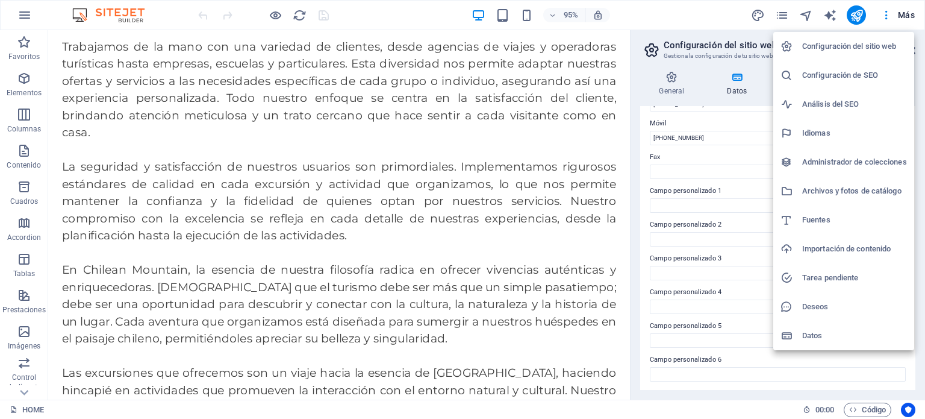
click at [821, 102] on h6 "Análisis del SEO" at bounding box center [854, 104] width 105 height 14
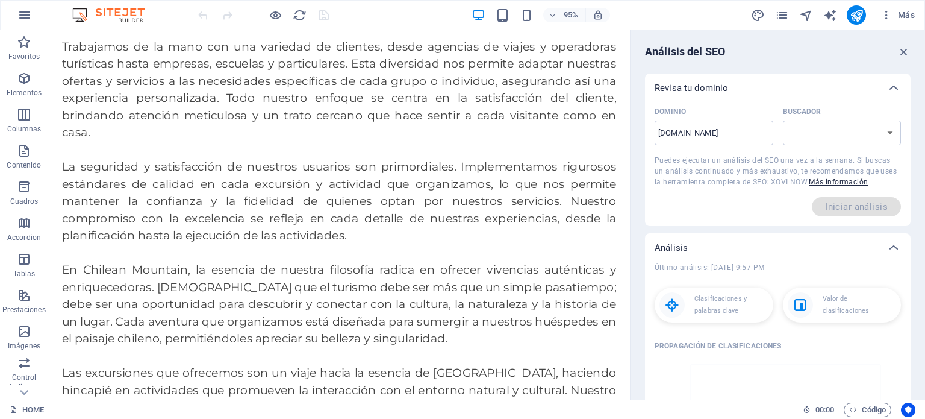
select select "[DOMAIN_NAME]"
click at [908, 8] on button "Más" at bounding box center [898, 14] width 44 height 19
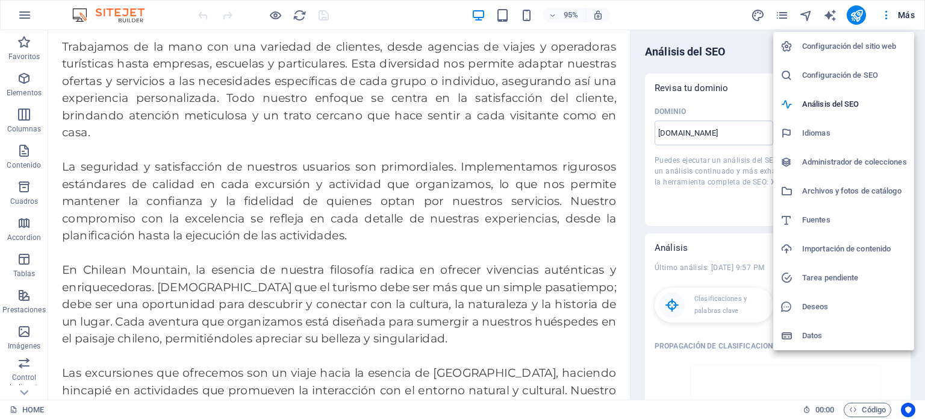
click at [841, 69] on h6 "Configuración de SEO" at bounding box center [854, 75] width 105 height 14
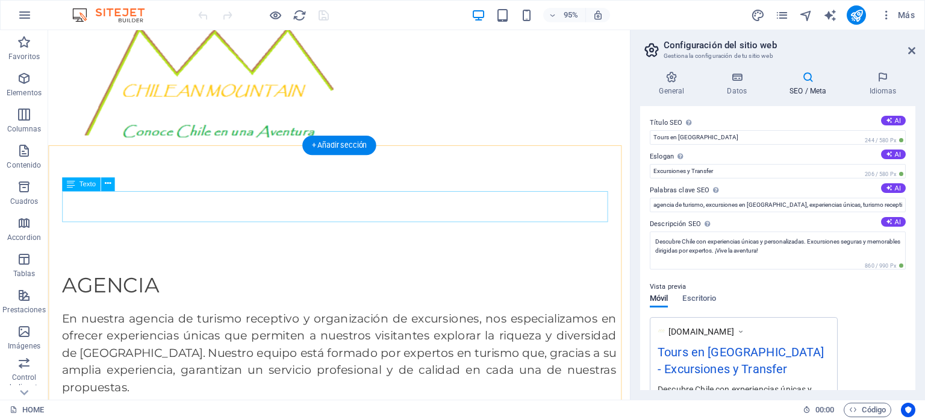
scroll to position [0, 0]
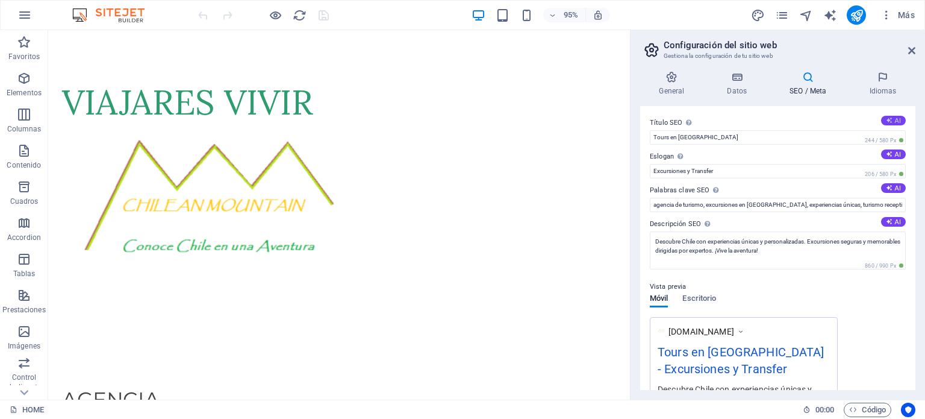
click at [891, 120] on button "AI" at bounding box center [893, 121] width 25 height 10
click at [891, 151] on button "AI" at bounding box center [893, 154] width 25 height 10
click at [893, 186] on button "AI" at bounding box center [893, 188] width 25 height 10
click at [889, 219] on icon at bounding box center [889, 221] width 7 height 7
type input "**Title: Experiencias Únicas en [GEOGRAPHIC_DATA]**"
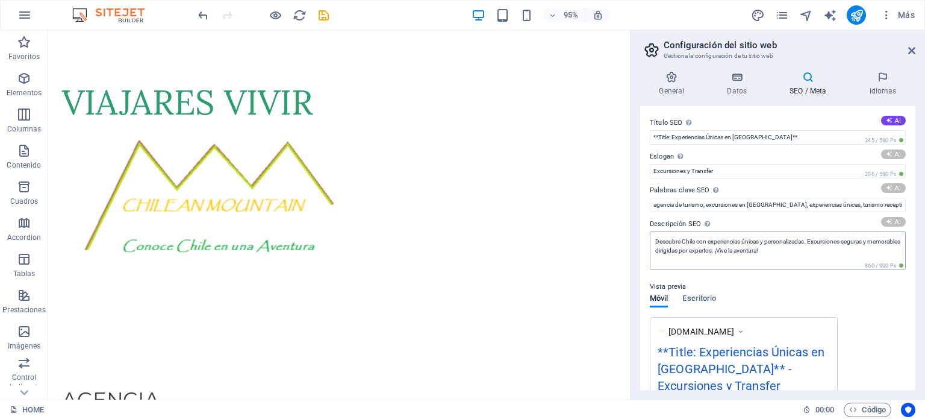
type input "Descubre [GEOGRAPHIC_DATA]: Aventuras únicas y memorables"
type input "turismo en [GEOGRAPHIC_DATA], excursiones en [GEOGRAPHIC_DATA], agencia de viaj…"
type textarea "Descubre Chile con experiencias únicas: tours personalizados, atención de calid…"
click at [894, 119] on button "AI" at bounding box center [893, 121] width 25 height 10
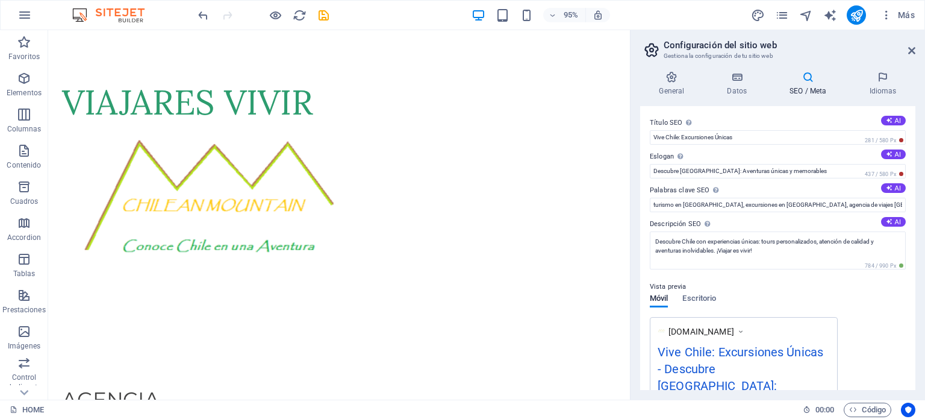
click at [893, 116] on button "AI" at bounding box center [893, 121] width 25 height 10
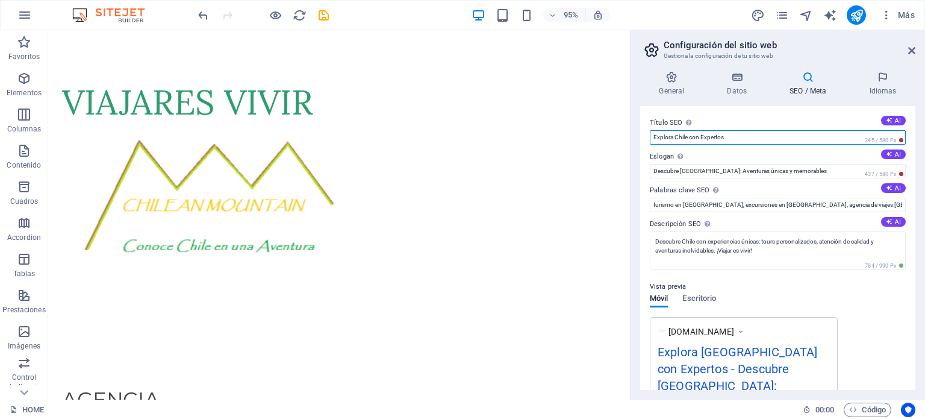
click at [788, 141] on input "Explora Chile con Expertos" at bounding box center [778, 137] width 256 height 14
type input "Explora Chile con ExpertosAgencia de viajes"
click at [794, 134] on input "Explora Chile con ExpertosAgencia de viajes" at bounding box center [778, 137] width 256 height 14
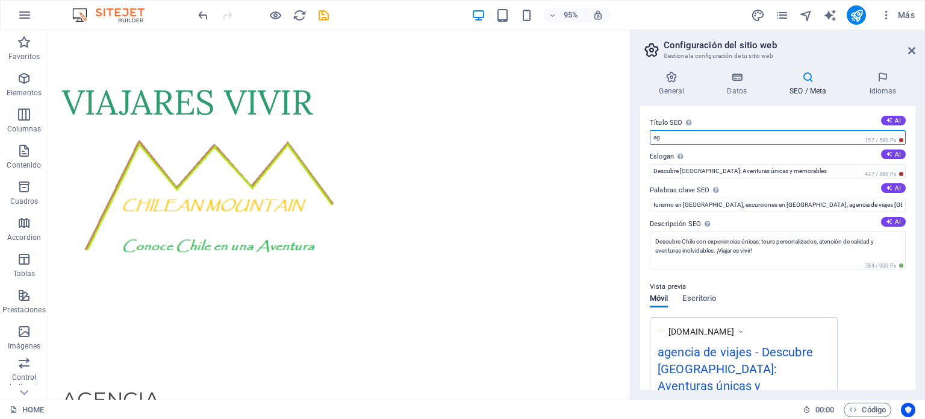
type input "a"
type input "Tour operador en [GEOGRAPHIC_DATA]"
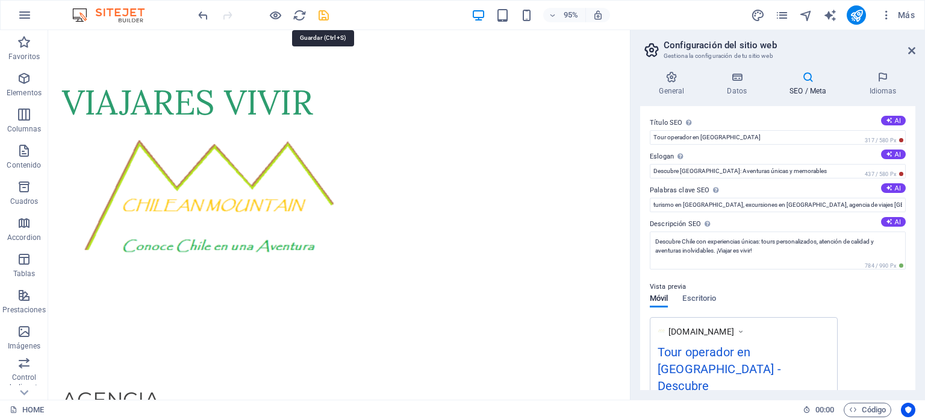
click at [323, 11] on icon "save" at bounding box center [324, 15] width 14 height 14
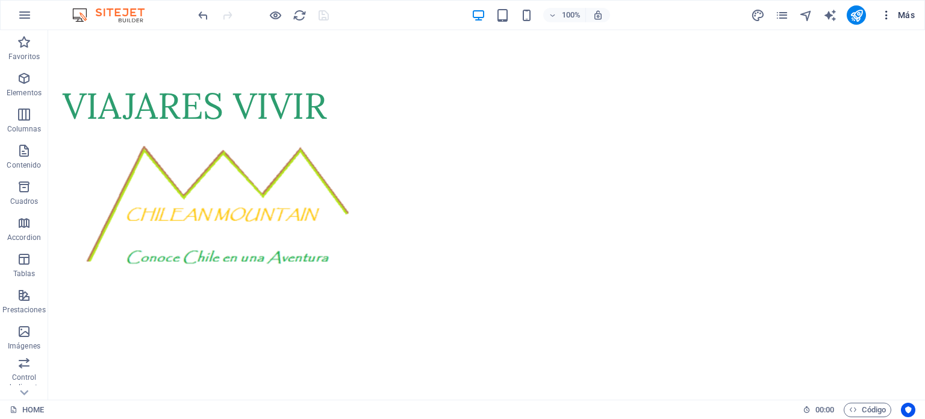
click at [902, 14] on span "Más" at bounding box center [898, 15] width 34 height 12
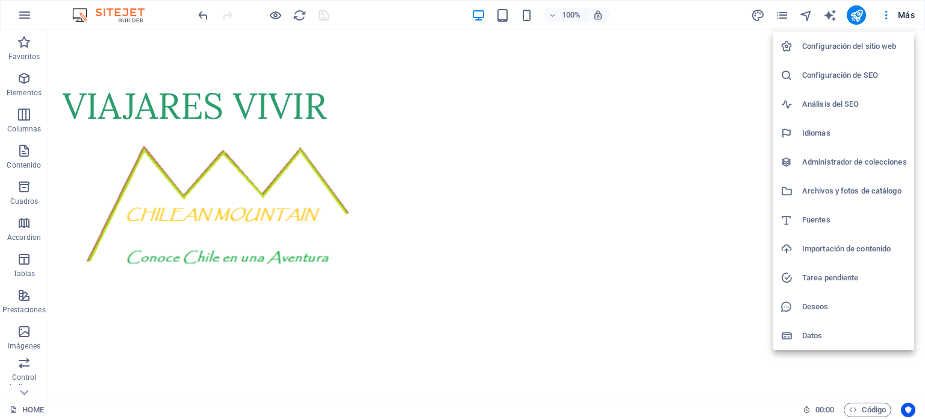
click at [837, 49] on h6 "Configuración del sitio web" at bounding box center [854, 46] width 105 height 14
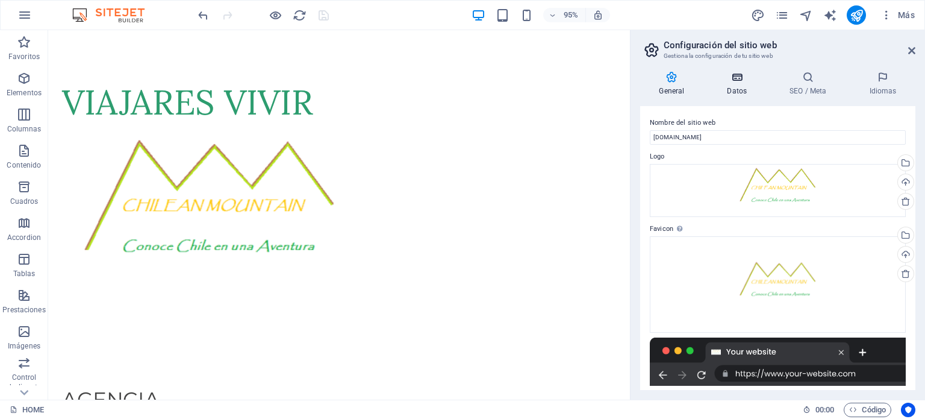
click at [740, 82] on icon at bounding box center [737, 77] width 58 height 12
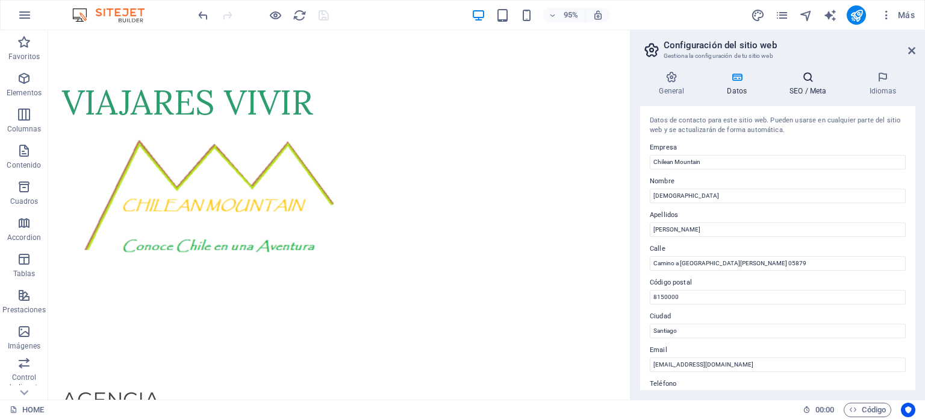
click at [801, 81] on icon at bounding box center [808, 77] width 75 height 12
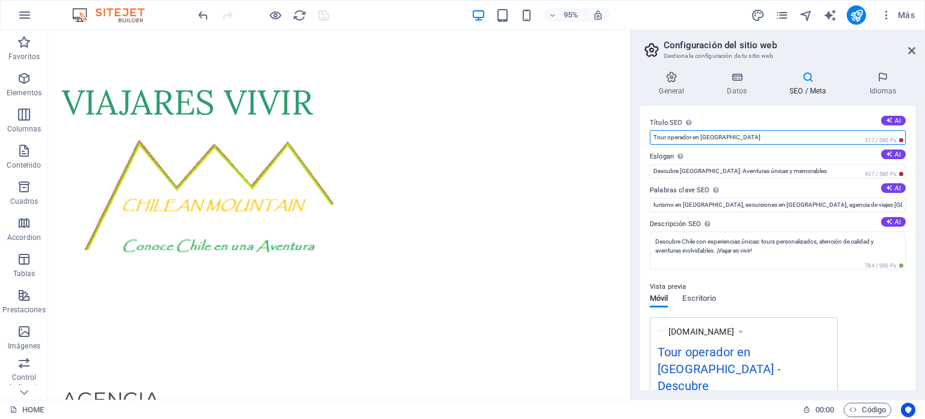
click at [775, 136] on input "Tour operador en [GEOGRAPHIC_DATA]" at bounding box center [778, 137] width 256 height 14
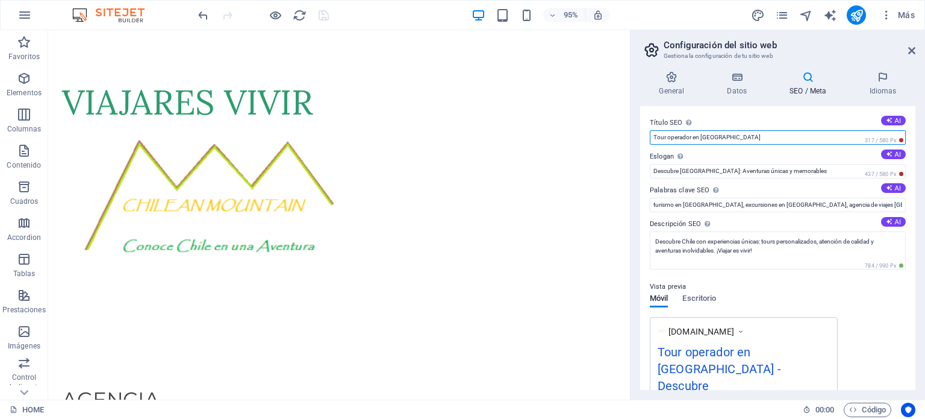
click at [785, 136] on input "Tour operador en [GEOGRAPHIC_DATA]" at bounding box center [778, 137] width 256 height 14
click at [660, 135] on input "Título SEO El título de tu sitio web. Elige algo que destaque en los resultados…" at bounding box center [778, 137] width 256 height 14
type input "E"
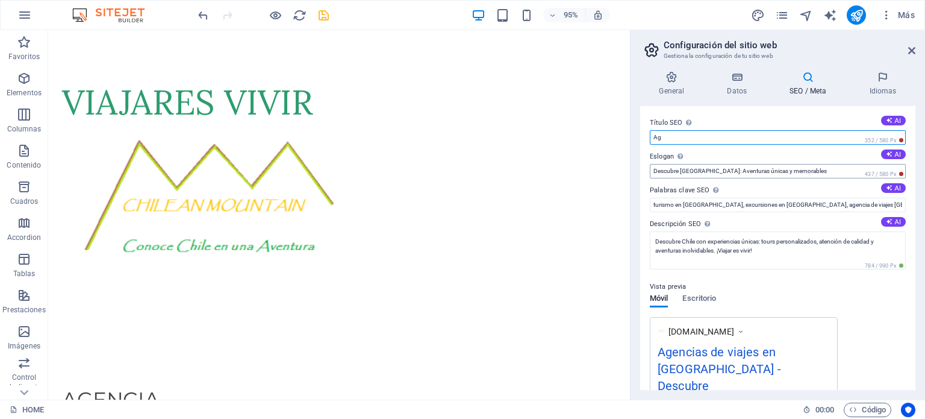
type input "A"
type input "T"
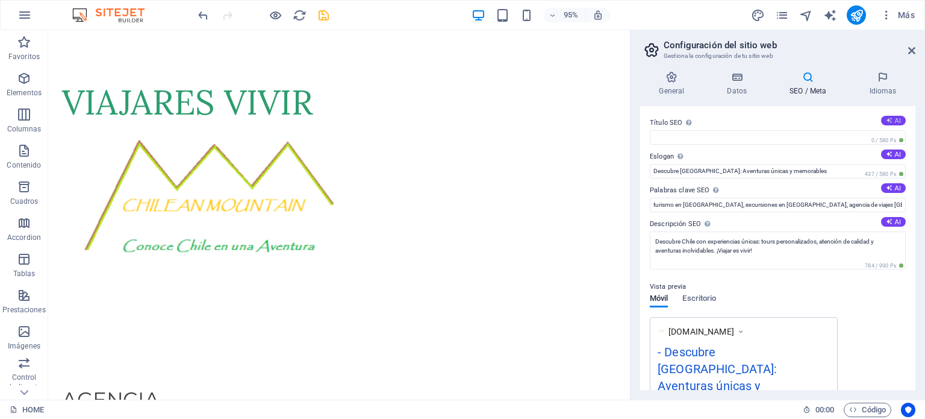
click at [890, 119] on button "AI" at bounding box center [893, 121] width 25 height 10
click at [890, 121] on button "AI" at bounding box center [893, 121] width 25 height 10
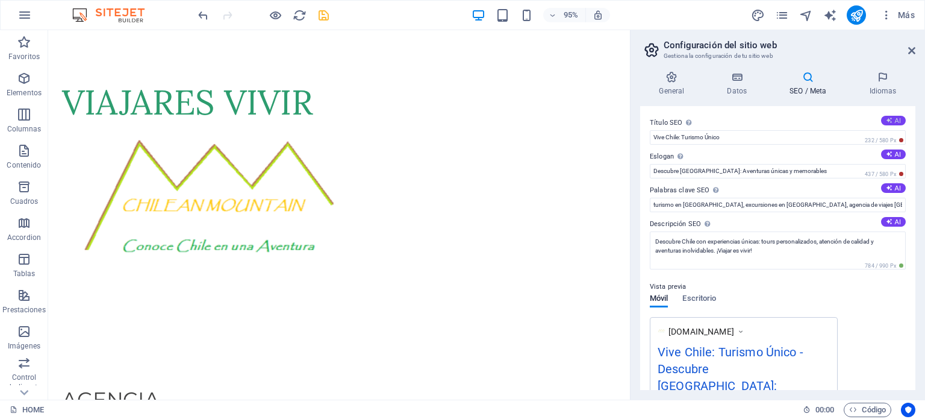
click at [894, 118] on button "AI" at bounding box center [893, 121] width 25 height 10
type input "Vive Chile: Excursiones Únicas"
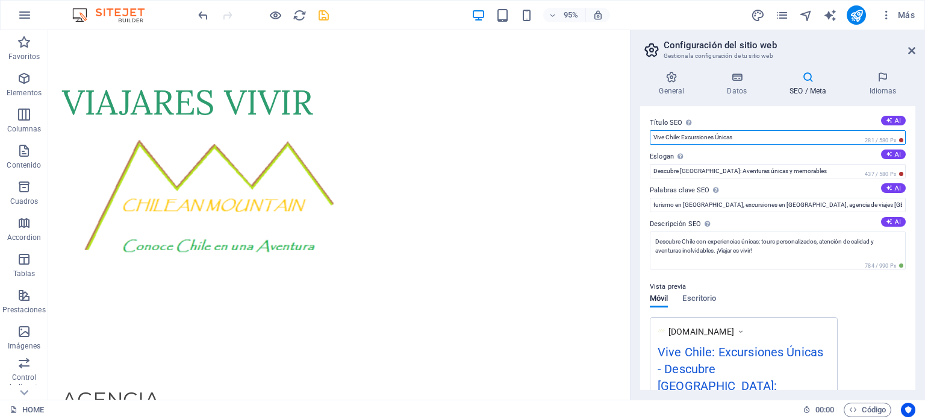
click at [793, 137] on input "Vive Chile: Excursiones Únicas" at bounding box center [778, 137] width 256 height 14
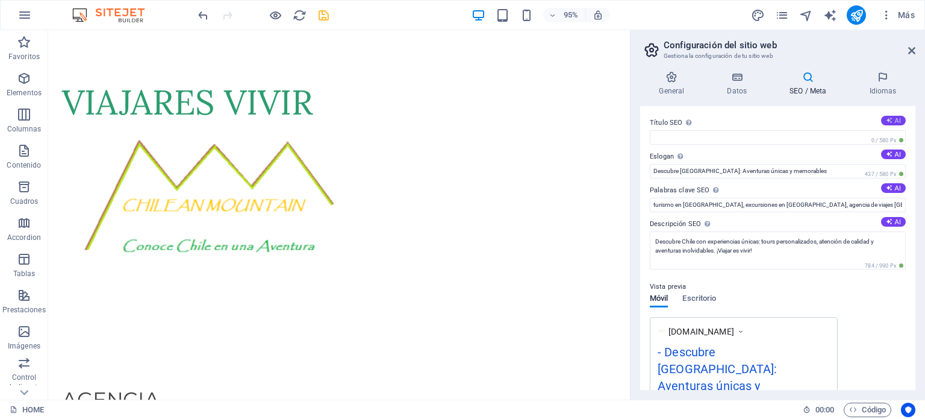
click at [881, 118] on button "AI" at bounding box center [893, 121] width 25 height 10
type input "Experiencias Únicas en [GEOGRAPHIC_DATA]"
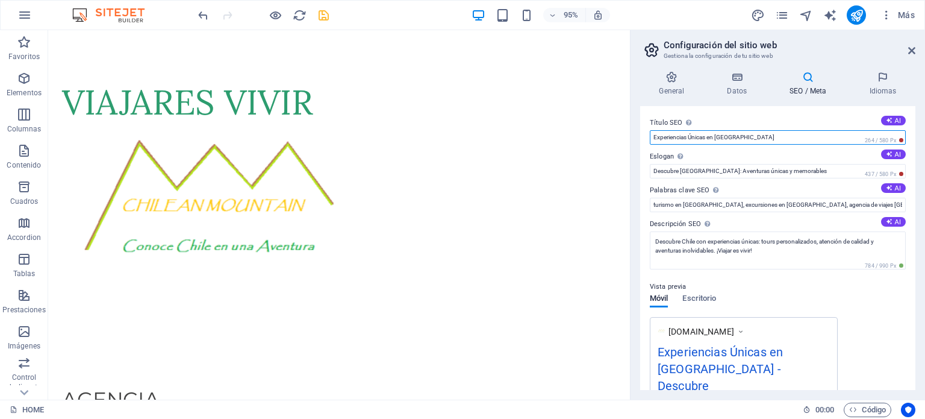
click at [802, 137] on input "Experiencias Únicas en [GEOGRAPHIC_DATA]" at bounding box center [778, 137] width 256 height 14
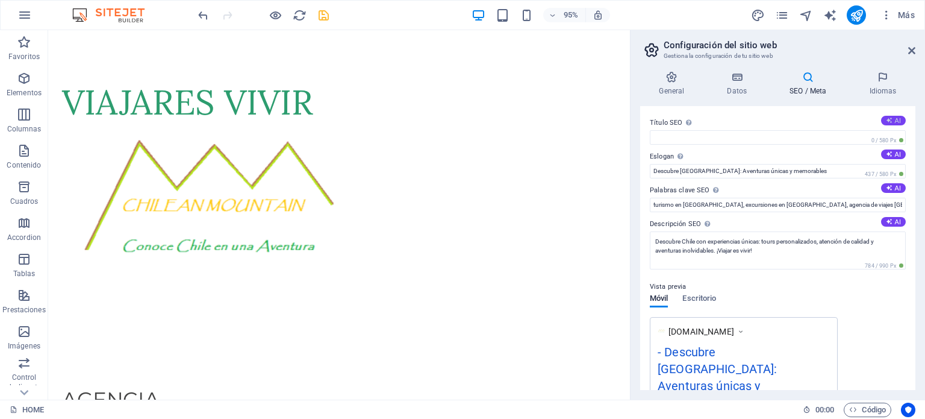
click at [891, 120] on button "AI" at bounding box center [893, 121] width 25 height 10
type input "Viajar es Vivir en [GEOGRAPHIC_DATA]"
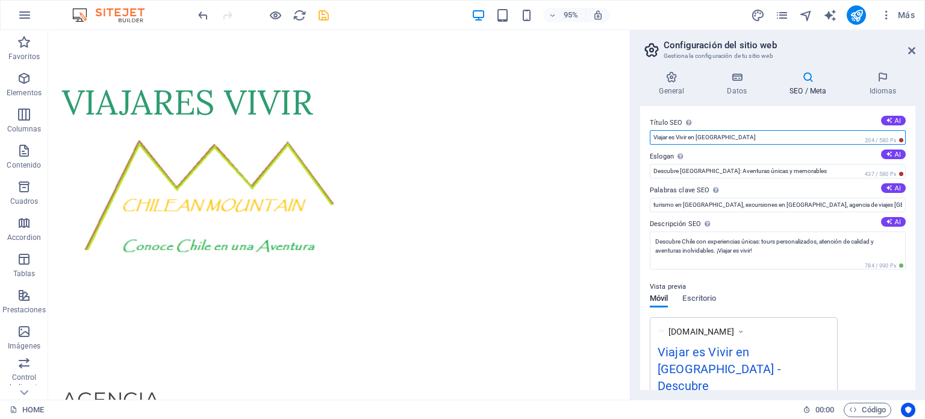
click at [833, 137] on input "Viajar es Vivir en [GEOGRAPHIC_DATA]" at bounding box center [778, 137] width 256 height 14
click at [834, 137] on input "Viajar es Vivir en [GEOGRAPHIC_DATA]" at bounding box center [778, 137] width 256 height 14
click at [749, 141] on input "Título SEO El título de tu sitio web. Elige algo que destaque en los resultados…" at bounding box center [778, 137] width 256 height 14
type input "Tours en [GEOGRAPHIC_DATA]"
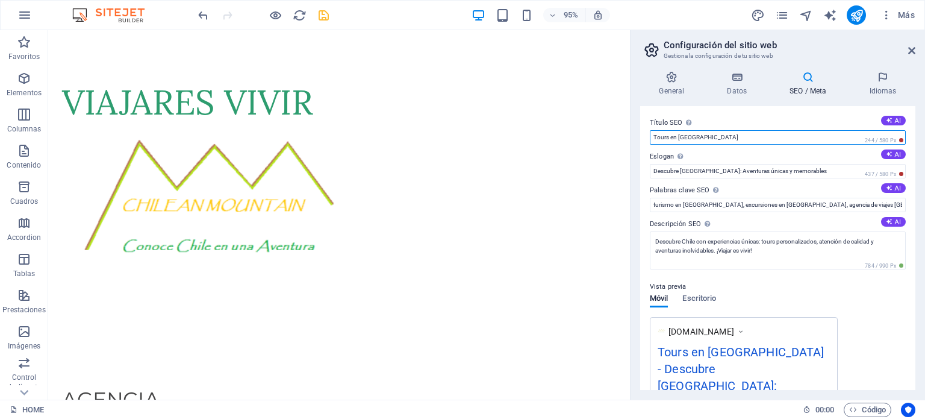
click at [744, 138] on input "Tours en [GEOGRAPHIC_DATA]" at bounding box center [778, 137] width 256 height 14
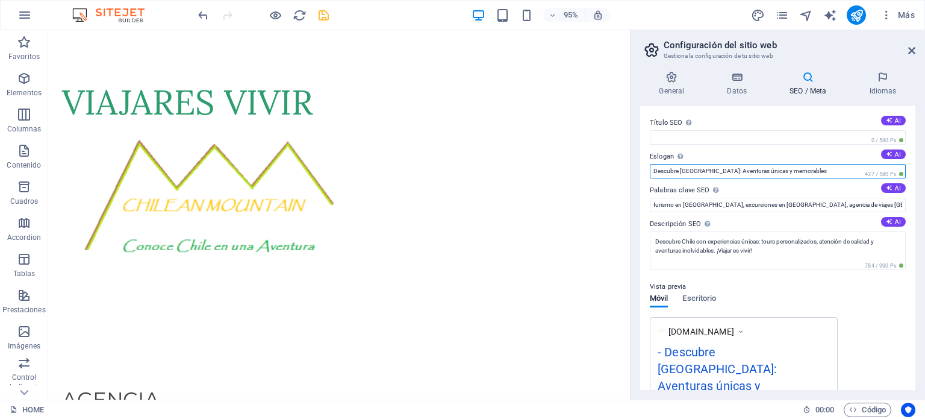
click at [754, 170] on input "Descubre [GEOGRAPHIC_DATA]: Aventuras únicas y memorables" at bounding box center [778, 171] width 256 height 14
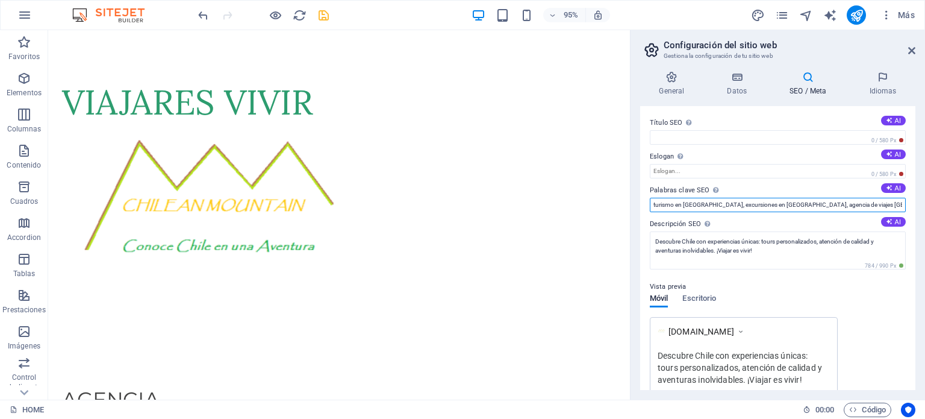
click at [741, 202] on input "turismo en [GEOGRAPHIC_DATA], excursiones en [GEOGRAPHIC_DATA], agencia de viaj…" at bounding box center [778, 205] width 256 height 14
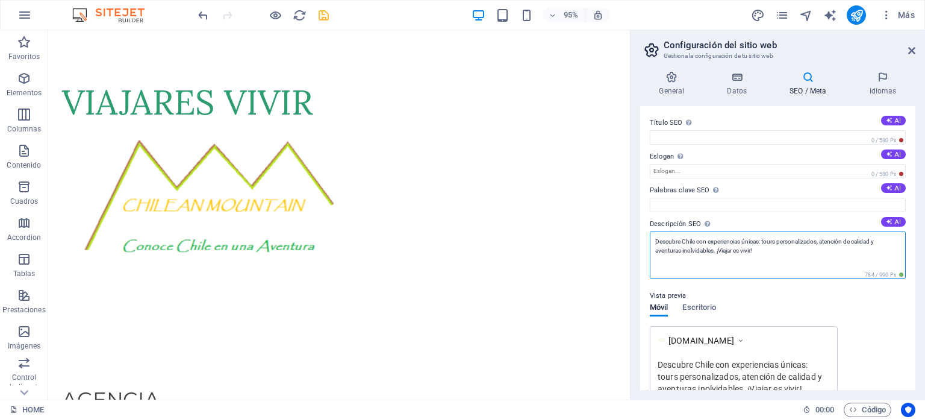
click at [732, 240] on textarea "Descubre Chile con experiencias únicas: tours personalizados, atención de calid…" at bounding box center [778, 254] width 256 height 47
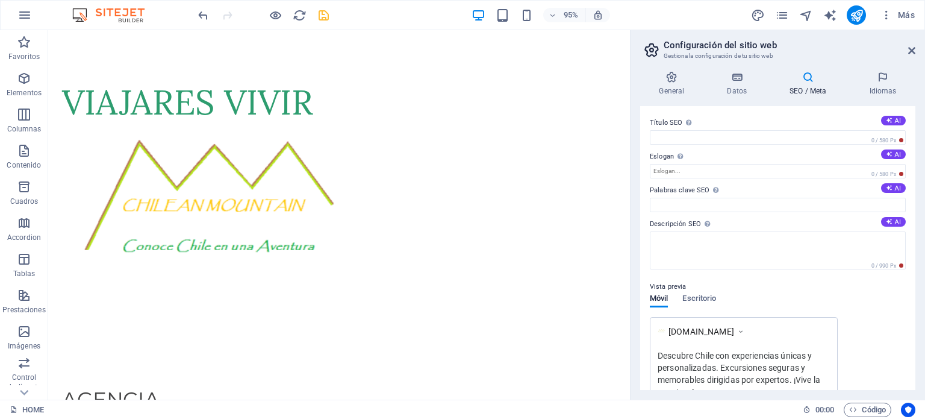
drag, startPoint x: 882, startPoint y: 328, endPoint x: 881, endPoint y: 342, distance: 13.9
click at [882, 329] on div "[DOMAIN_NAME] Descubre Chile con experiencias únicas y personalizadas. Excursio…" at bounding box center [778, 361] width 256 height 88
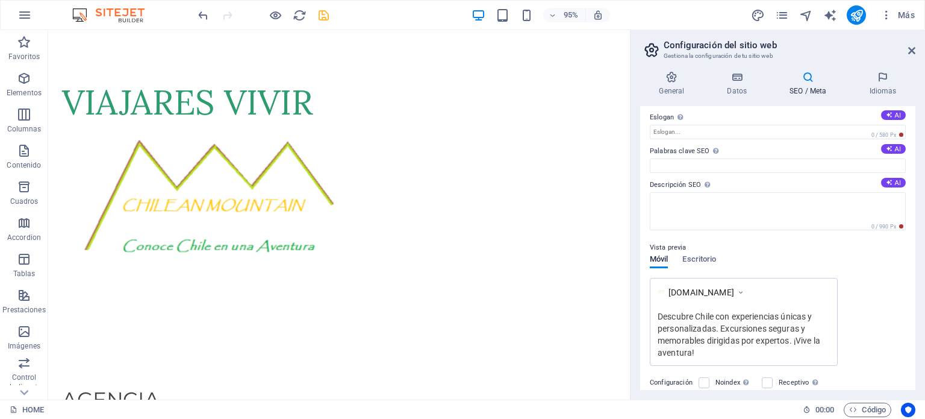
scroll to position [60, 0]
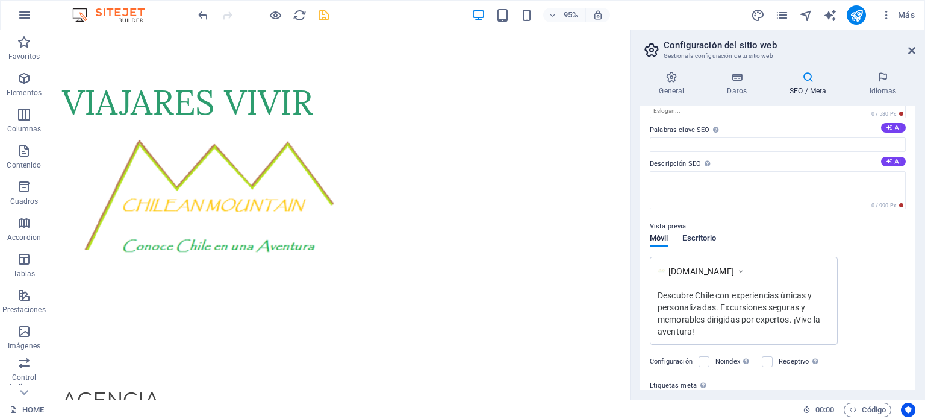
click at [704, 238] on span "Escritorio" at bounding box center [699, 239] width 34 height 17
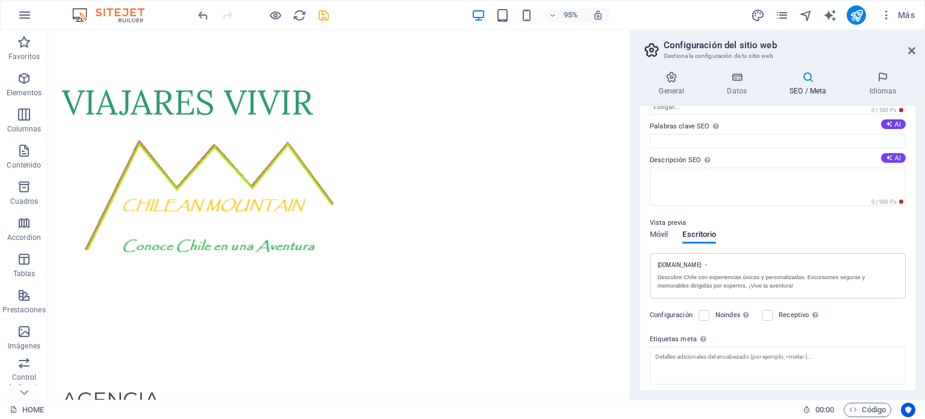
scroll to position [0, 0]
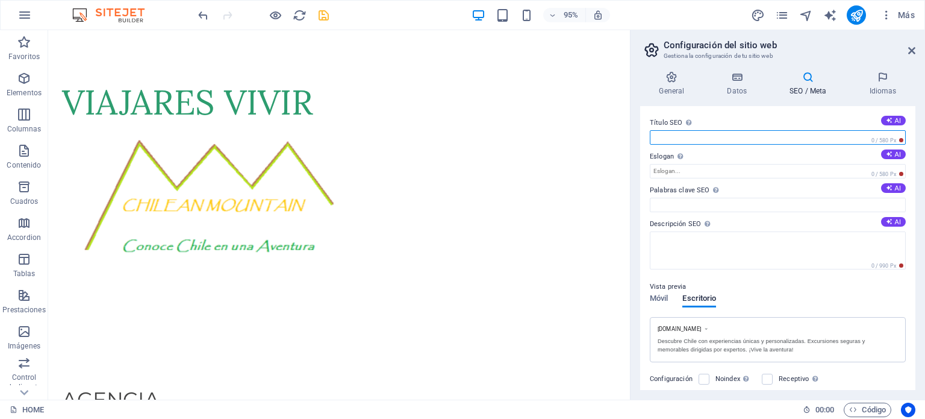
click at [758, 142] on input "Título SEO El título de tu sitio web. Elige algo que destaque en los resultados…" at bounding box center [778, 137] width 256 height 14
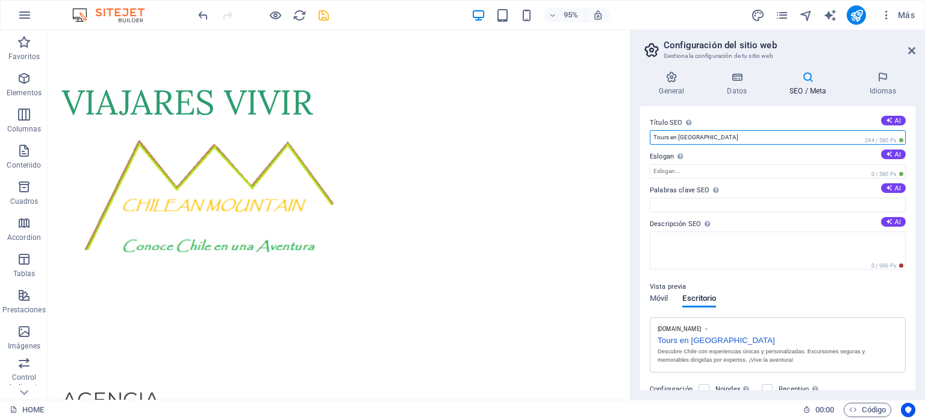
click at [667, 135] on input "Tours en [GEOGRAPHIC_DATA]" at bounding box center [778, 137] width 256 height 14
click at [674, 140] on input "Tours y excursiones en [GEOGRAPHIC_DATA]" at bounding box center [778, 137] width 256 height 14
click at [705, 138] on input "Tours, excursiones en [GEOGRAPHIC_DATA]" at bounding box center [778, 137] width 256 height 14
type input "Tours, excursiones y transfer en [GEOGRAPHIC_DATA]"
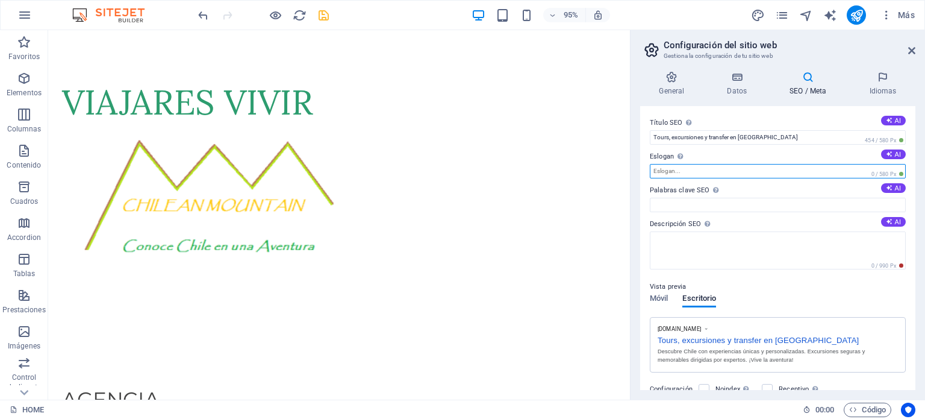
click at [747, 170] on input "Eslogan El eslogan de tu sitio web. AI" at bounding box center [778, 171] width 256 height 14
click at [681, 170] on input "Eslogan El eslogan de tu sitio web. AI" at bounding box center [778, 171] width 256 height 14
click at [696, 170] on input "Eslogan El eslogan de tu sitio web. AI" at bounding box center [778, 171] width 256 height 14
click at [897, 151] on button "AI" at bounding box center [893, 154] width 25 height 10
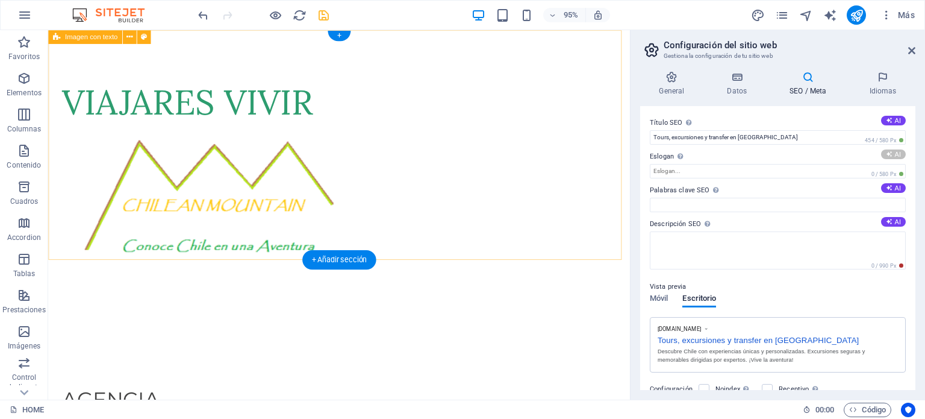
type input "Descubre [GEOGRAPHIC_DATA]: emociones y vivencias auténticas"
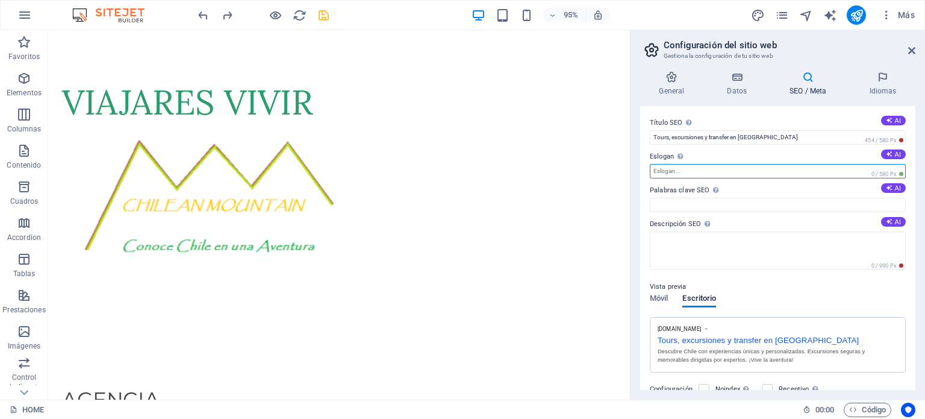
click at [706, 170] on input "Eslogan El eslogan de tu sitio web. AI" at bounding box center [778, 171] width 256 height 14
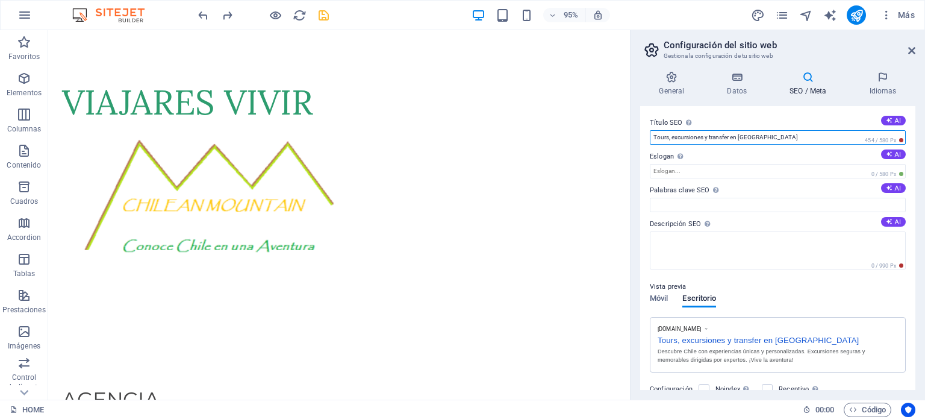
click at [805, 139] on input "Tours, excursiones y transfer en [GEOGRAPHIC_DATA]" at bounding box center [778, 137] width 256 height 14
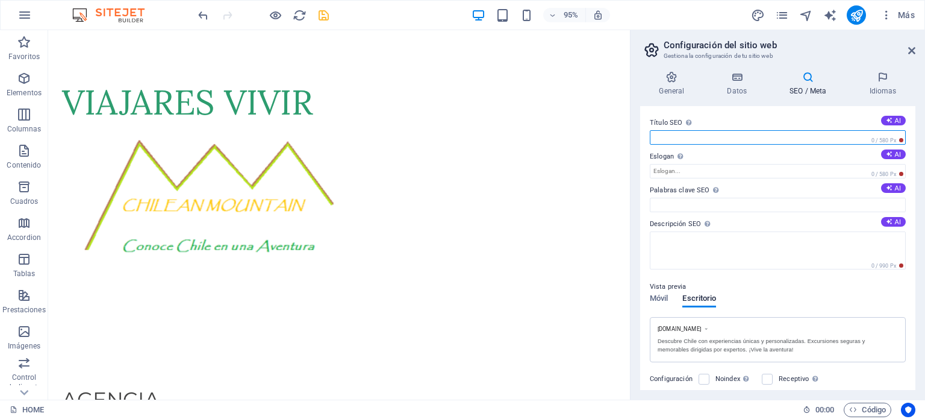
click at [669, 135] on input "Título SEO El título de tu sitio web. Elige algo que destaque en los resultados…" at bounding box center [778, 137] width 256 height 14
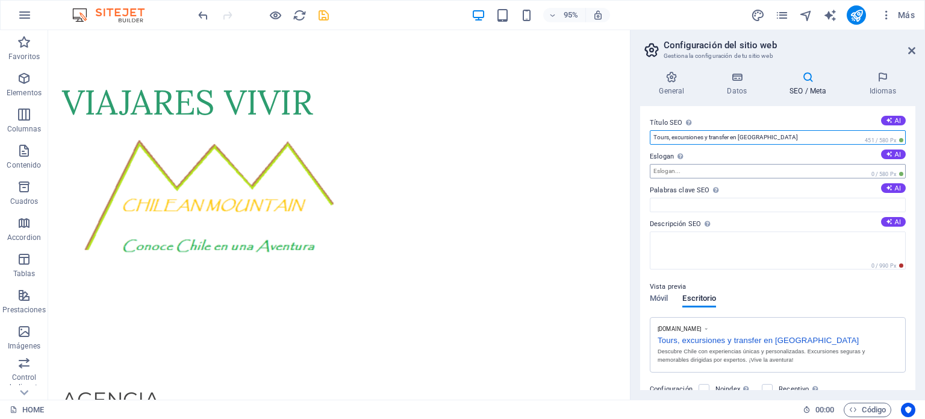
type input "Tours, excursiones y transfer en [GEOGRAPHIC_DATA]"
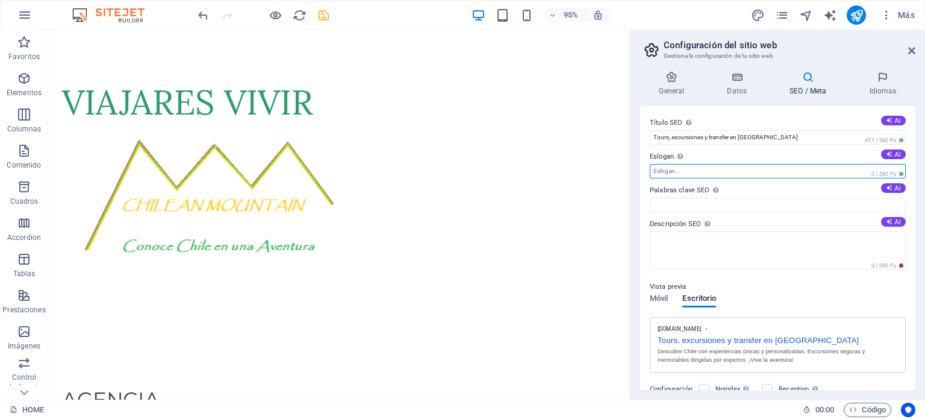
click at [743, 170] on input "Eslogan El eslogan de tu sitio web. AI" at bounding box center [778, 171] width 256 height 14
type input "C"
click at [726, 172] on input "Eslogan El eslogan de tu sitio web. AI" at bounding box center [778, 171] width 256 height 14
type input "V"
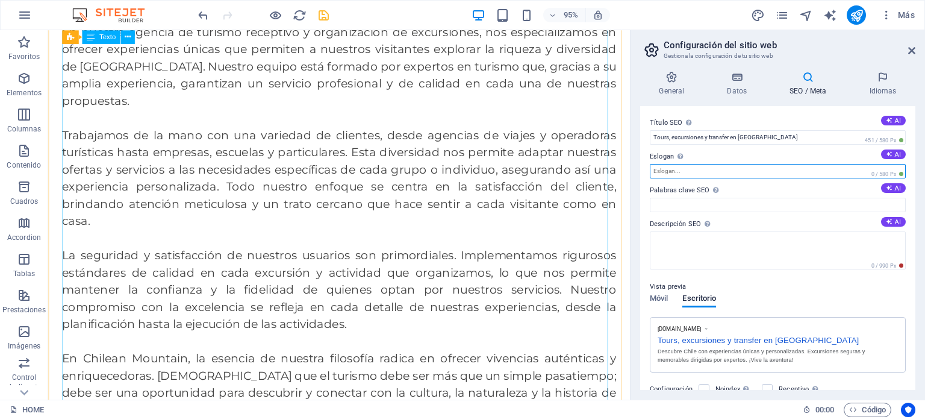
scroll to position [482, 0]
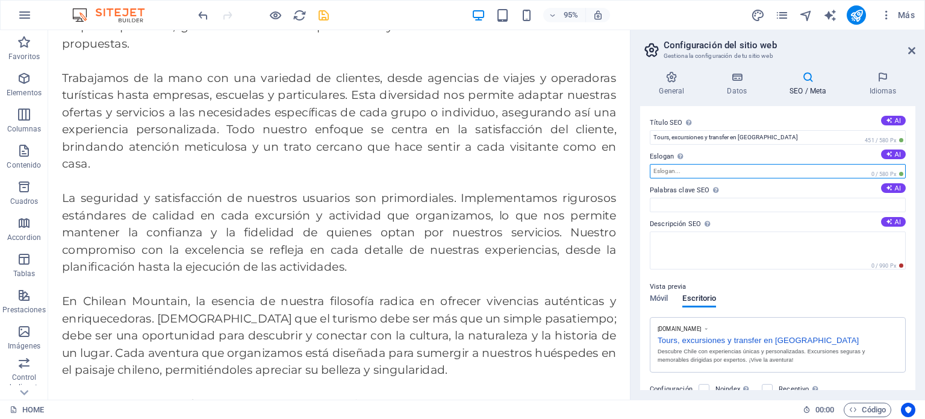
click at [782, 169] on input "Eslogan El eslogan de tu sitio web. AI" at bounding box center [778, 171] width 256 height 14
type input "Descubre [GEOGRAPHIC_DATA]: Aventuras únicas y memorables"
click at [790, 166] on input "Descubre [GEOGRAPHIC_DATA]: Aventuras únicas y memorables" at bounding box center [778, 171] width 256 height 14
click at [790, 167] on input "Descubre [GEOGRAPHIC_DATA]: Aventuras únicas y memorables" at bounding box center [778, 171] width 256 height 14
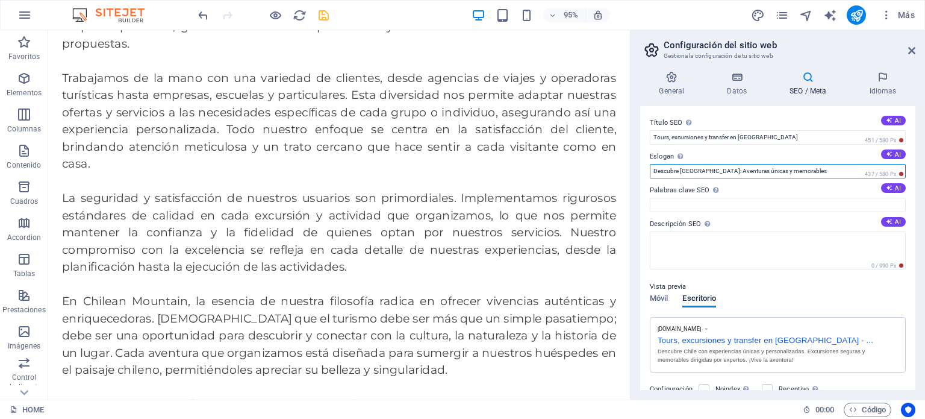
click at [789, 167] on input "Descubre [GEOGRAPHIC_DATA]: Aventuras únicas y memorables" at bounding box center [778, 171] width 256 height 14
click at [766, 169] on input "Eslogan El eslogan de tu sitio web. AI" at bounding box center [778, 171] width 256 height 14
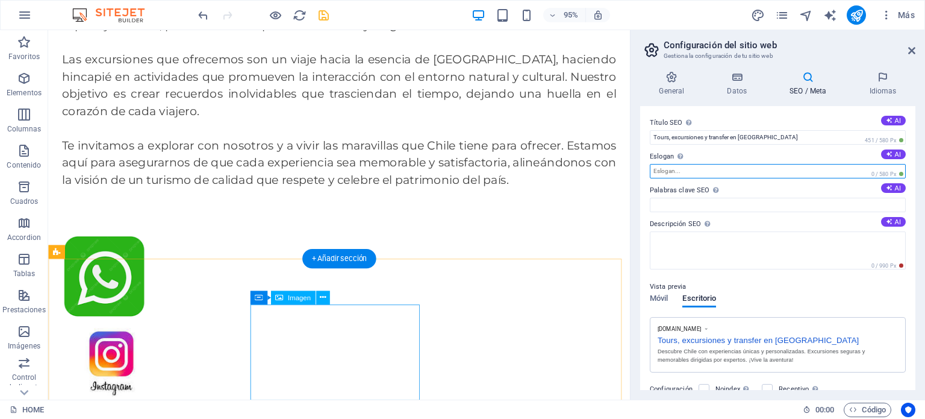
scroll to position [843, 0]
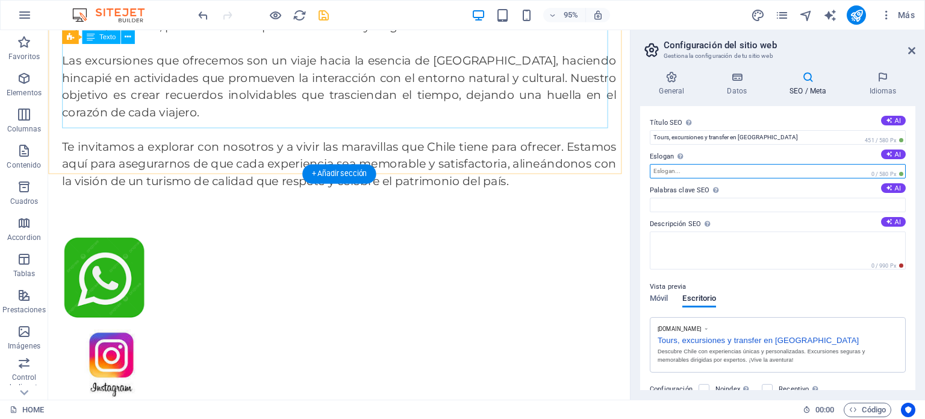
type input "¿"
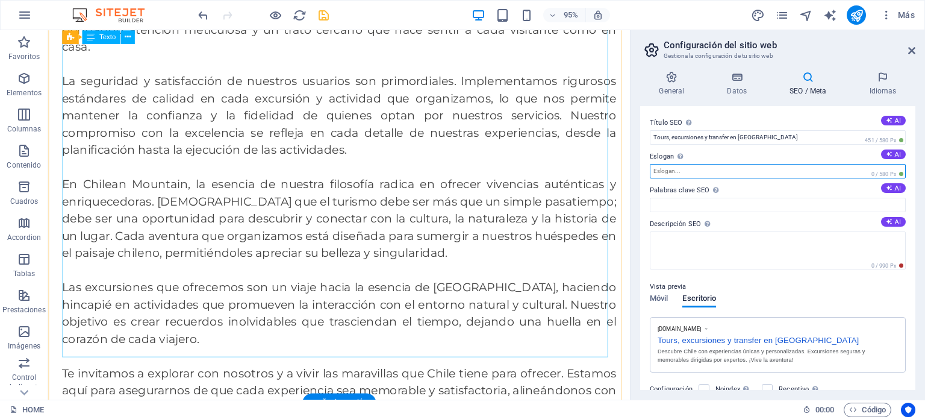
scroll to position [602, 0]
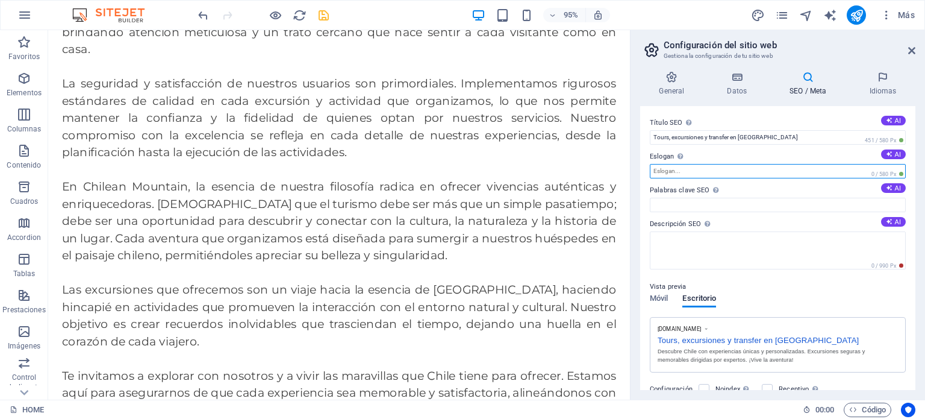
click at [694, 169] on input "Eslogan El eslogan de tu sitio web. AI" at bounding box center [778, 171] width 256 height 14
click at [702, 176] on input "Eslogan El eslogan de tu sitio web. AI" at bounding box center [778, 171] width 256 height 14
click at [704, 170] on input "Eslogan El eslogan de tu sitio web. AI" at bounding box center [778, 171] width 256 height 14
click at [700, 169] on input "Eslogan El eslogan de tu sitio web. AI" at bounding box center [778, 171] width 256 height 14
click at [770, 175] on input "Eslogan El eslogan de tu sitio web. AI" at bounding box center [778, 171] width 256 height 14
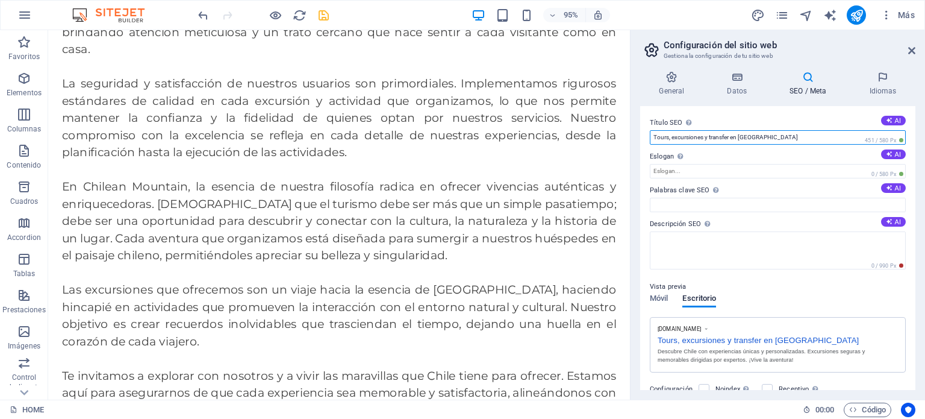
click at [794, 137] on input "Tours, excursiones y transfer en [GEOGRAPHIC_DATA]" at bounding box center [778, 137] width 256 height 14
click at [782, 134] on input "Tour Operador Chilean mountain" at bounding box center [778, 137] width 256 height 14
type input "Tour Operador Chilean Mountain en [GEOGRAPHIC_DATA]"
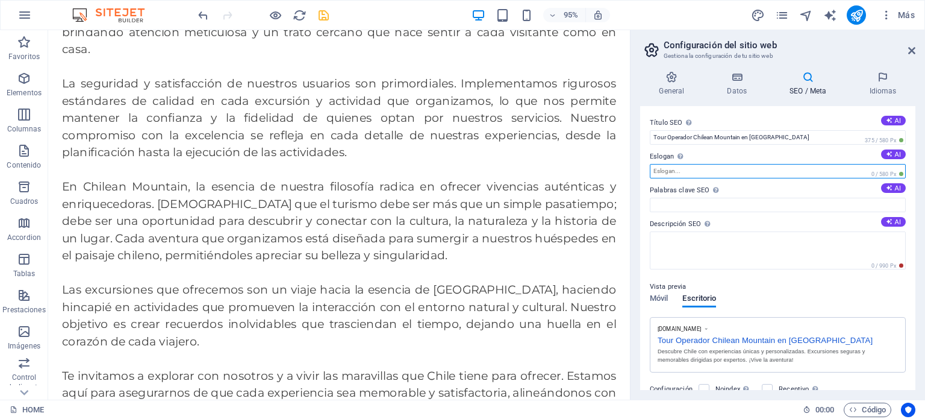
click at [709, 170] on input "Eslogan El eslogan de tu sitio web. AI" at bounding box center [778, 171] width 256 height 14
type input "T"
type input "t"
type input "Tours y excursiones"
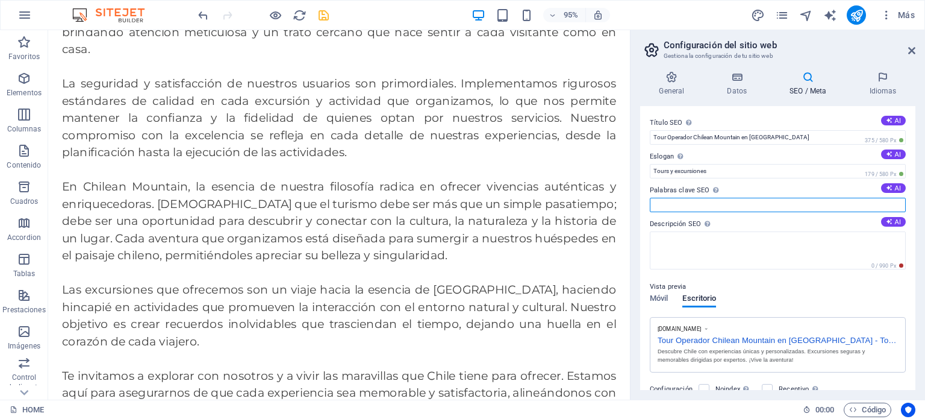
click at [717, 203] on input "Palabras clave SEO Lista de palabras clave separadas por comas que describen tu…" at bounding box center [778, 205] width 256 height 14
click at [687, 204] on input "Palabras clave SEO Lista de palabras clave separadas por comas que describen tu…" at bounding box center [778, 205] width 256 height 14
type input "Tours, Excursiones, Transfer, City Tour [PERSON_NAME][GEOGRAPHIC_DATA], [GEOGRA…"
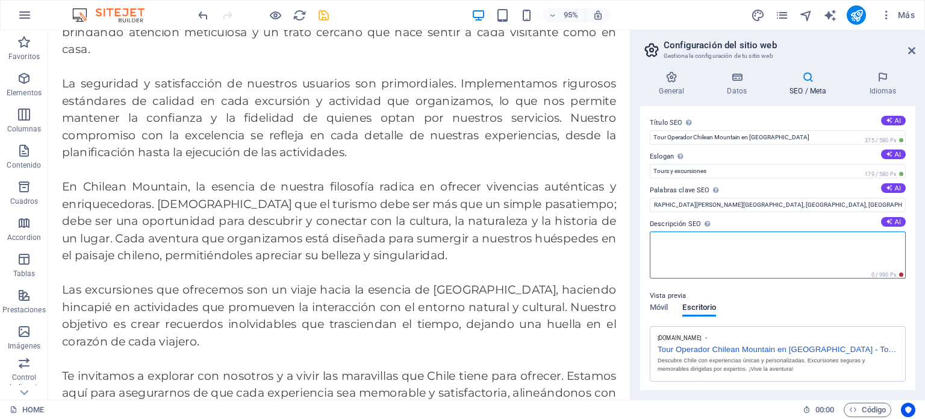
scroll to position [0, 0]
click at [666, 242] on textarea "Descripción SEO Describe el contenido de tu sitio web - ¡crucial para los busca…" at bounding box center [778, 254] width 256 height 47
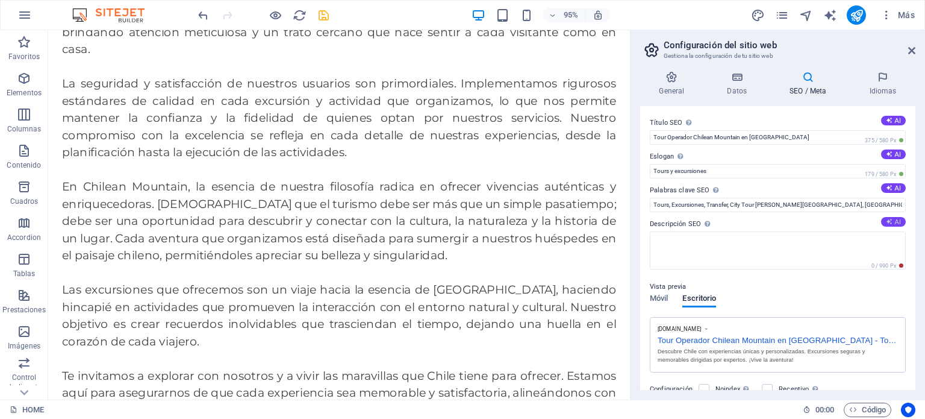
click at [899, 222] on button "AI" at bounding box center [893, 222] width 25 height 10
type textarea "Descubre [GEOGRAPHIC_DATA] con VIAJAR ES VIVIR. Ofrecemos tours únicos, persona…"
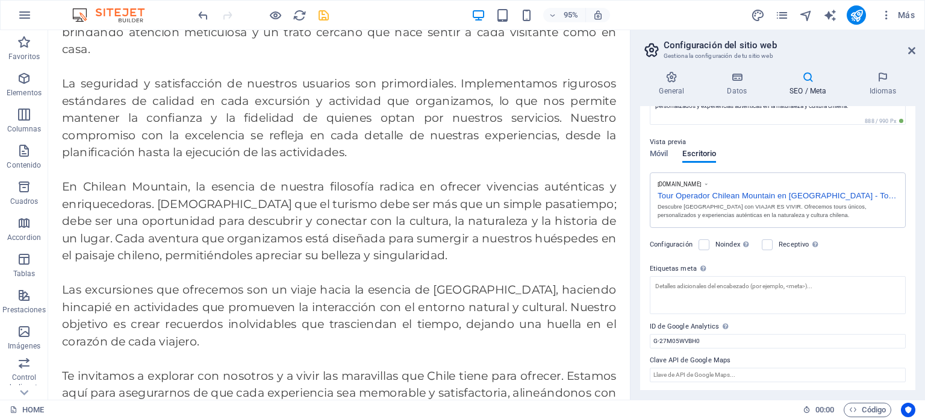
scroll to position [85, 0]
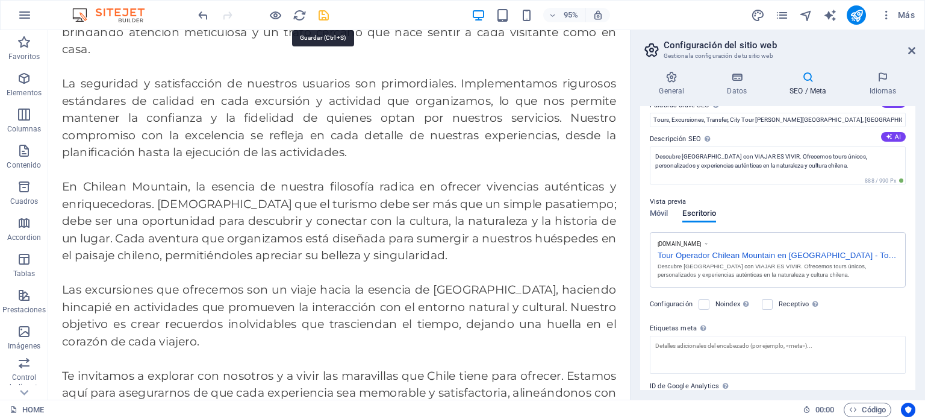
click at [326, 11] on icon "save" at bounding box center [324, 15] width 14 height 14
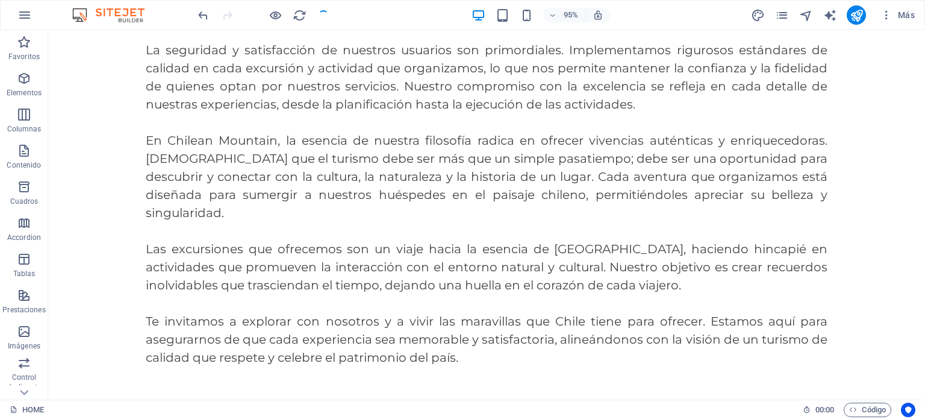
scroll to position [585, 0]
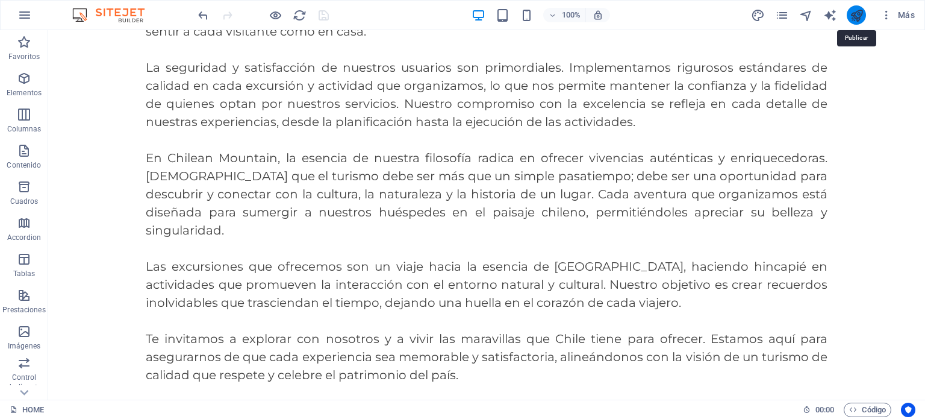
drag, startPoint x: 860, startPoint y: 9, endPoint x: 829, endPoint y: 24, distance: 34.7
click at [859, 9] on icon "publish" at bounding box center [857, 15] width 14 height 14
